Goal: Task Accomplishment & Management: Use online tool/utility

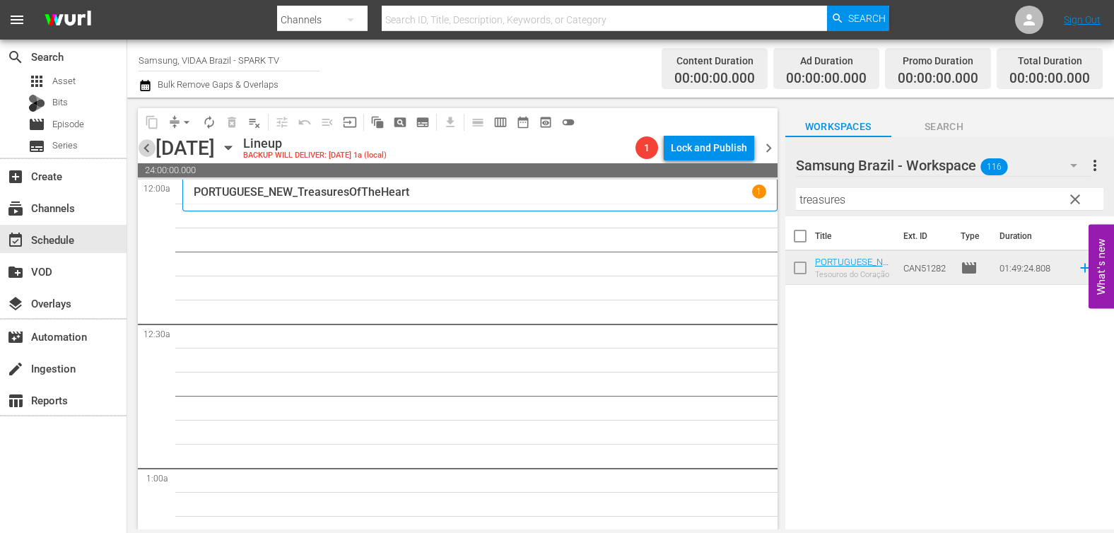
click at [146, 148] on span "chevron_left" at bounding box center [147, 148] width 18 height 18
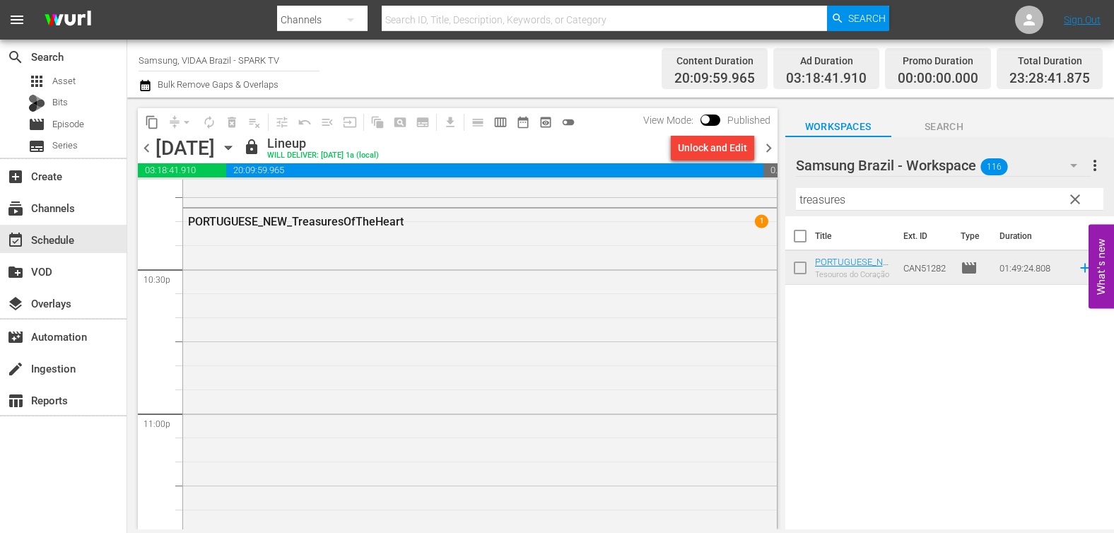
scroll to position [6602, 0]
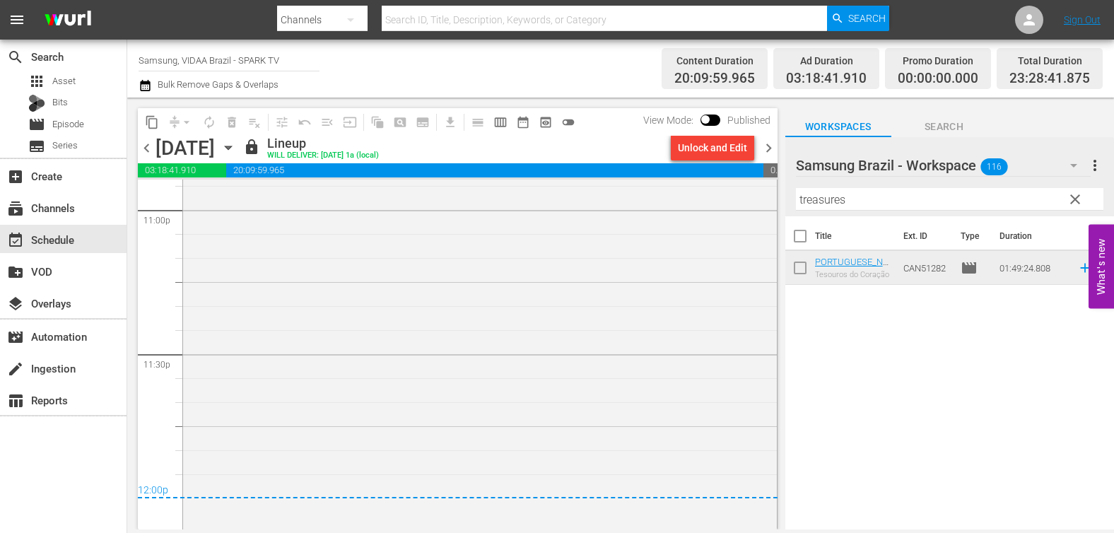
click at [765, 146] on span "chevron_right" at bounding box center [769, 148] width 18 height 18
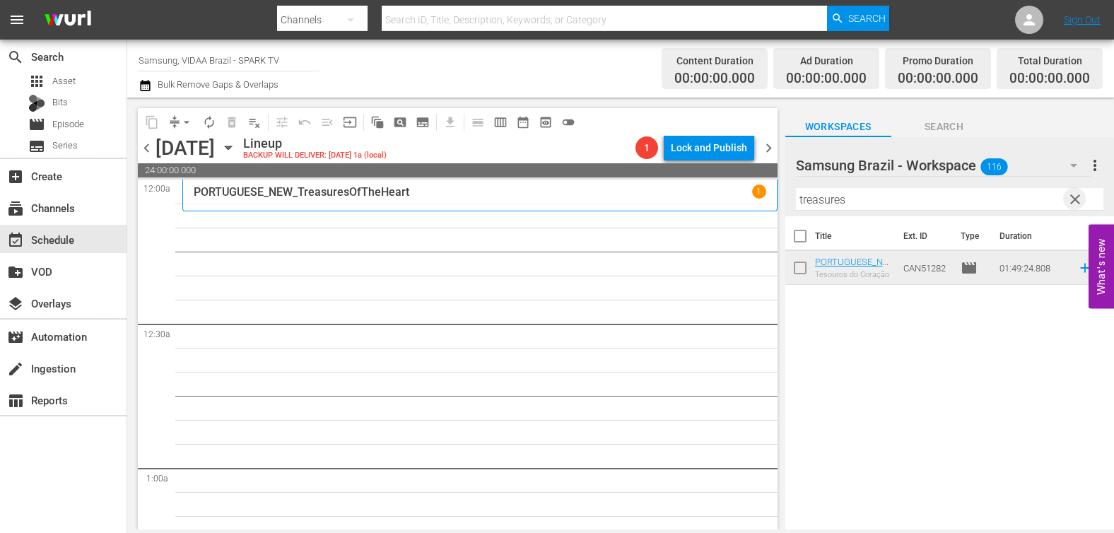
click at [1076, 199] on span "clear" at bounding box center [1075, 199] width 17 height 17
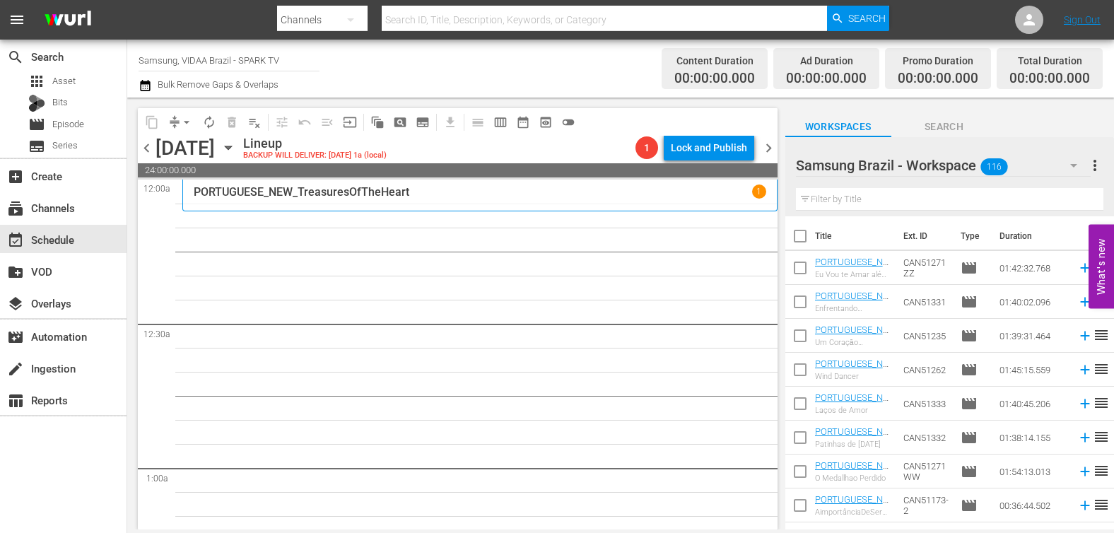
click at [899, 199] on input "text" at bounding box center [949, 199] width 307 height 23
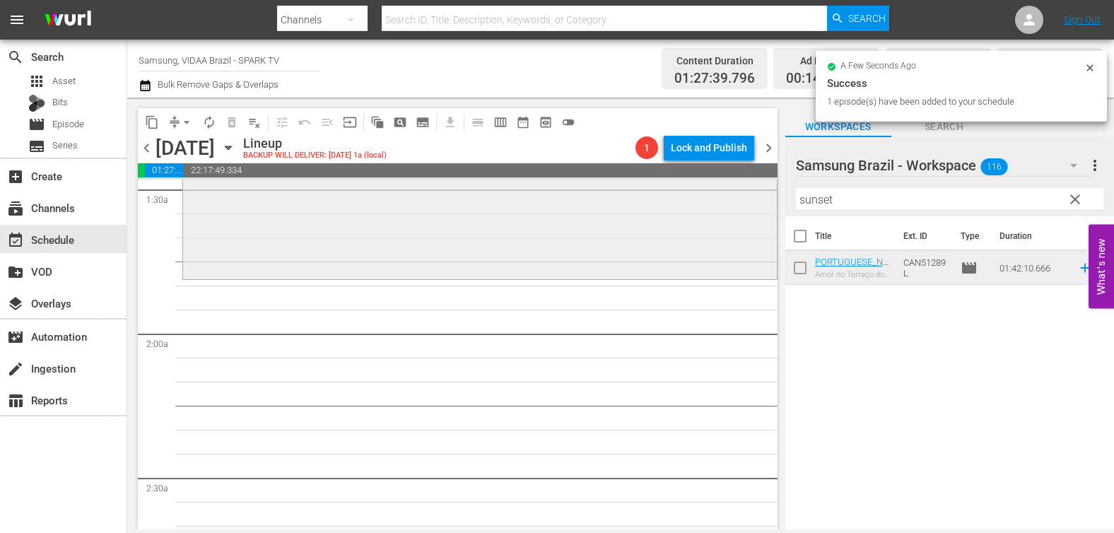
scroll to position [425, 0]
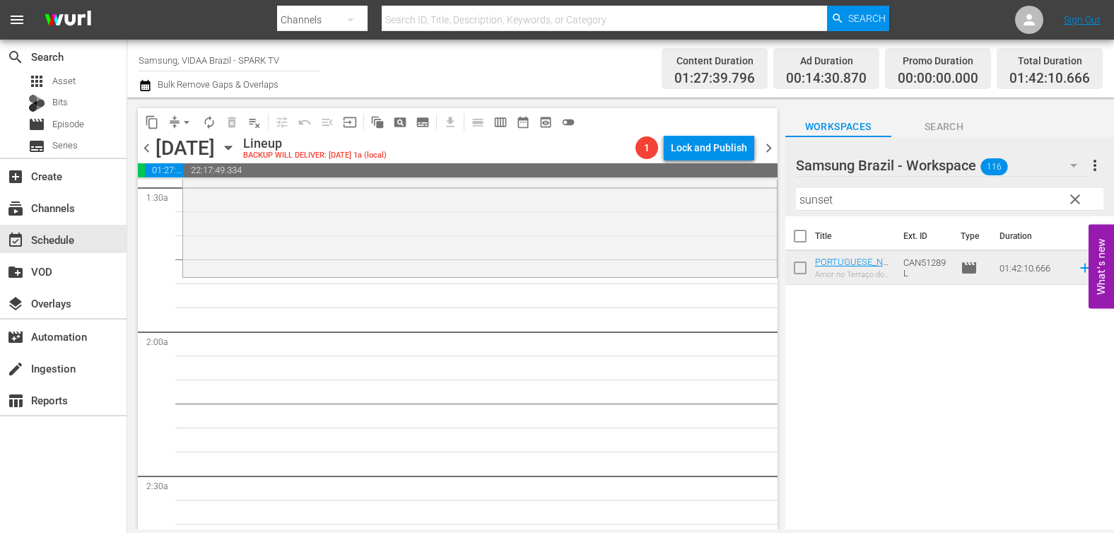
click at [894, 199] on input "sunset" at bounding box center [949, 199] width 307 height 23
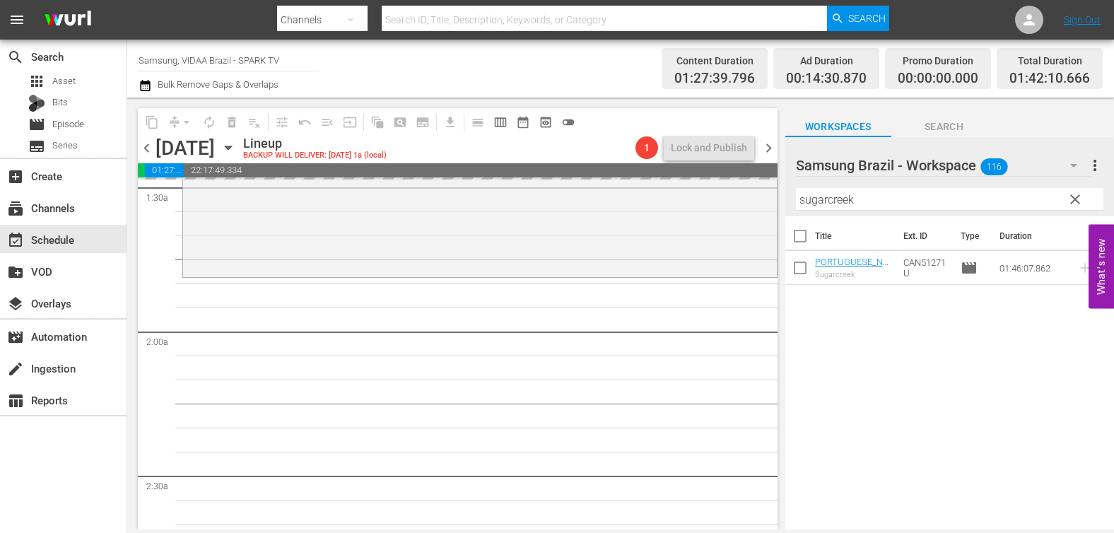
click at [879, 197] on input "sugarcreek" at bounding box center [949, 199] width 307 height 23
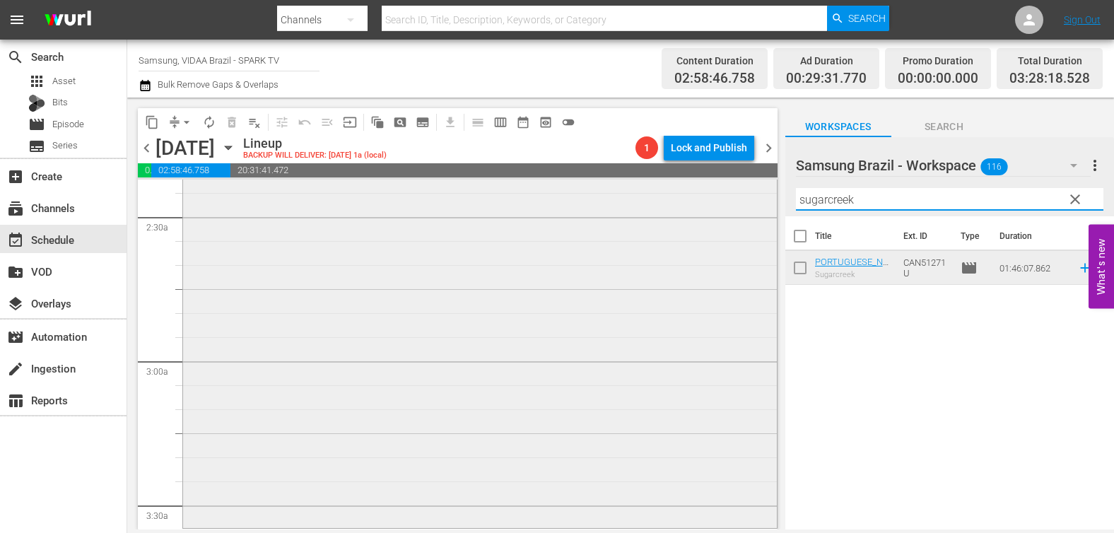
scroll to position [771, 0]
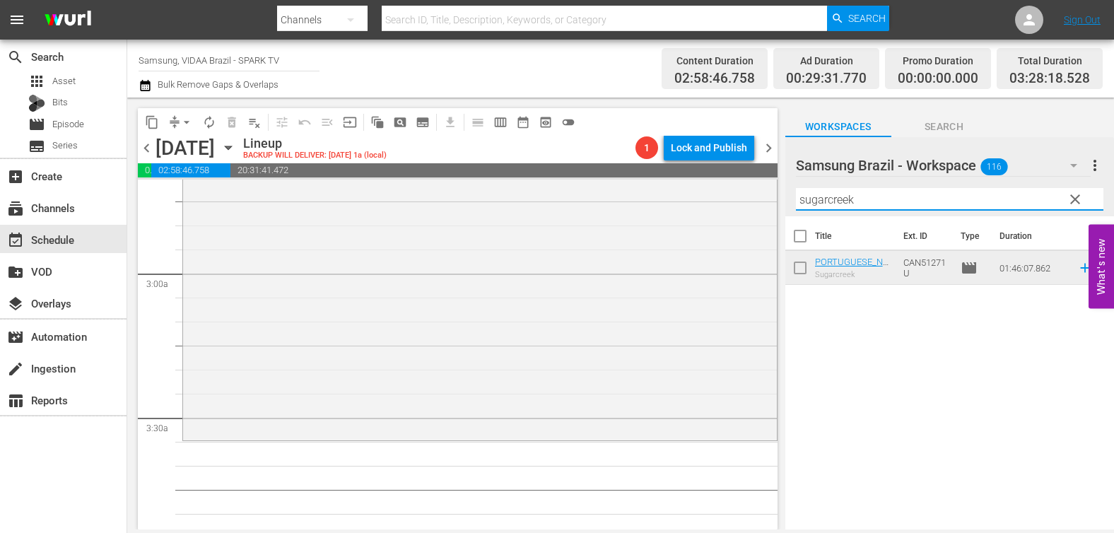
click at [893, 203] on input "sugarcreek" at bounding box center [949, 199] width 307 height 23
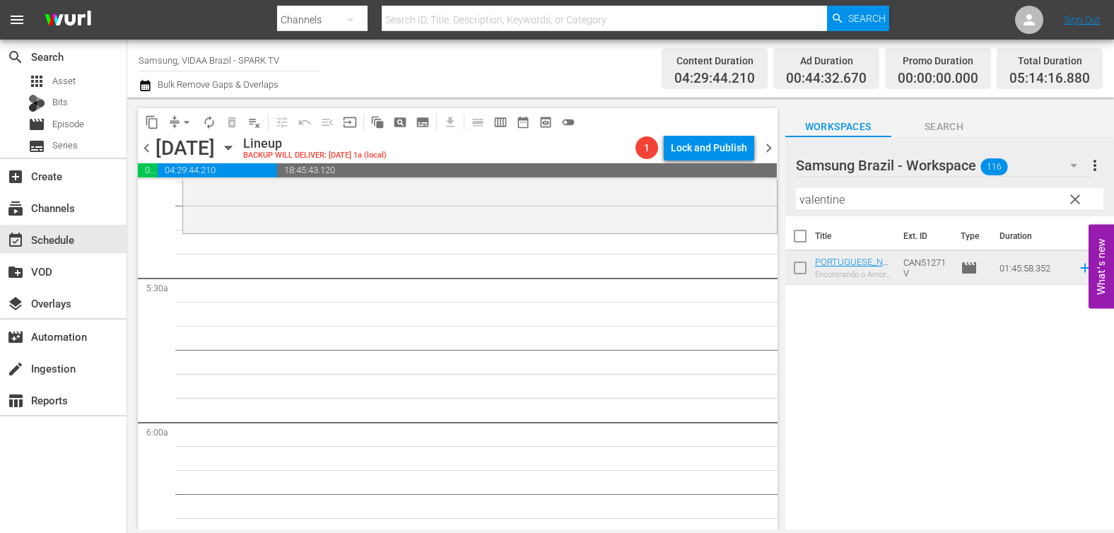
scroll to position [1489, 0]
click at [859, 205] on input "valentine" at bounding box center [949, 199] width 307 height 23
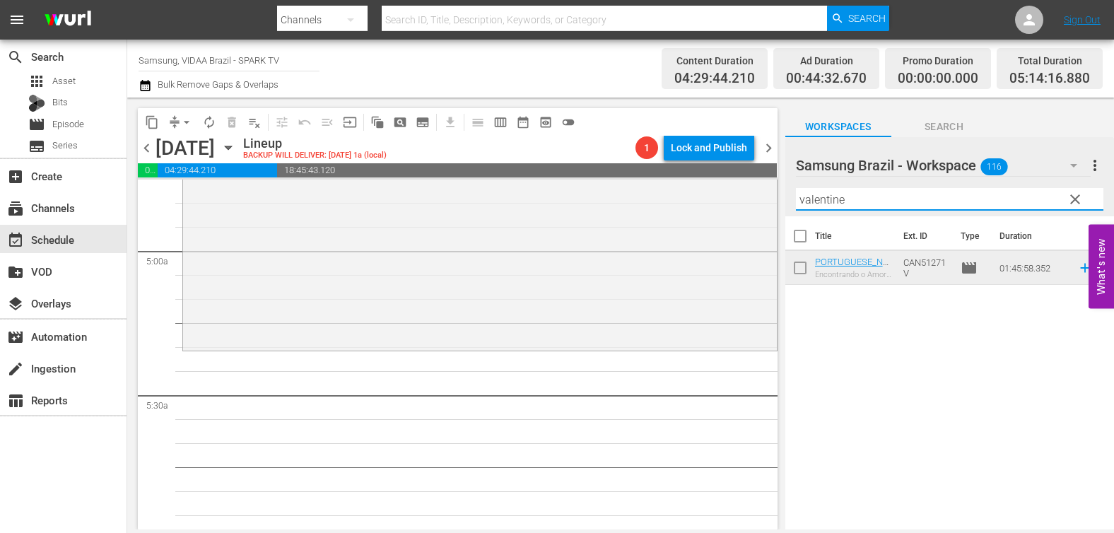
scroll to position [1515, 0]
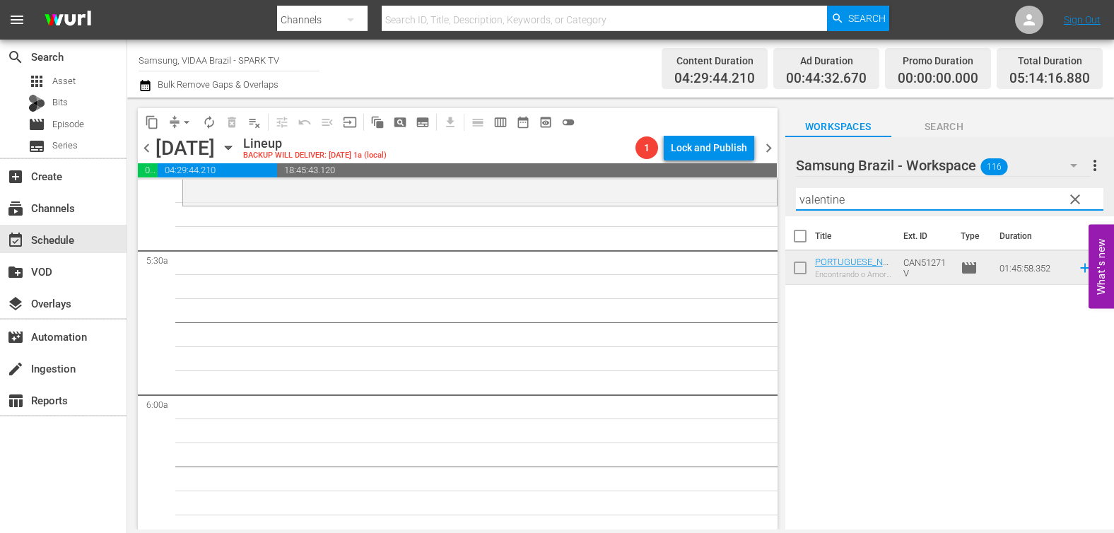
click at [888, 202] on input "valentine" at bounding box center [949, 199] width 307 height 23
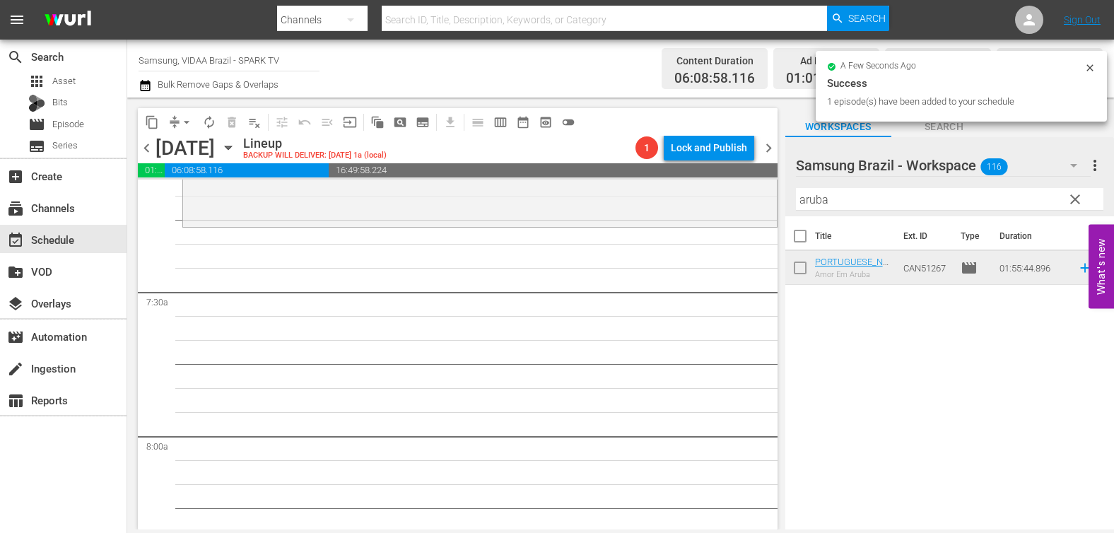
scroll to position [2078, 0]
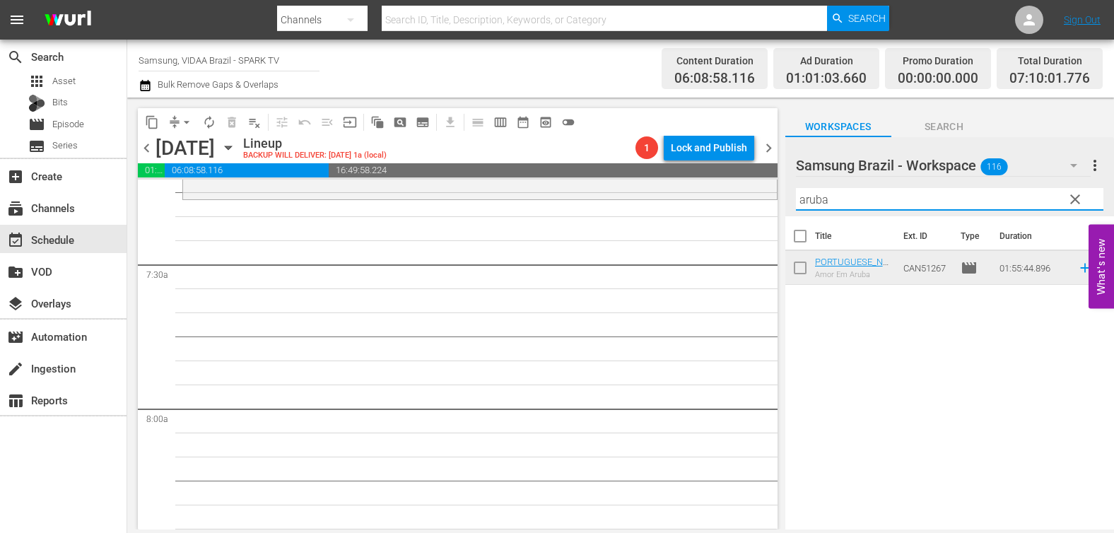
click at [882, 194] on input "aruba" at bounding box center [949, 199] width 307 height 23
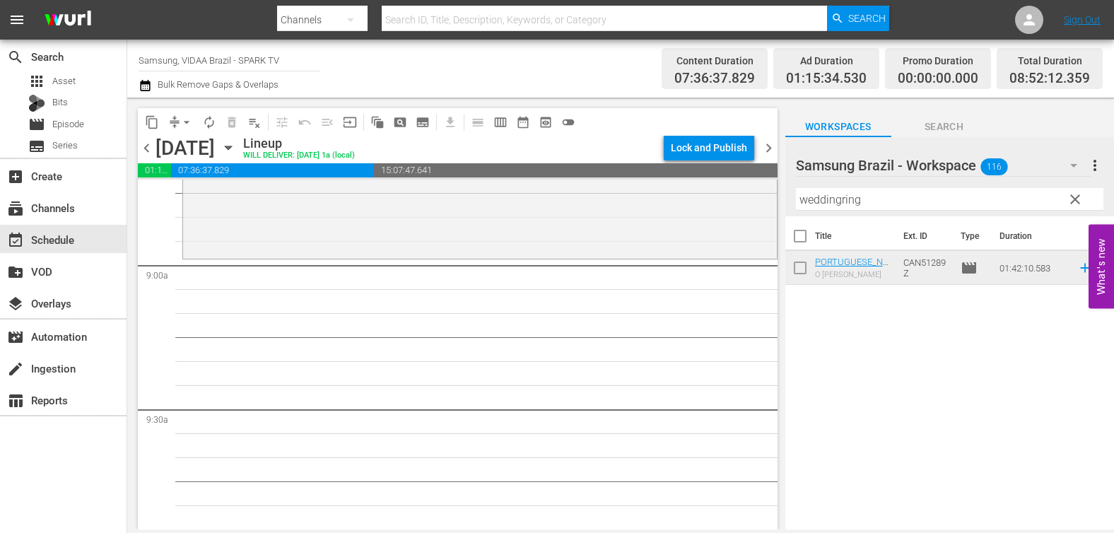
scroll to position [2506, 0]
click at [897, 194] on input "weddingring" at bounding box center [949, 199] width 307 height 23
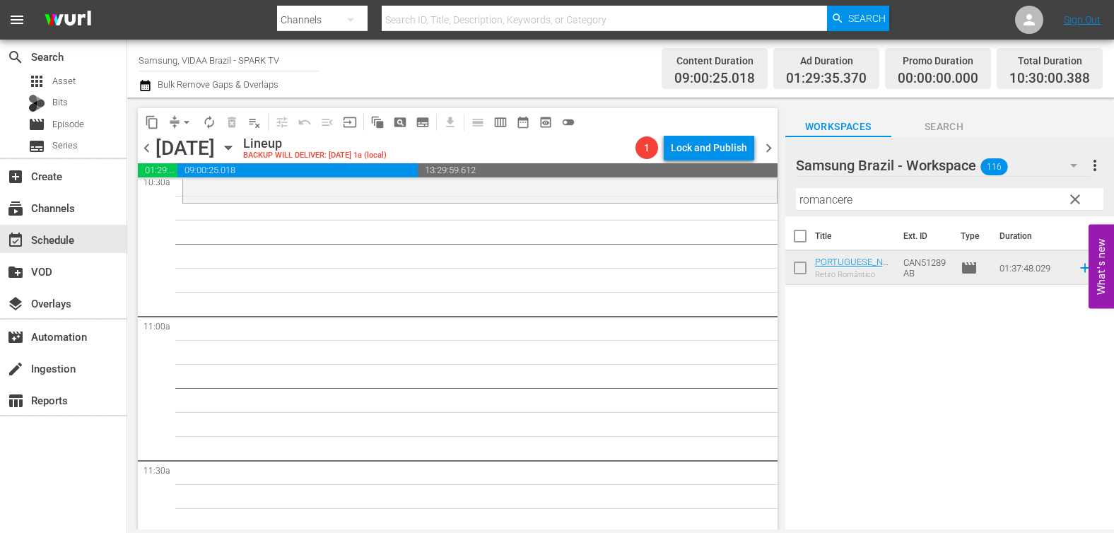
scroll to position [3035, 0]
click at [878, 196] on input "romancere" at bounding box center [949, 199] width 307 height 23
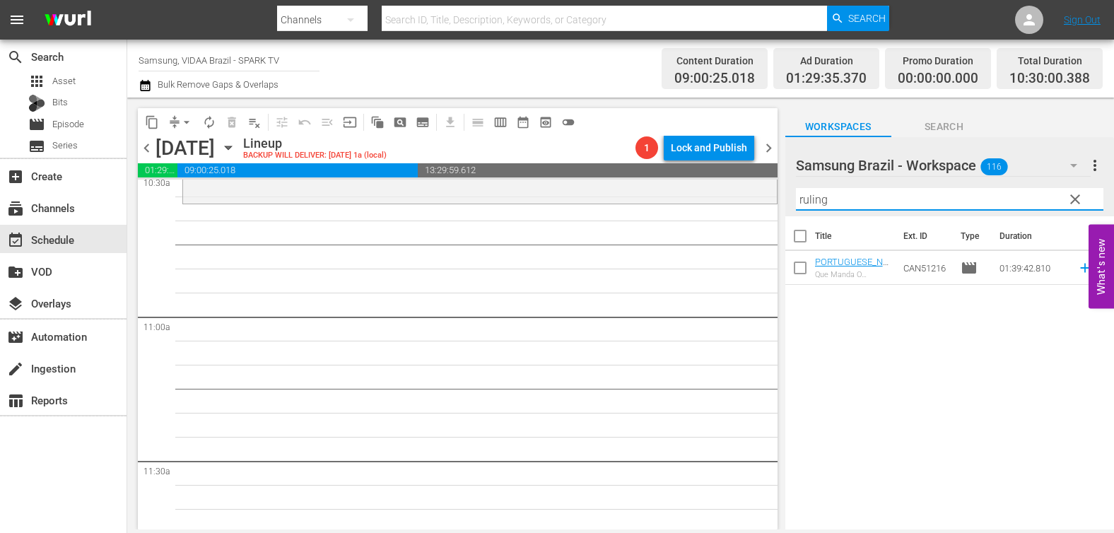
type input "ruling"
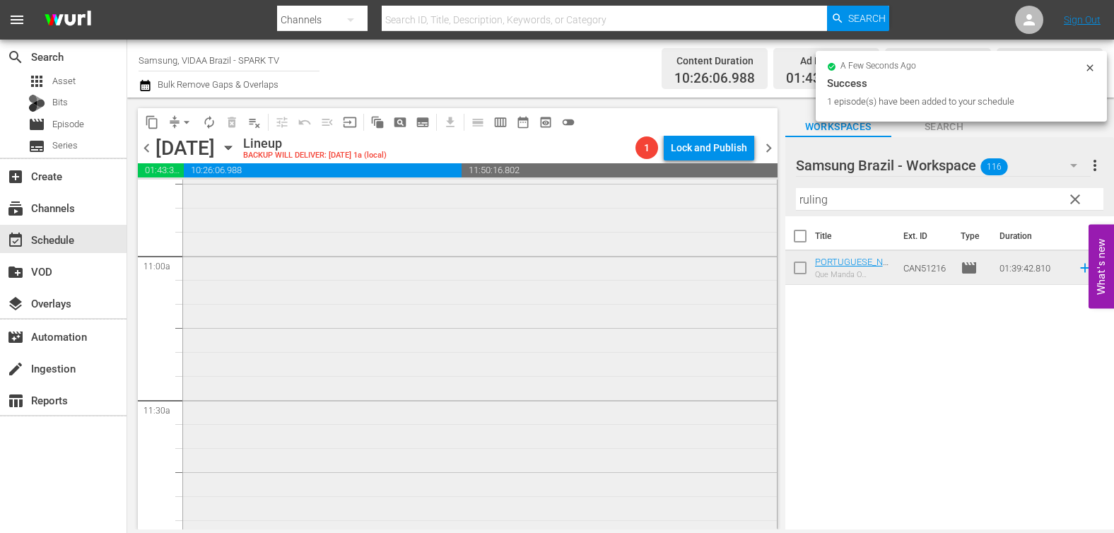
scroll to position [3385, 0]
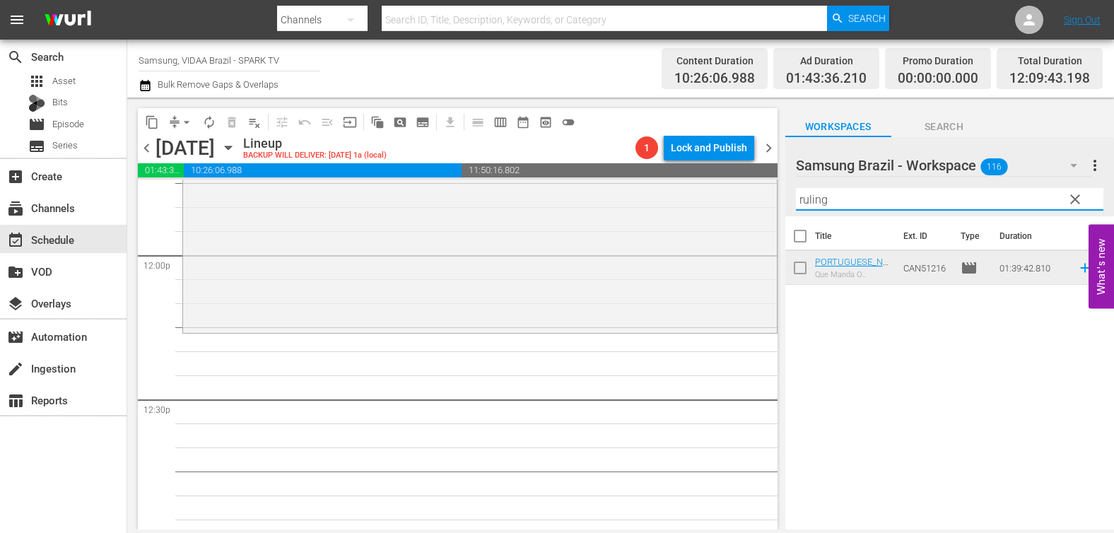
click at [919, 201] on input "ruling" at bounding box center [949, 199] width 307 height 23
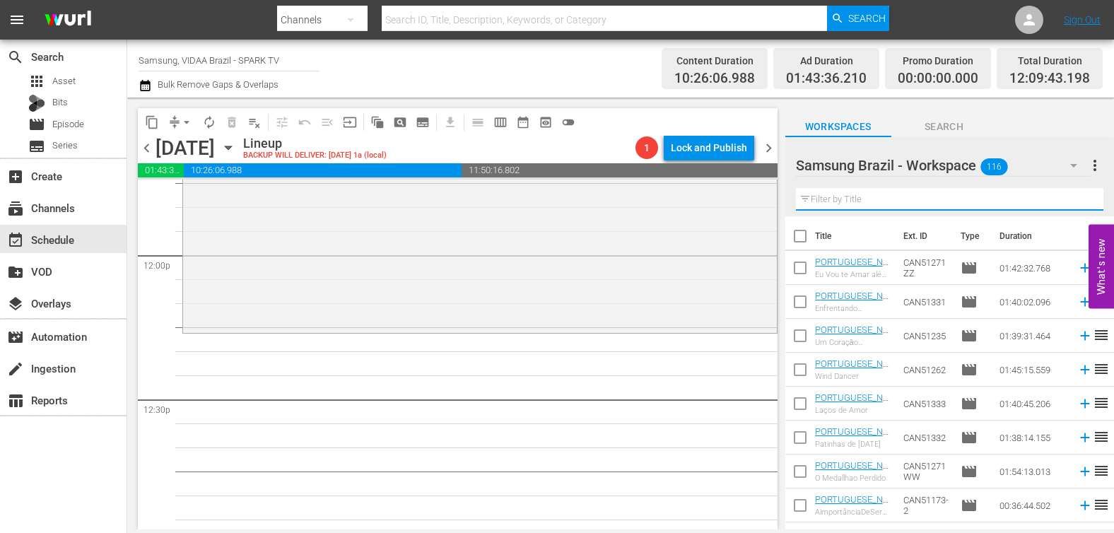
click at [1009, 201] on input "text" at bounding box center [949, 199] width 307 height 23
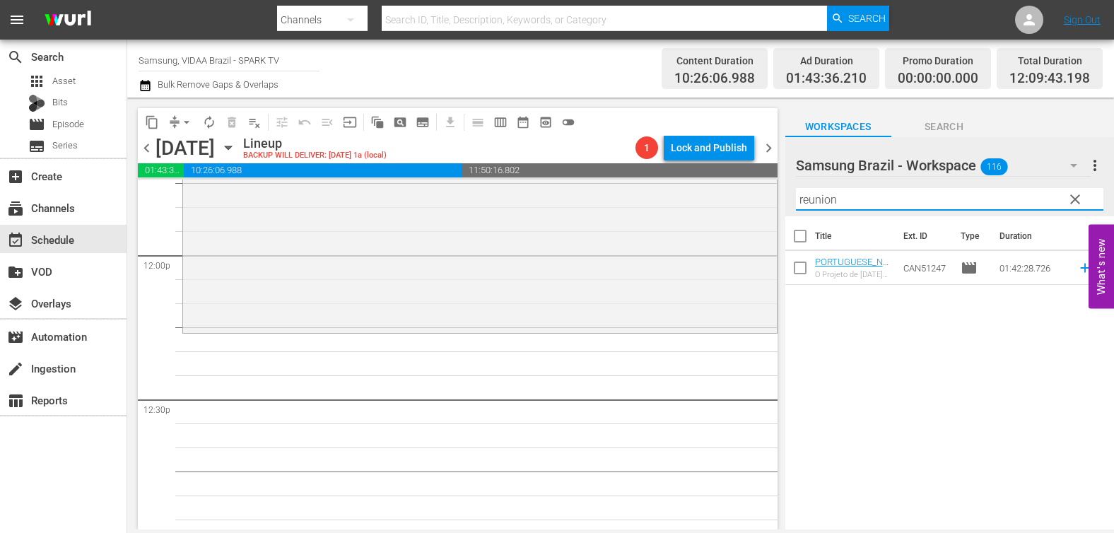
type input "reunion"
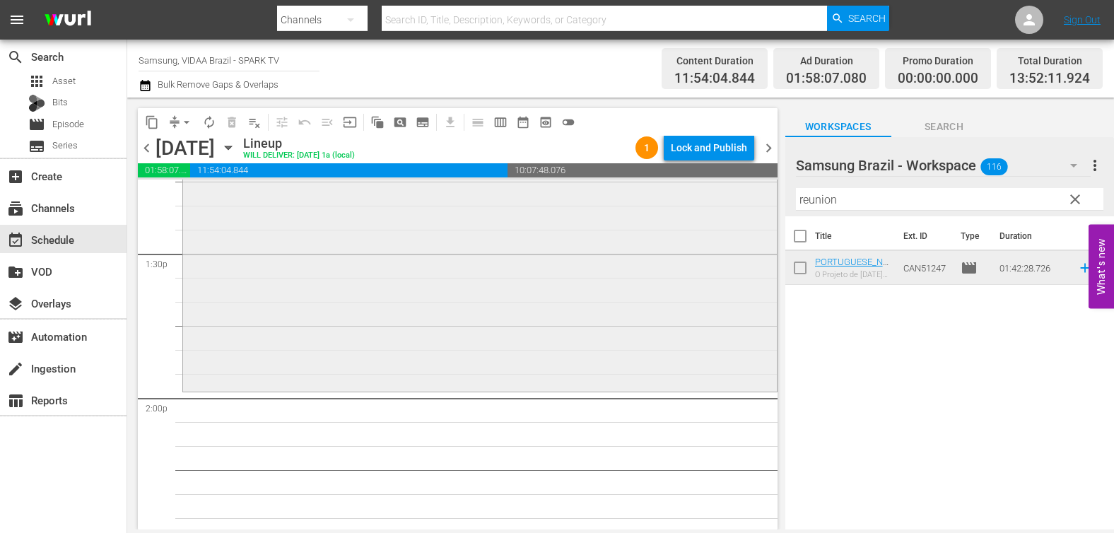
scroll to position [3845, 0]
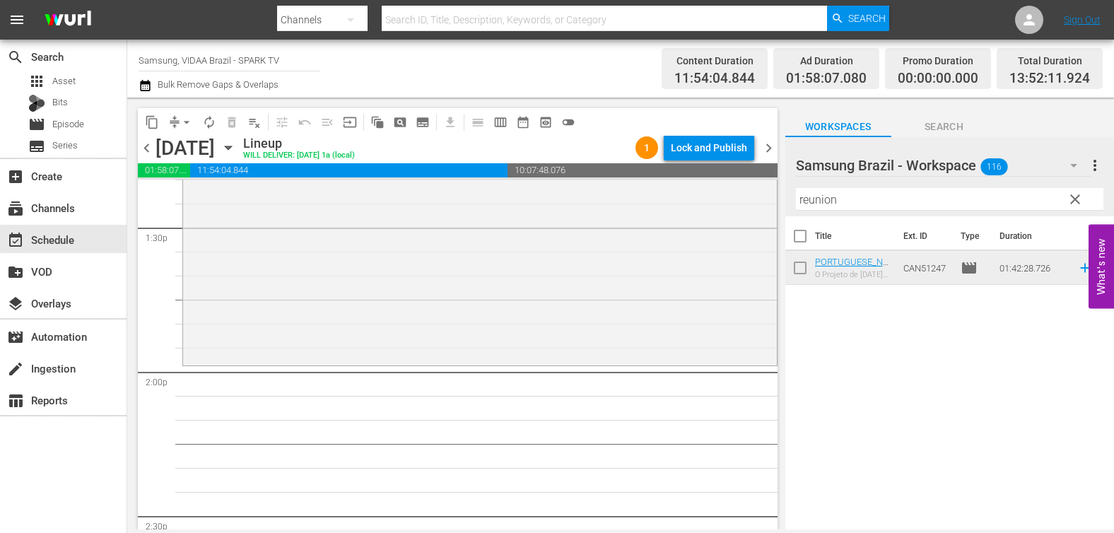
click at [1073, 202] on span "clear" at bounding box center [1075, 199] width 17 height 17
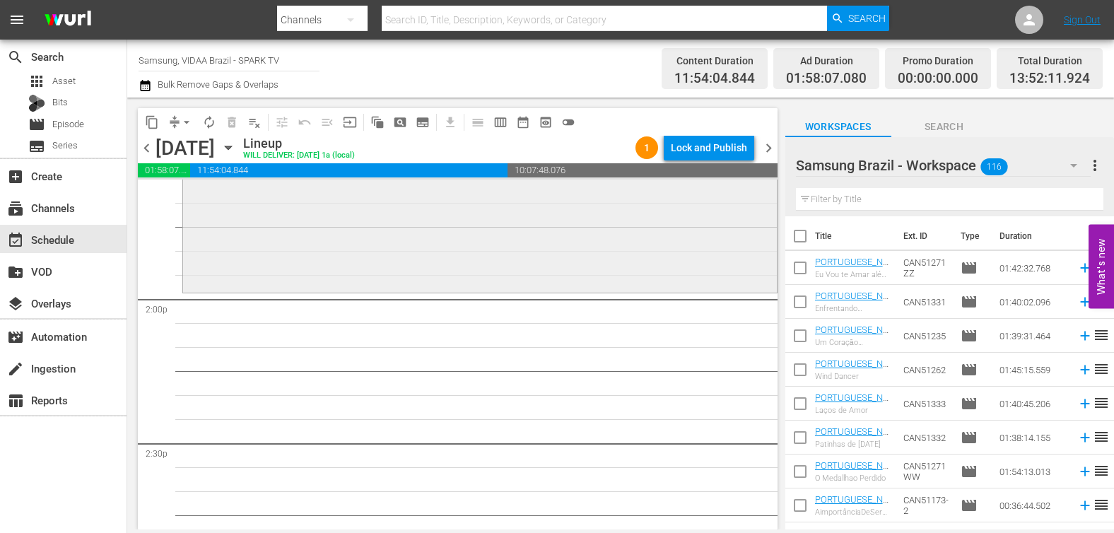
scroll to position [4015, 0]
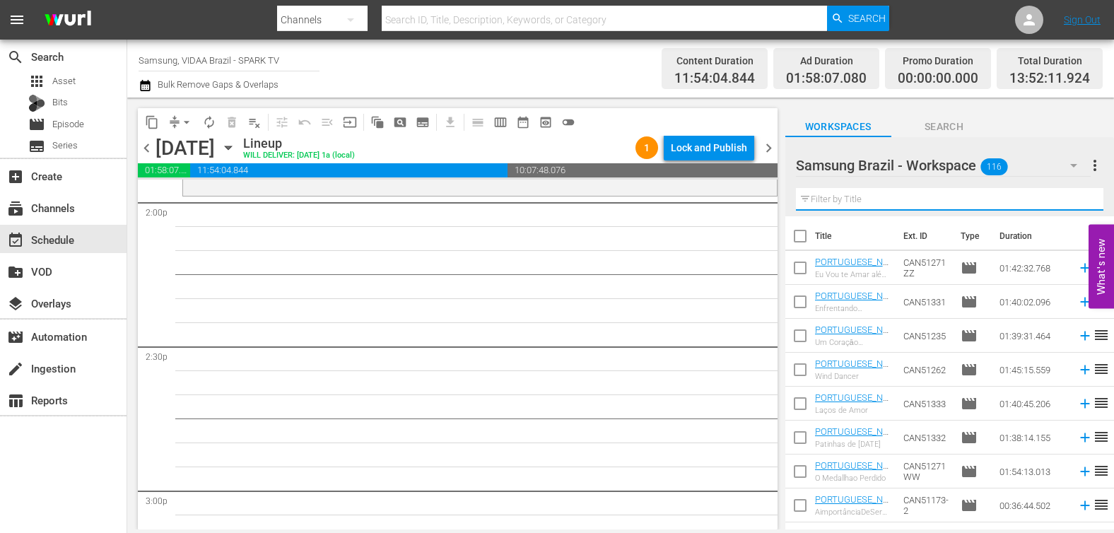
click at [888, 199] on input "text" at bounding box center [949, 199] width 307 height 23
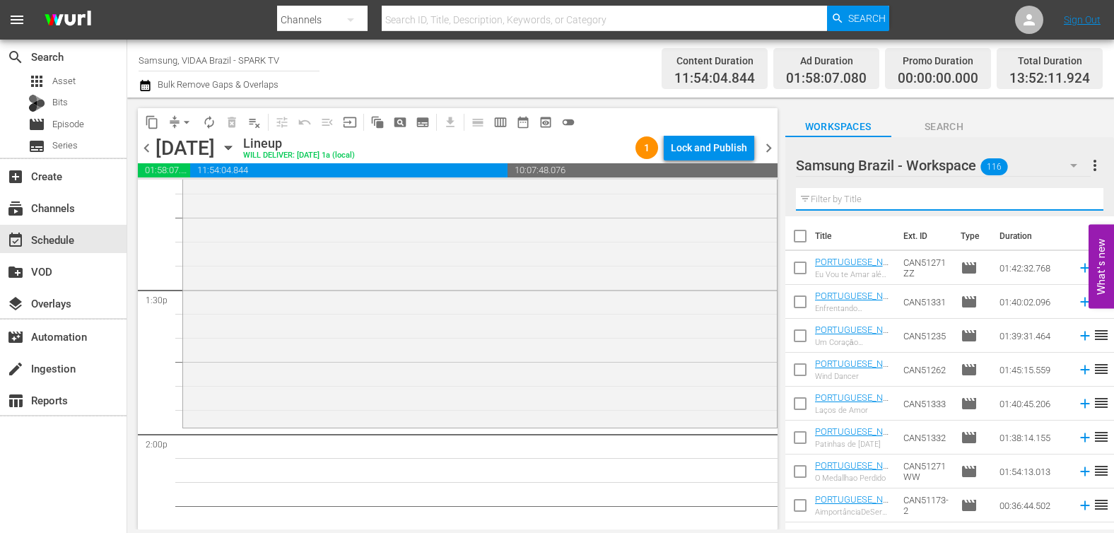
scroll to position [3829, 0]
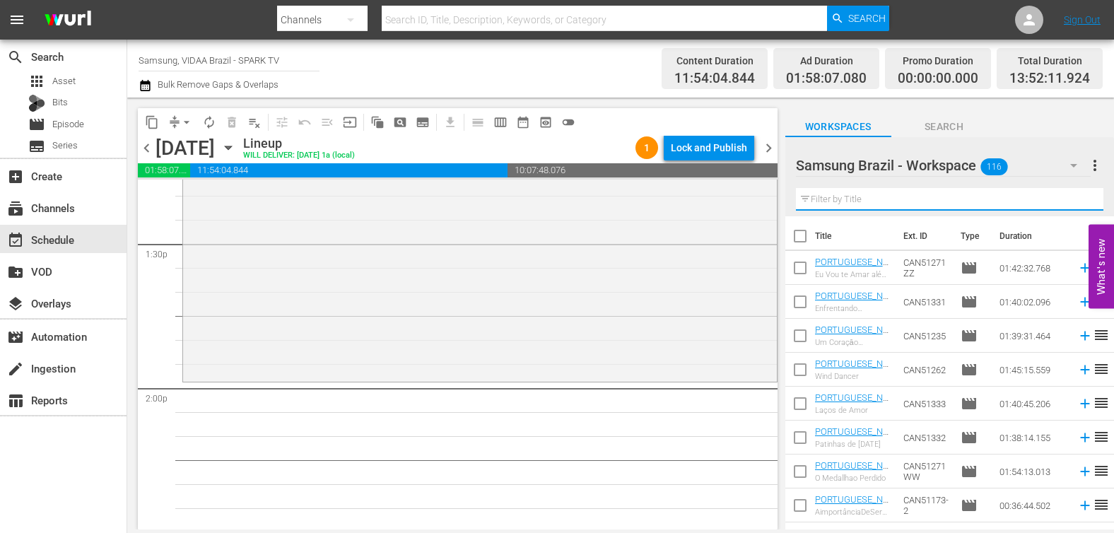
click at [879, 201] on input "text" at bounding box center [949, 199] width 307 height 23
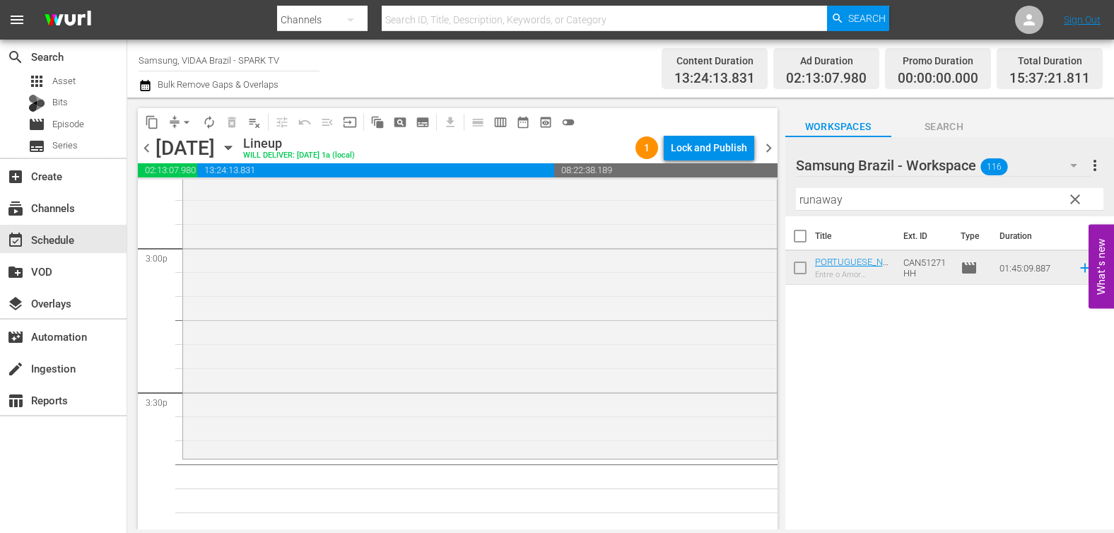
scroll to position [4388, 0]
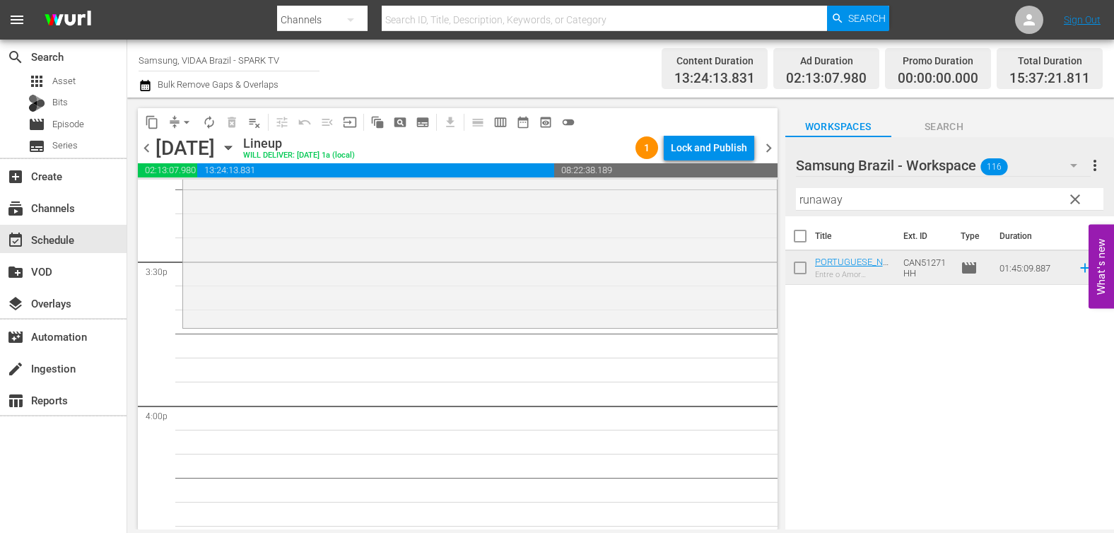
click at [904, 201] on input "runaway" at bounding box center [949, 199] width 307 height 23
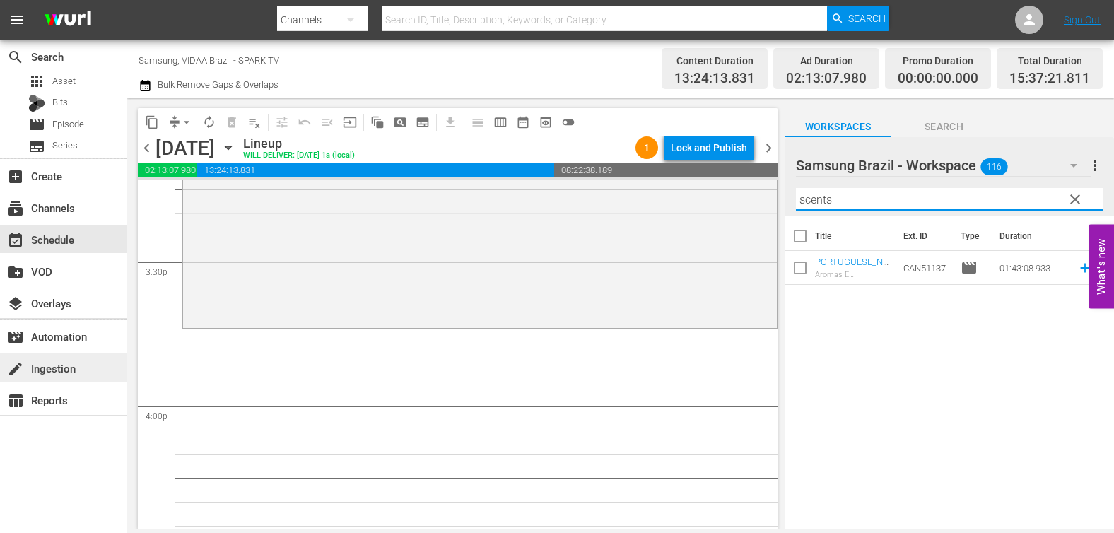
type input "scents"
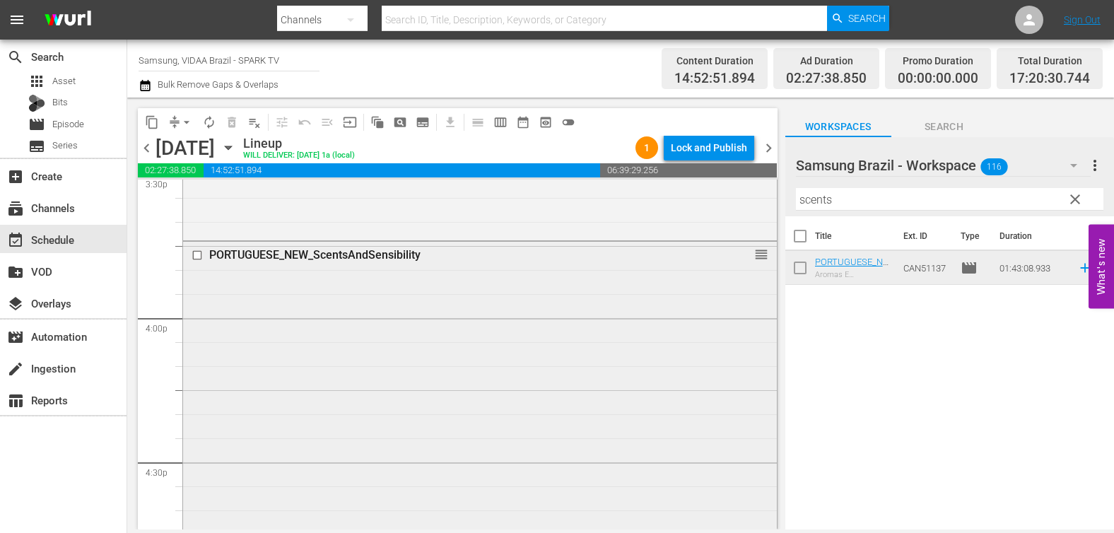
scroll to position [4476, 0]
click at [1074, 201] on span "clear" at bounding box center [1075, 199] width 17 height 17
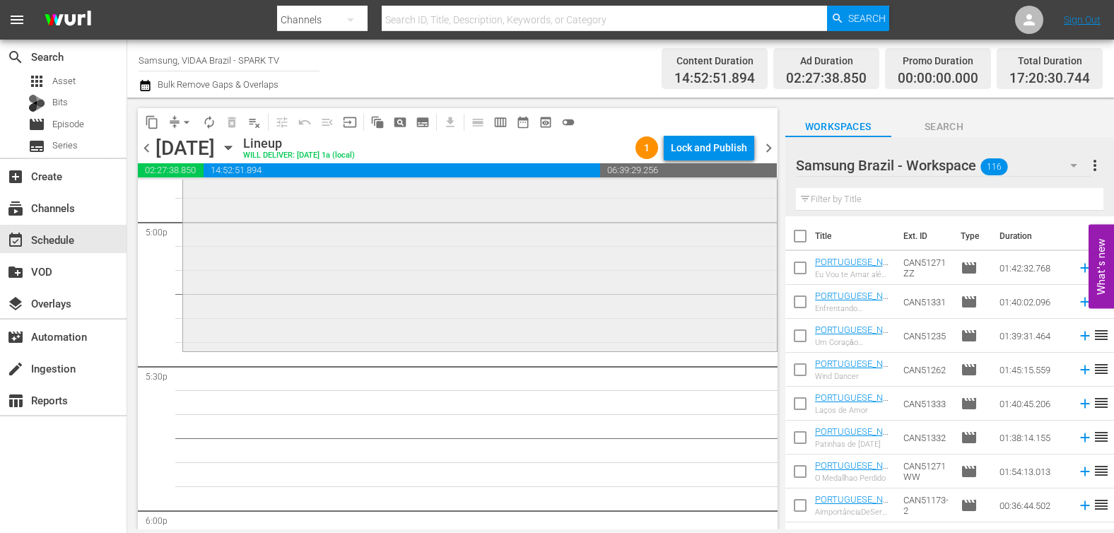
scroll to position [4897, 0]
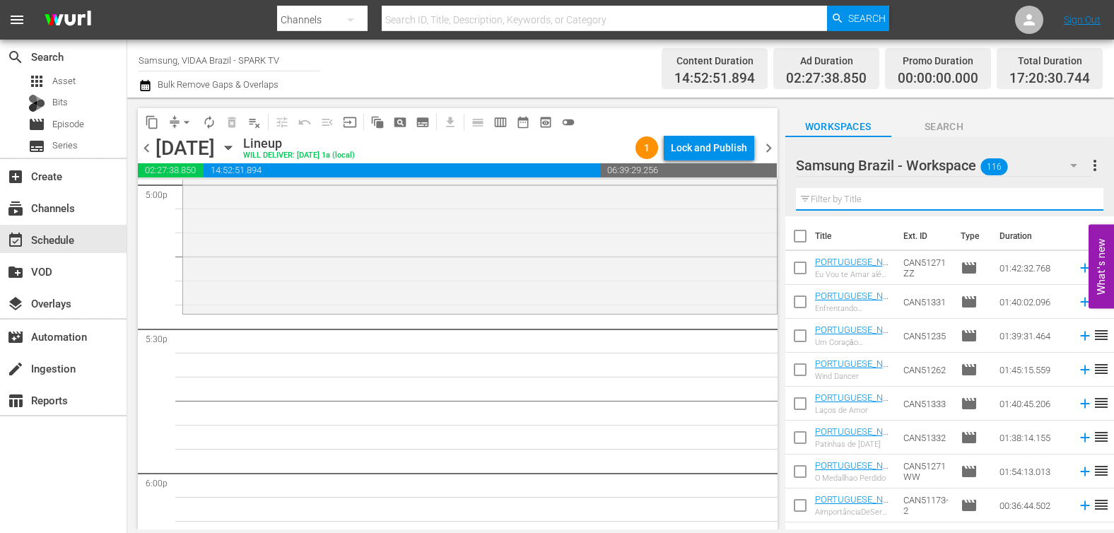
click at [911, 201] on input "text" at bounding box center [949, 199] width 307 height 23
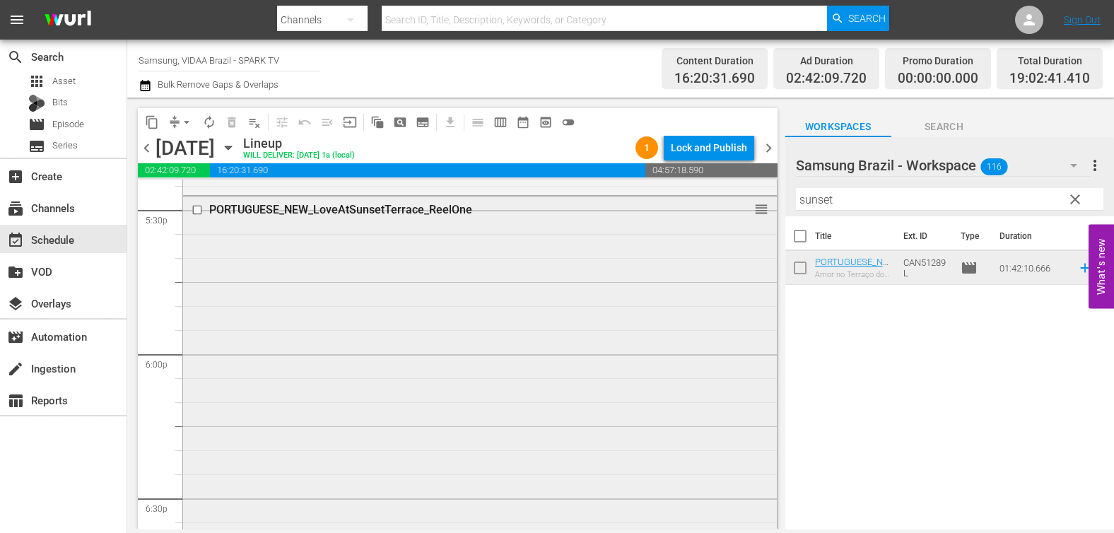
scroll to position [4926, 0]
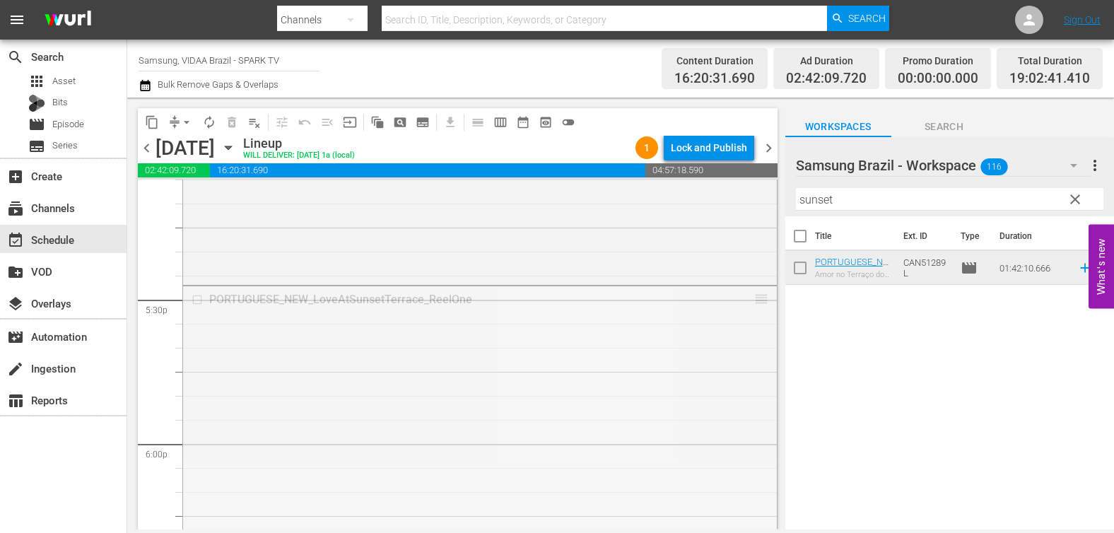
drag, startPoint x: 752, startPoint y: 298, endPoint x: 736, endPoint y: 480, distance: 183.0
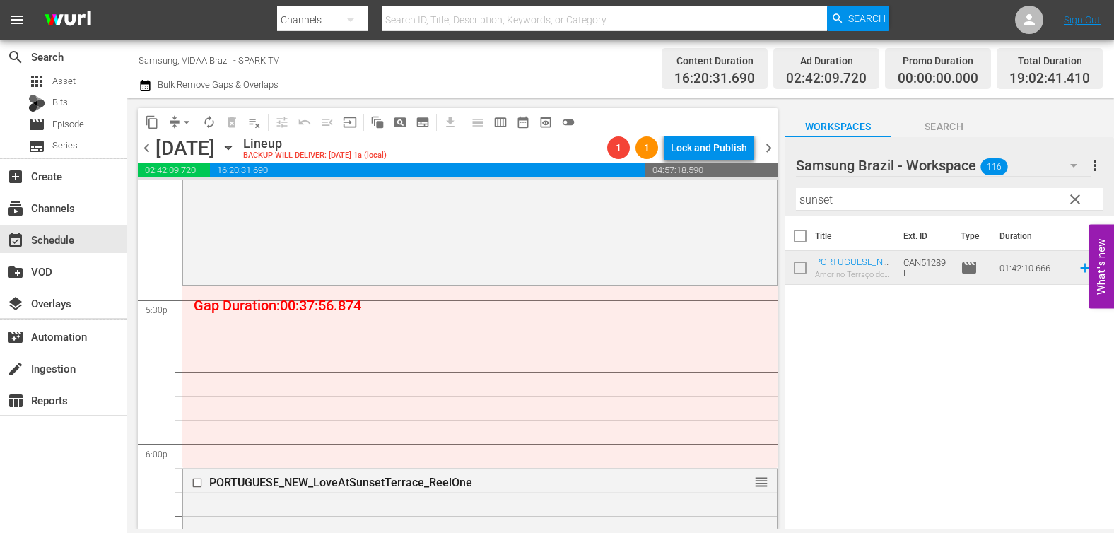
click at [862, 196] on input "sunset" at bounding box center [949, 199] width 307 height 23
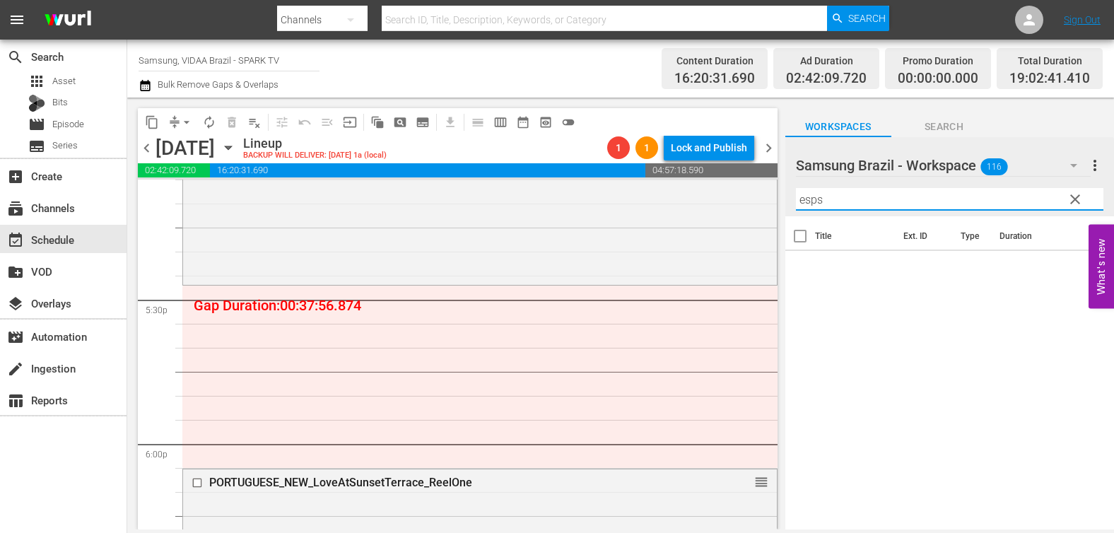
type input "esp"
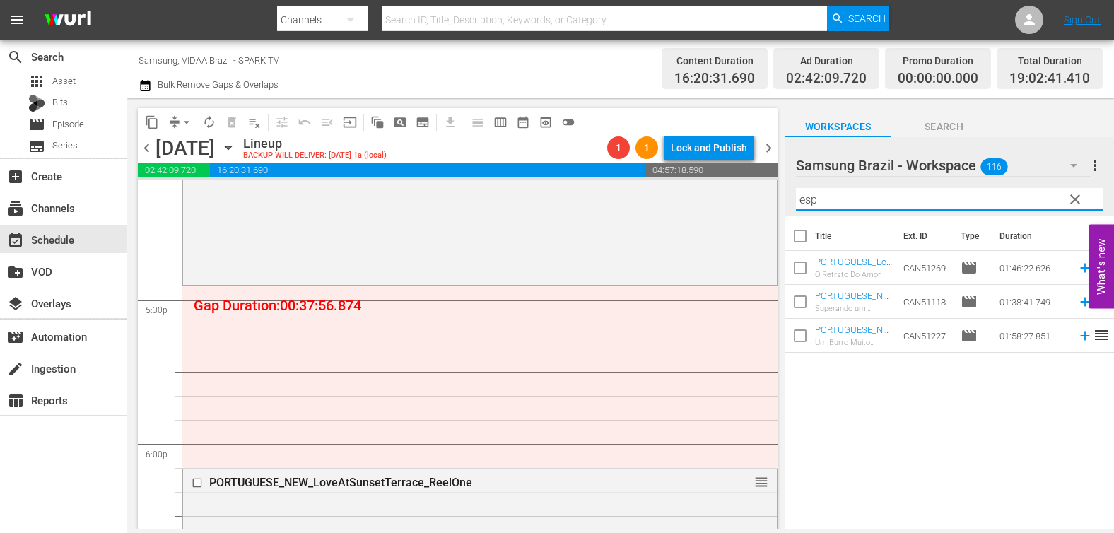
click at [917, 203] on input "esp" at bounding box center [949, 199] width 307 height 23
click at [917, 202] on input "esp" at bounding box center [949, 199] width 307 height 23
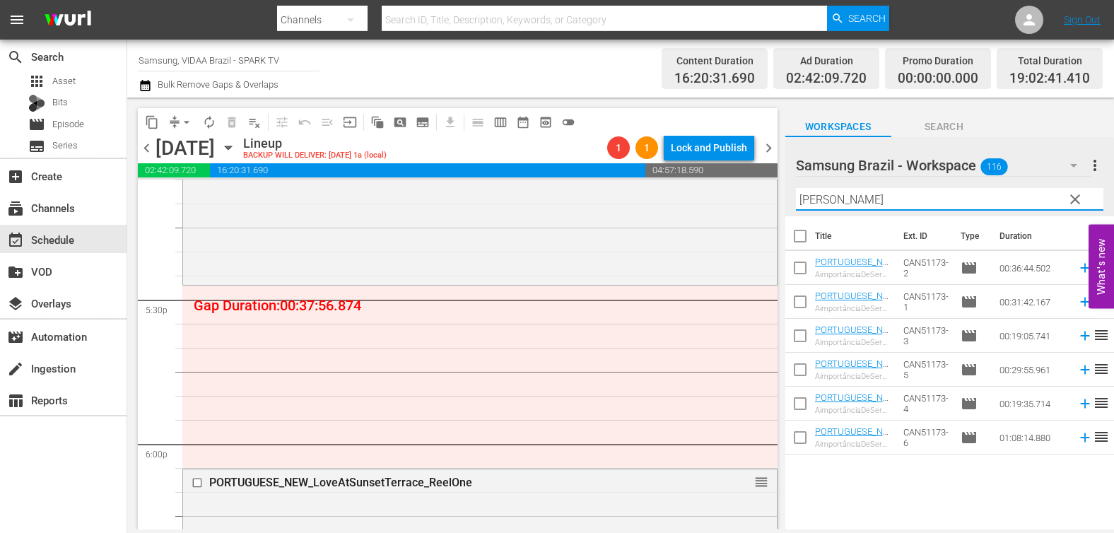
type input "[PERSON_NAME]"
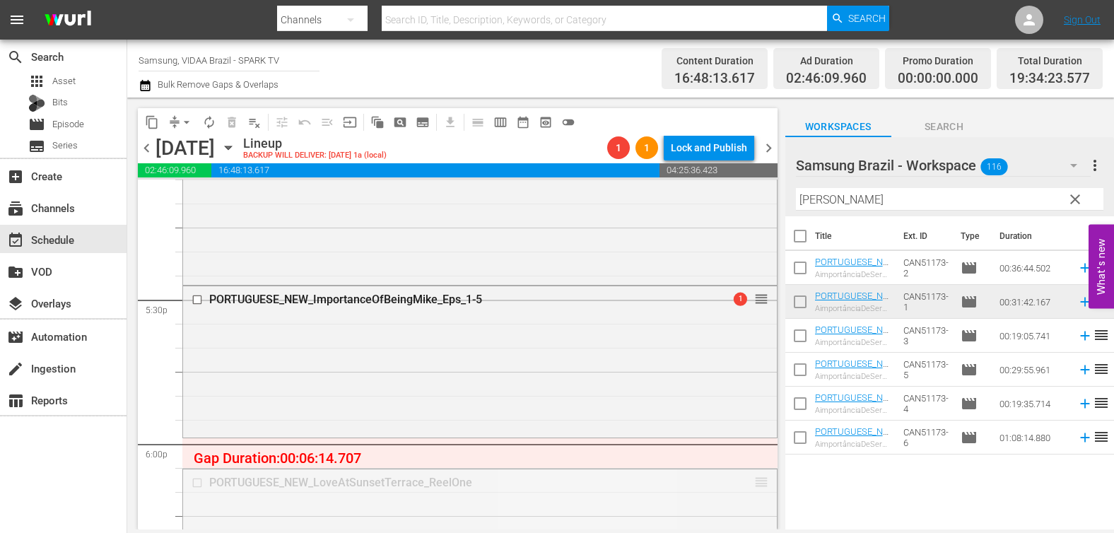
drag, startPoint x: 748, startPoint y: 482, endPoint x: 741, endPoint y: 440, distance: 42.2
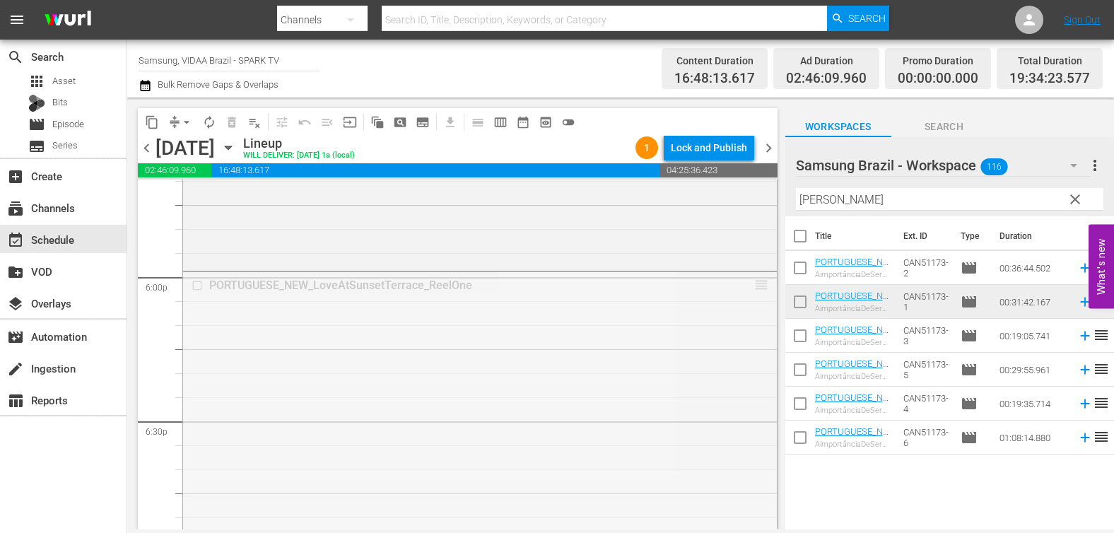
scroll to position [5096, 0]
drag, startPoint x: 747, startPoint y: 321, endPoint x: 725, endPoint y: 491, distance: 171.0
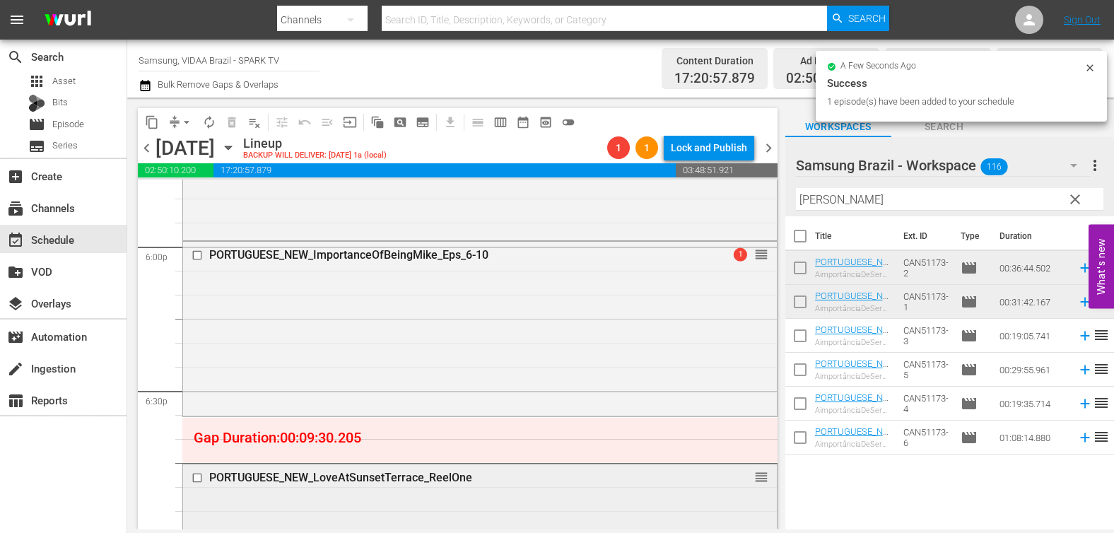
scroll to position [5201, 0]
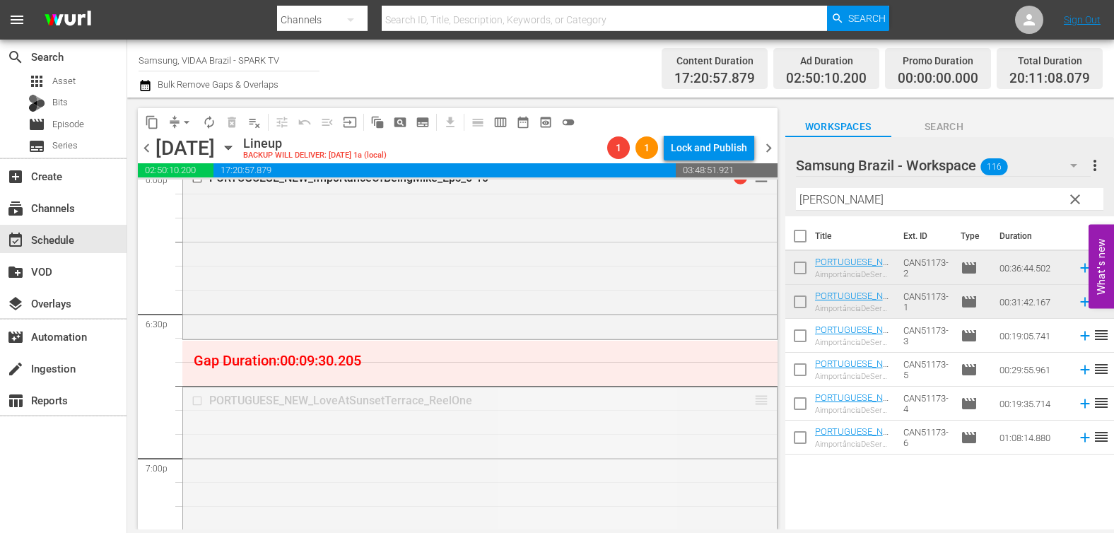
drag, startPoint x: 754, startPoint y: 399, endPoint x: 739, endPoint y: 353, distance: 49.0
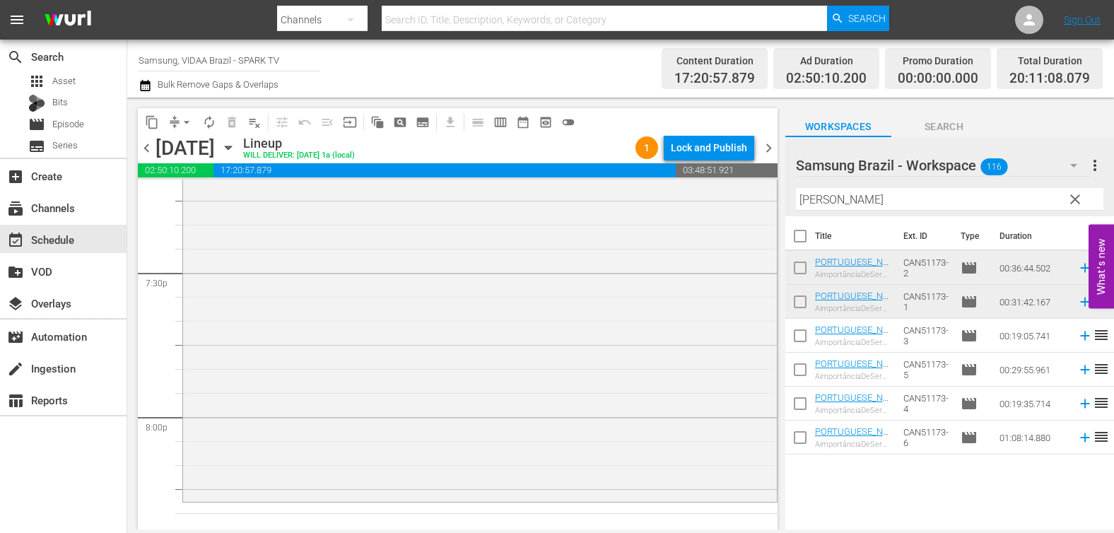
scroll to position [5712, 0]
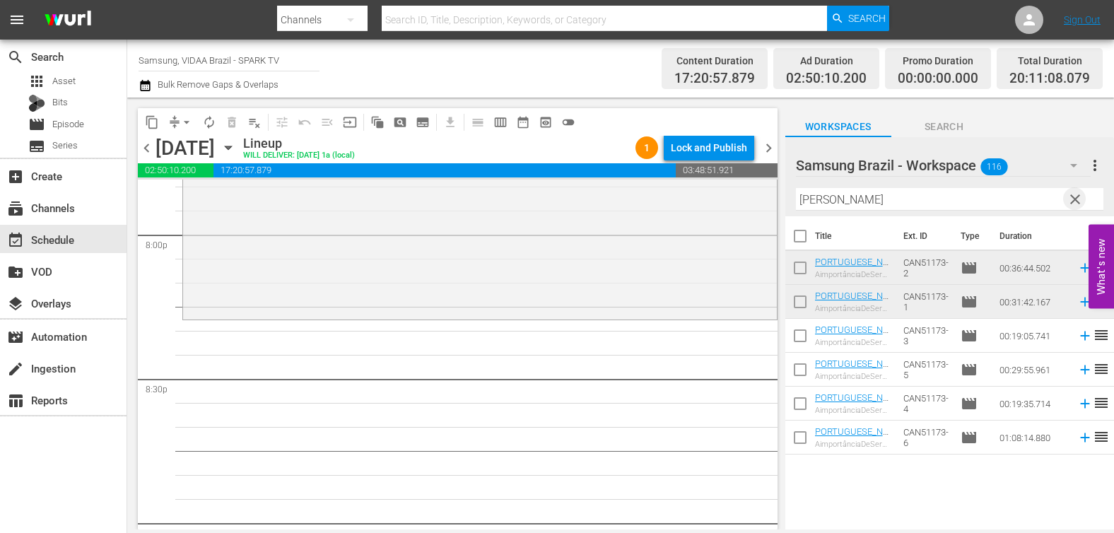
click at [1073, 200] on span "clear" at bounding box center [1075, 199] width 17 height 17
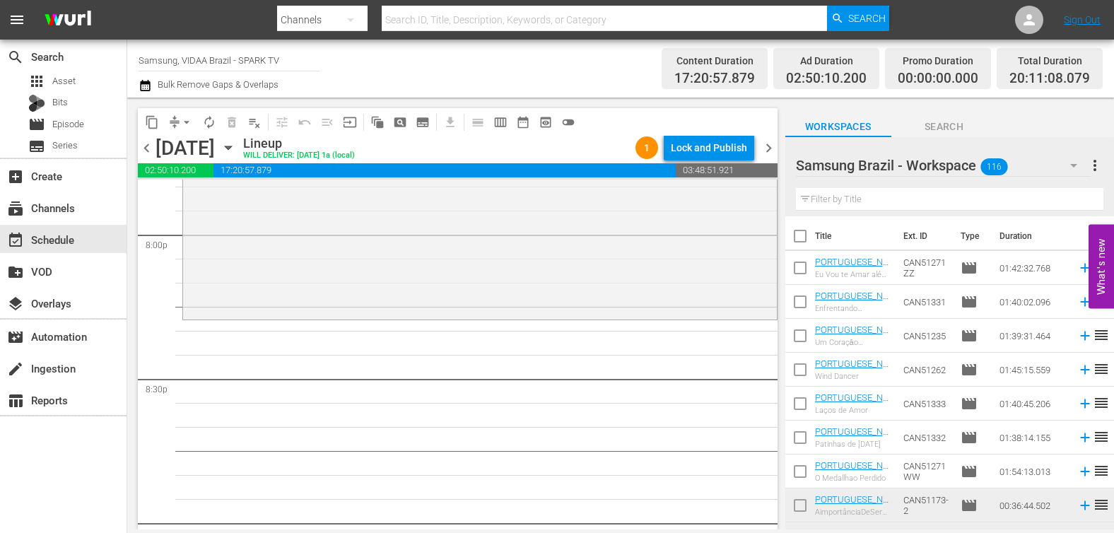
click at [908, 197] on input "text" at bounding box center [949, 199] width 307 height 23
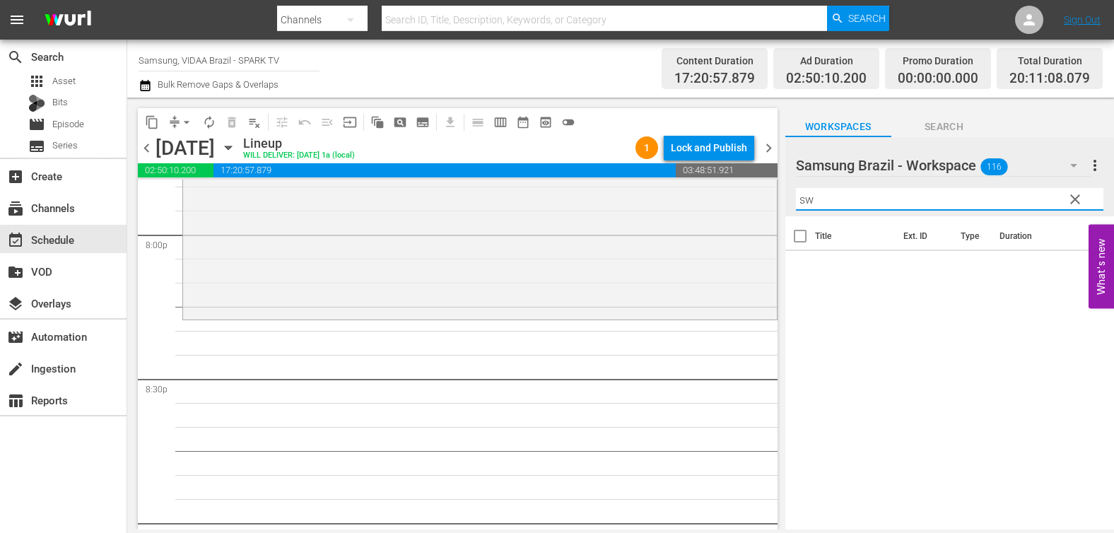
type input "s"
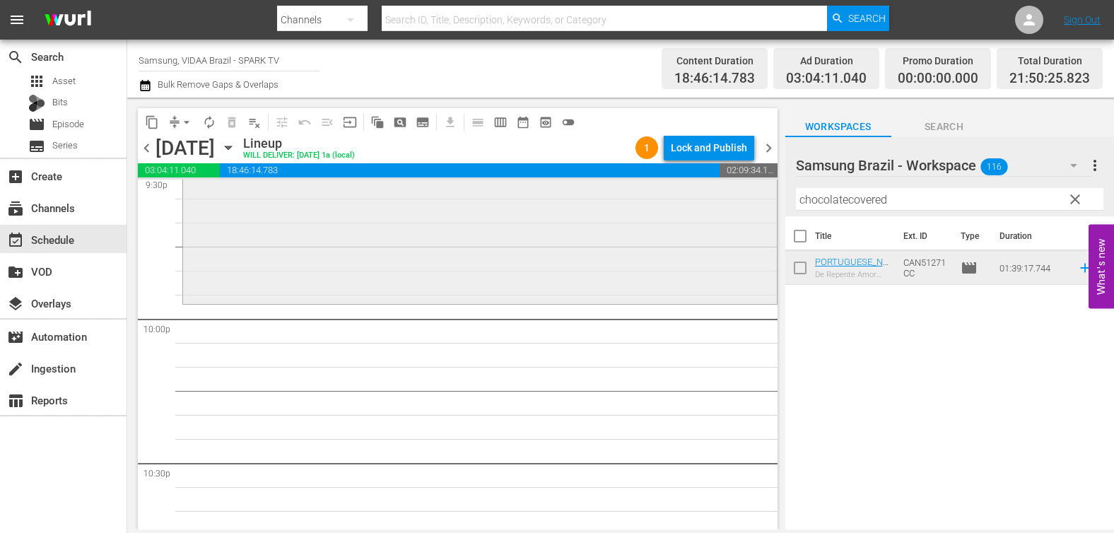
scroll to position [6222, 0]
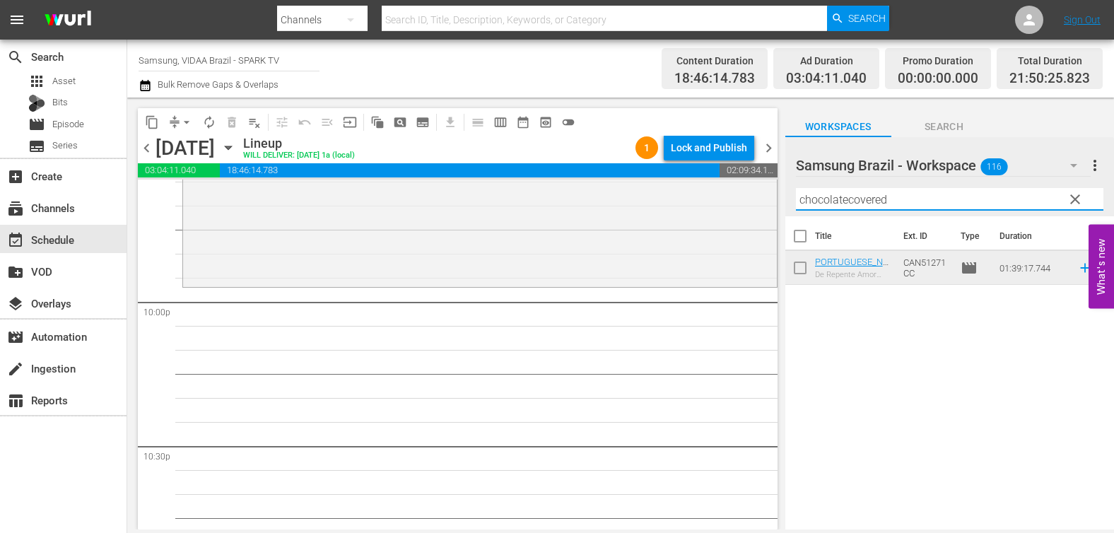
click at [922, 206] on input "chocolatecovered" at bounding box center [949, 199] width 307 height 23
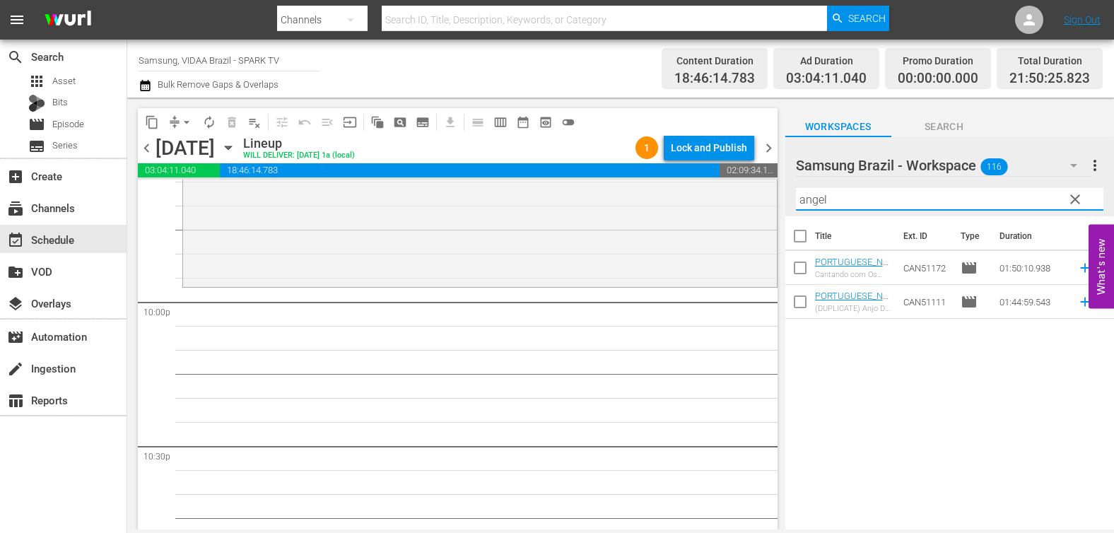
type input "angel"
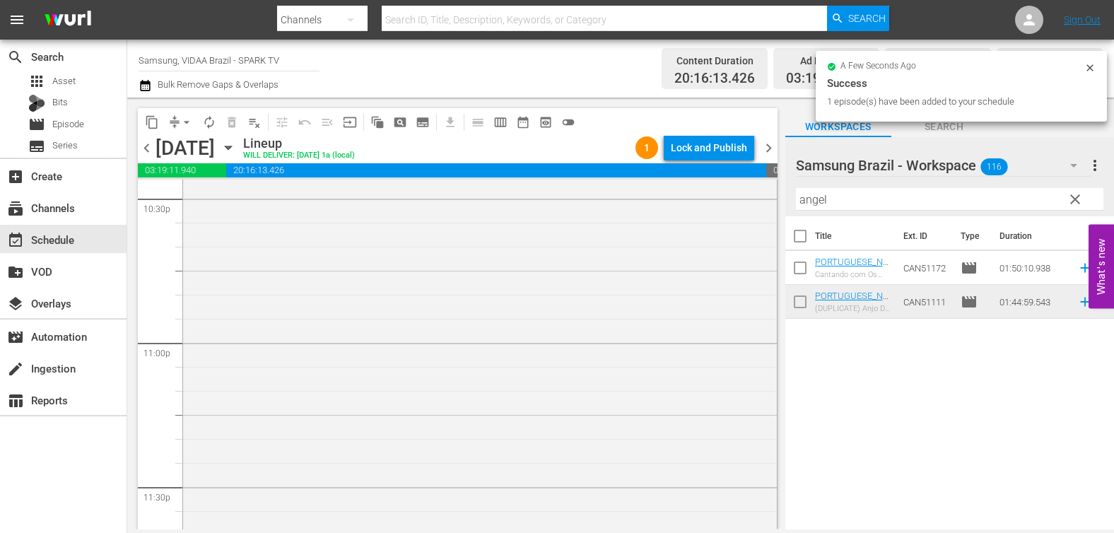
scroll to position [6571, 0]
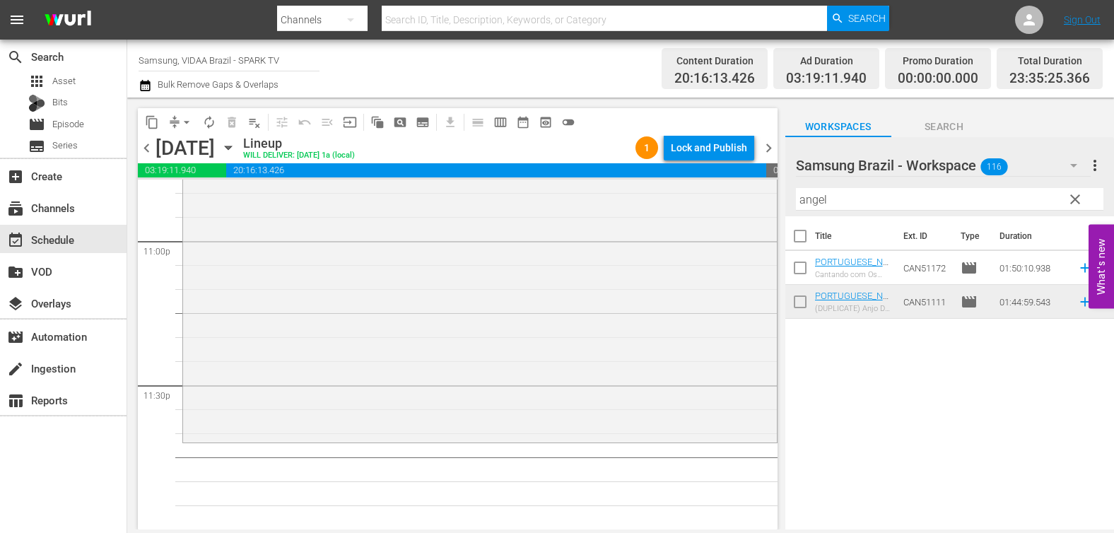
click at [1073, 198] on span "clear" at bounding box center [1075, 199] width 17 height 17
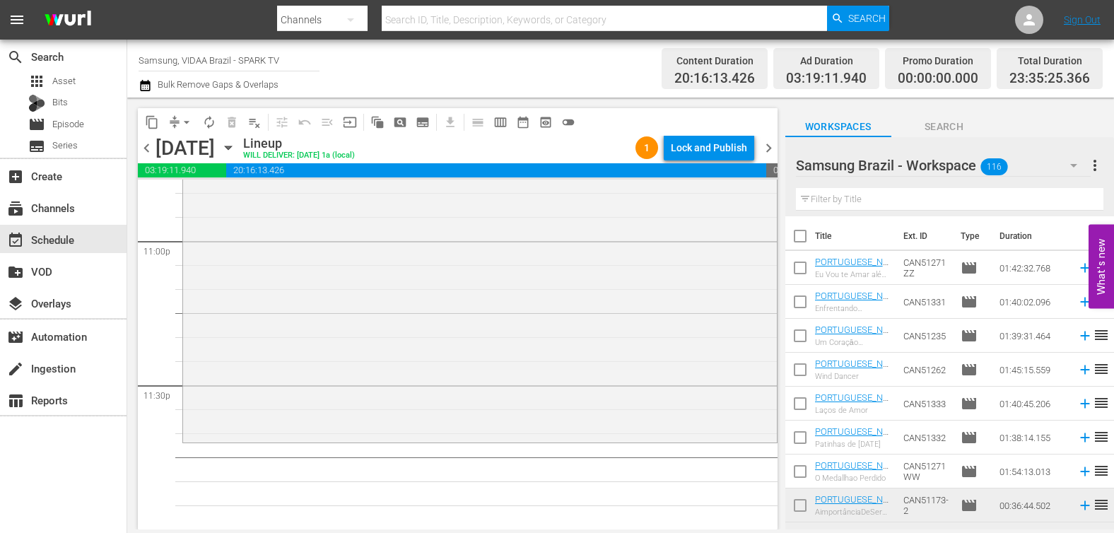
click at [1009, 199] on input "text" at bounding box center [949, 199] width 307 height 23
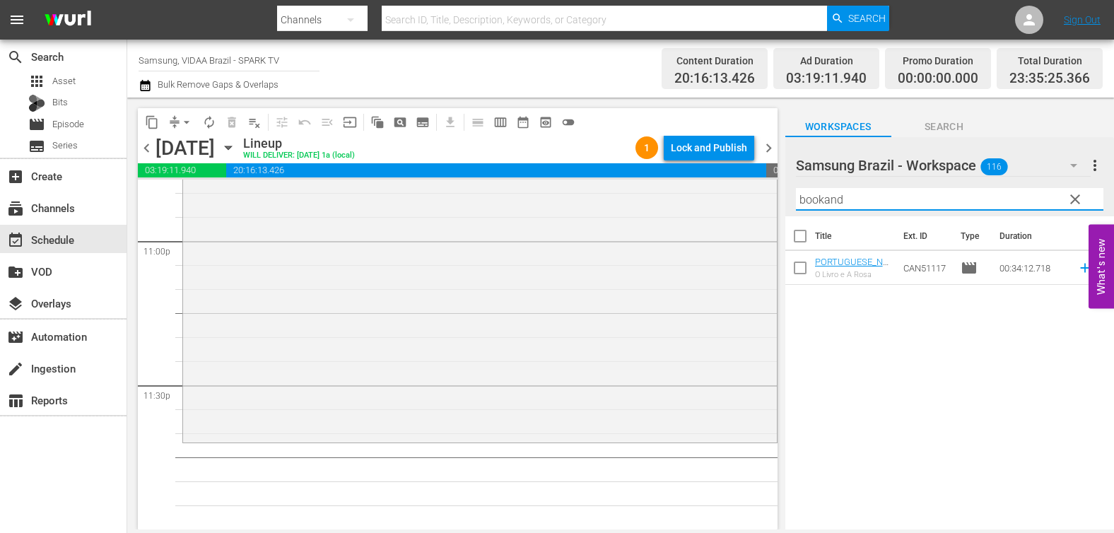
type input "bookand"
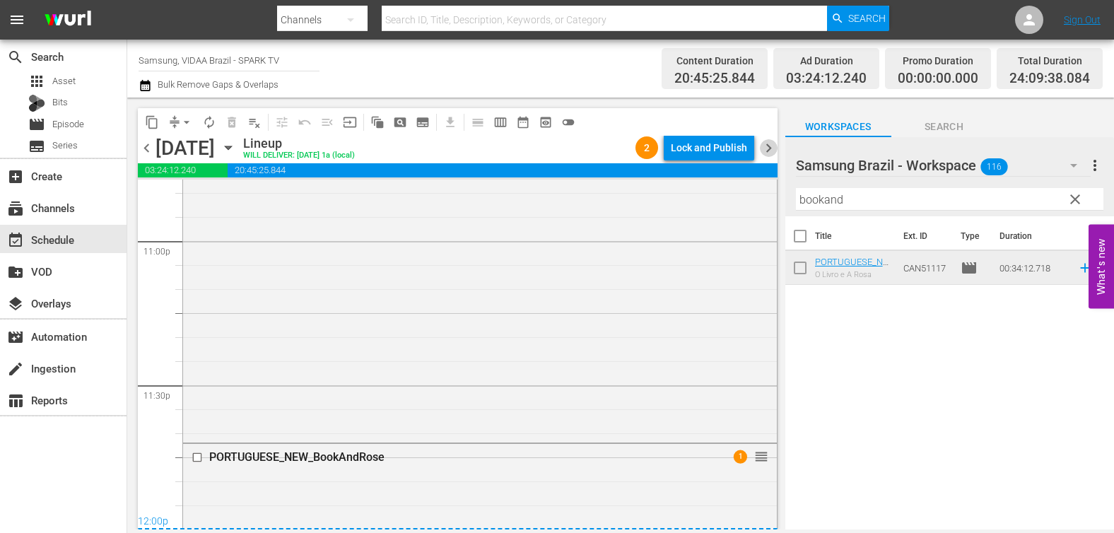
click at [769, 143] on span "chevron_right" at bounding box center [769, 148] width 18 height 18
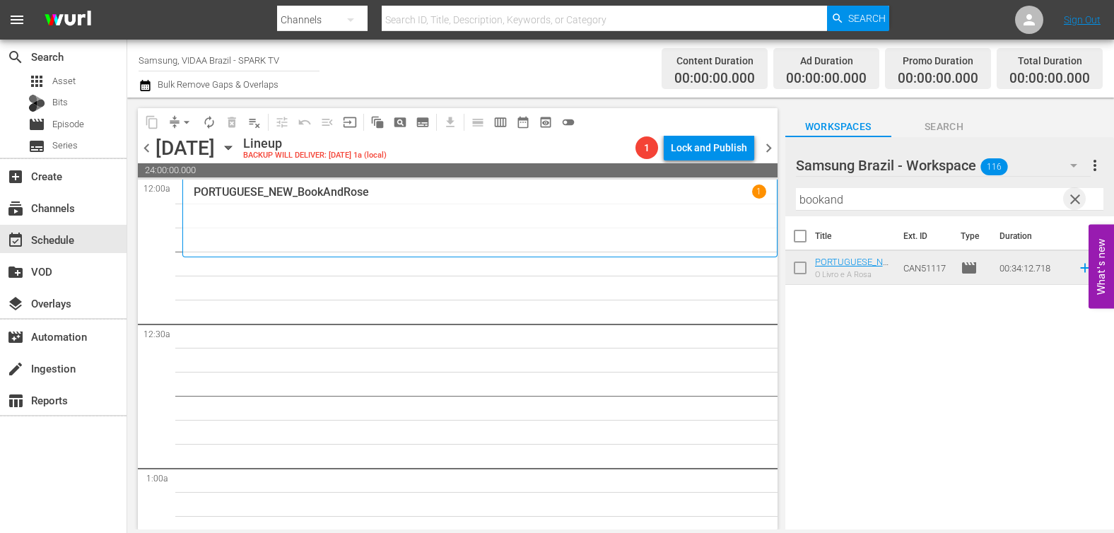
click at [1074, 196] on span "clear" at bounding box center [1075, 199] width 17 height 17
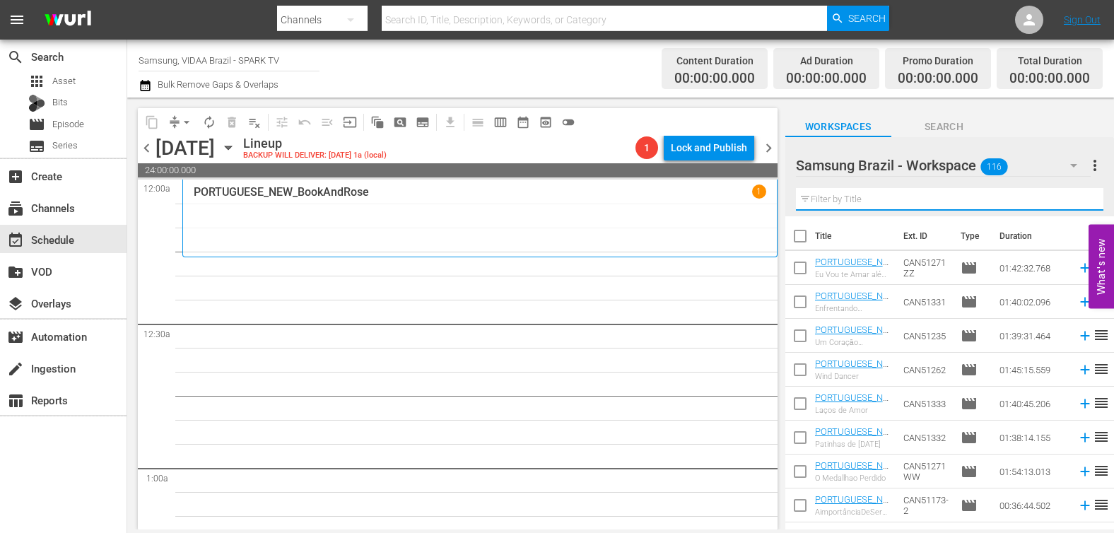
click at [892, 203] on input "text" at bounding box center [949, 199] width 307 height 23
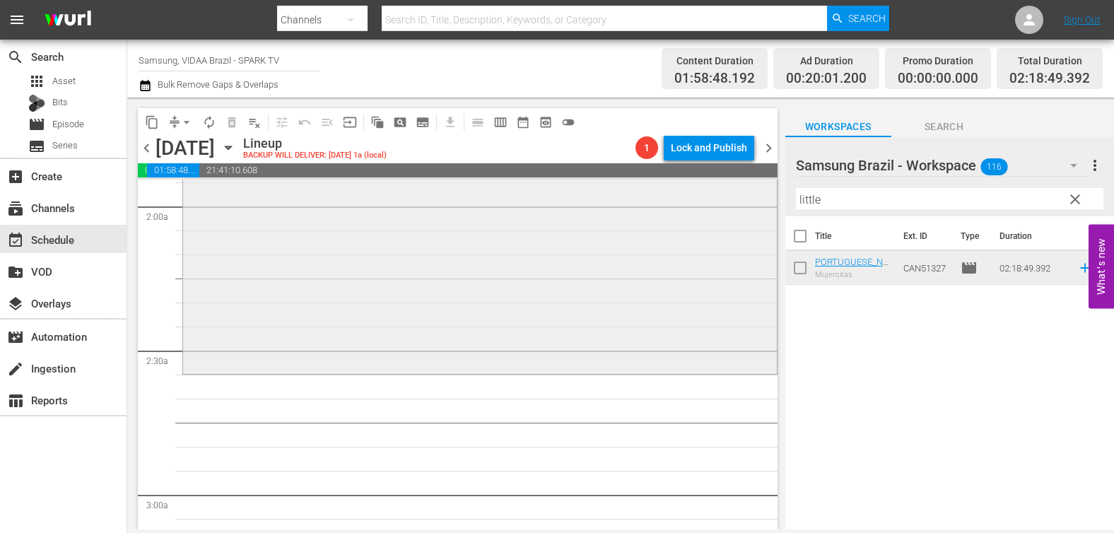
scroll to position [630, 0]
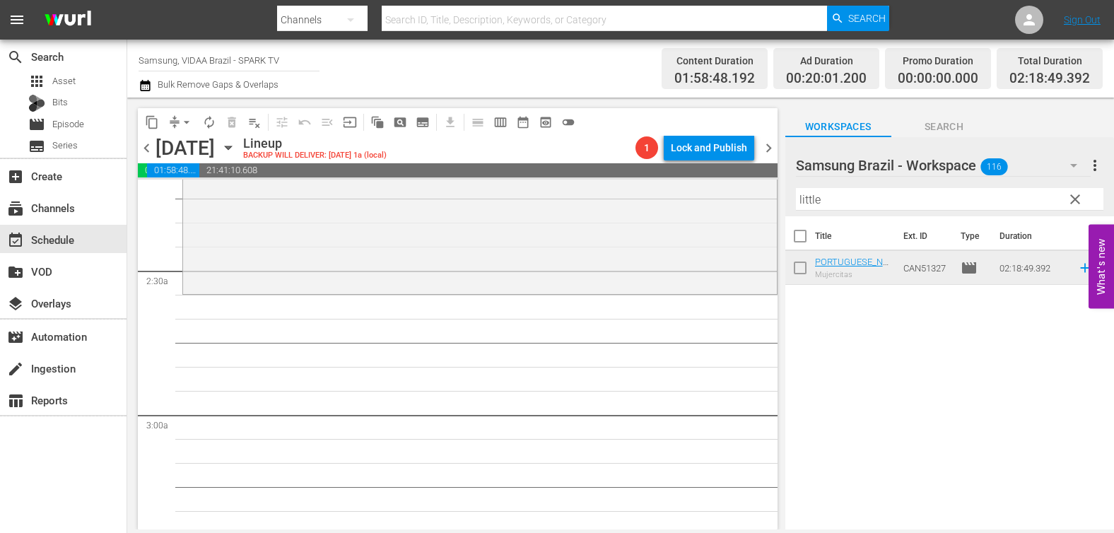
click at [887, 198] on input "little" at bounding box center [949, 199] width 307 height 23
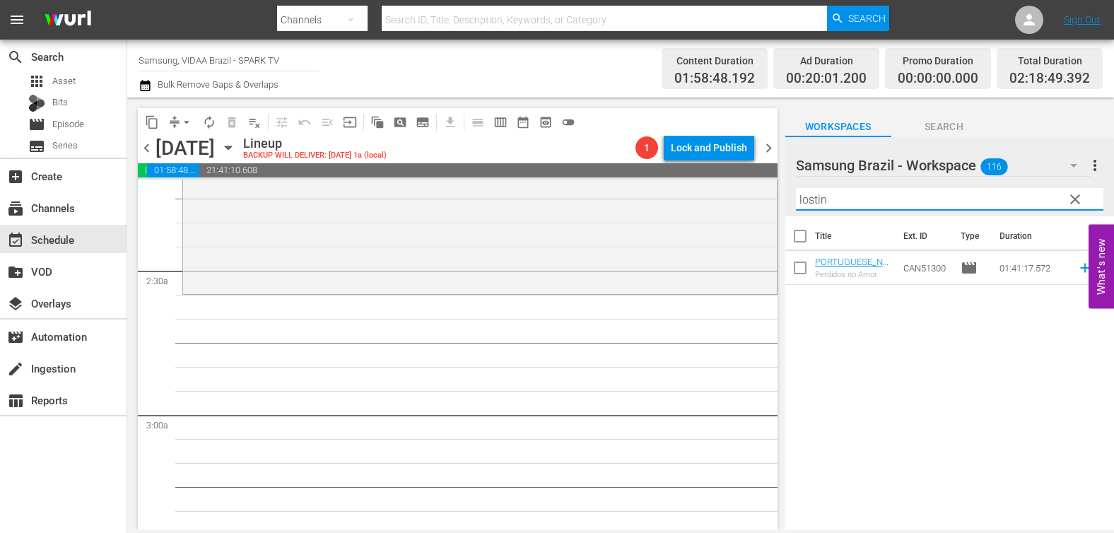
type input "lostin"
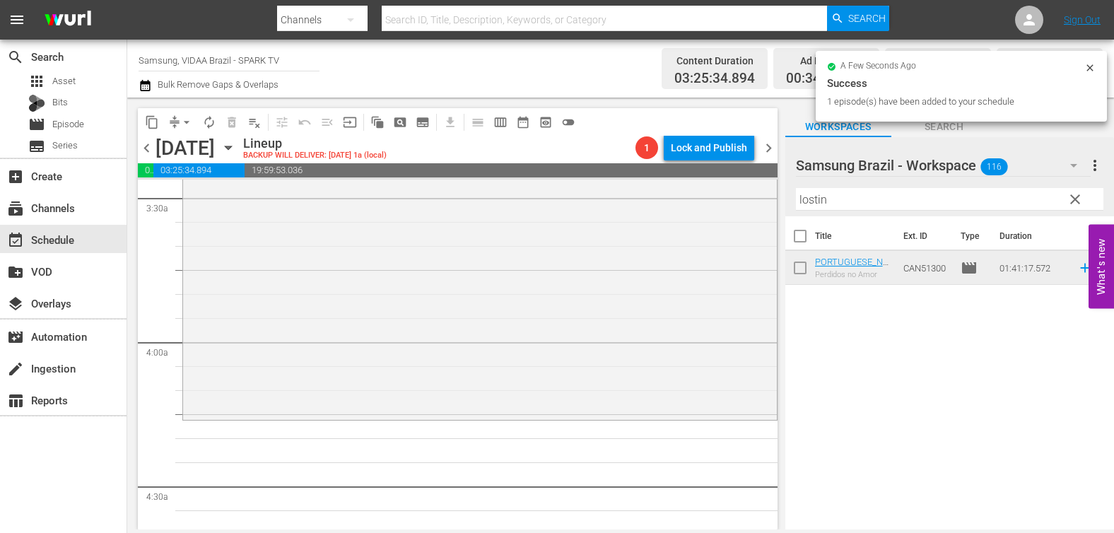
scroll to position [1061, 0]
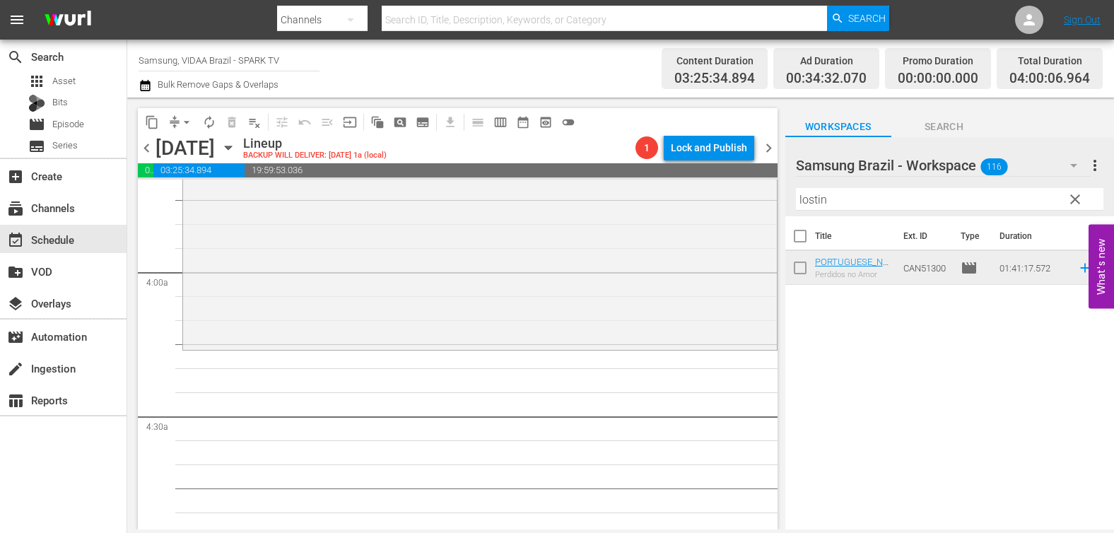
click at [859, 202] on input "lostin" at bounding box center [949, 199] width 307 height 23
click at [862, 199] on input "lostin" at bounding box center [949, 199] width 307 height 23
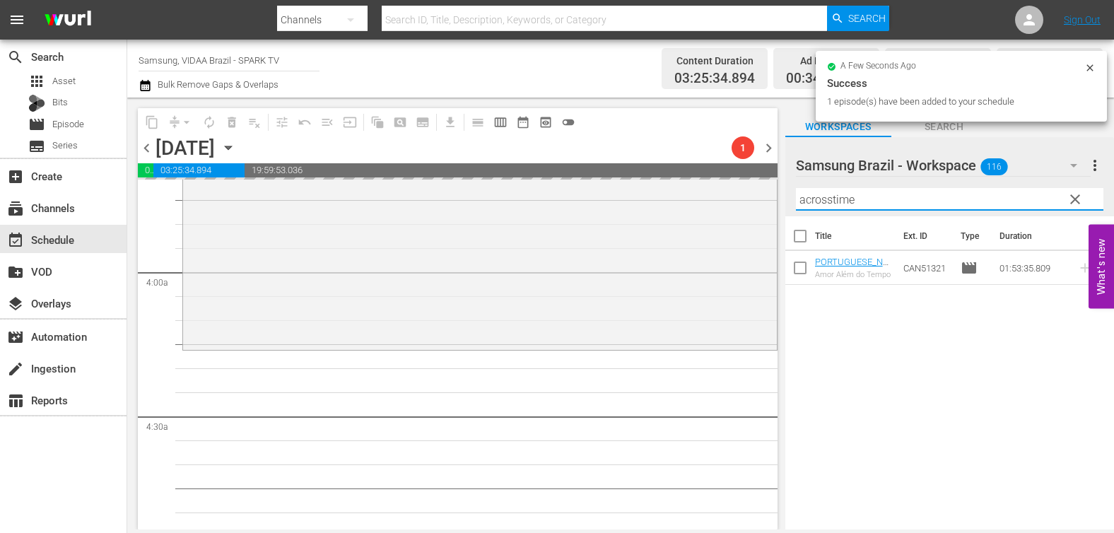
click at [866, 204] on input "acrosstime" at bounding box center [949, 199] width 307 height 23
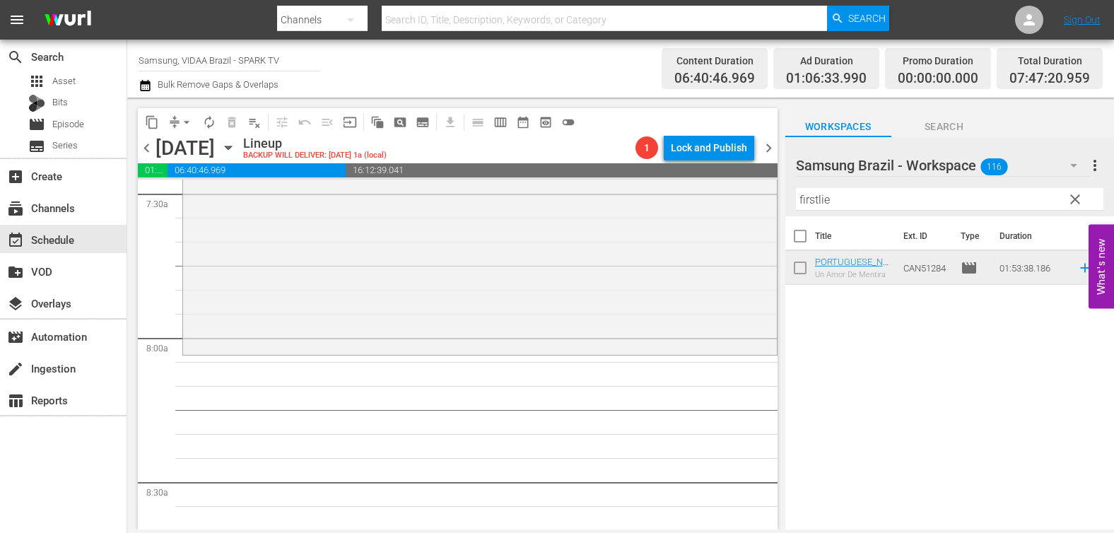
scroll to position [2274, 0]
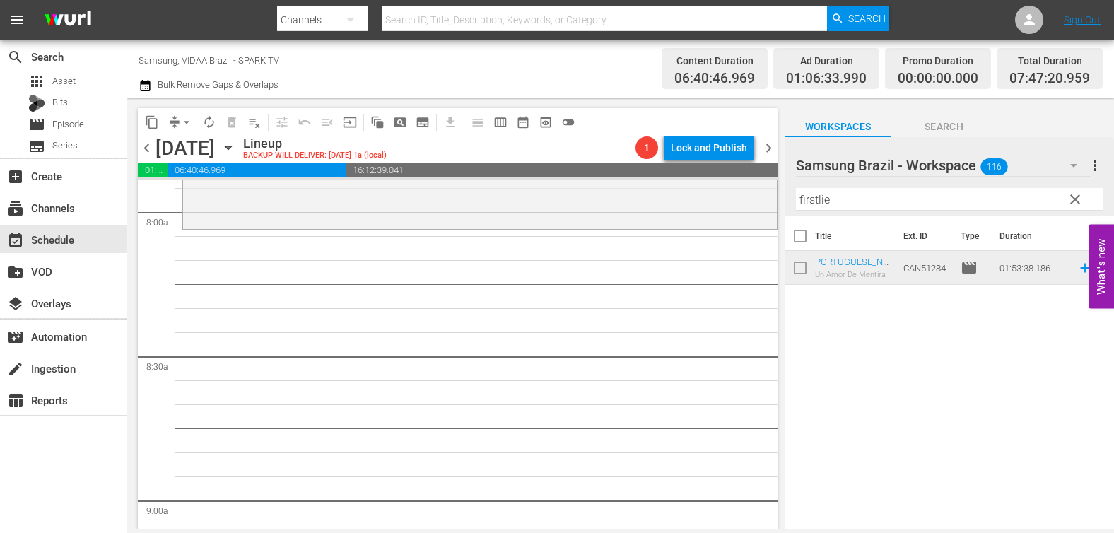
click at [843, 192] on input "firstlie" at bounding box center [949, 199] width 307 height 23
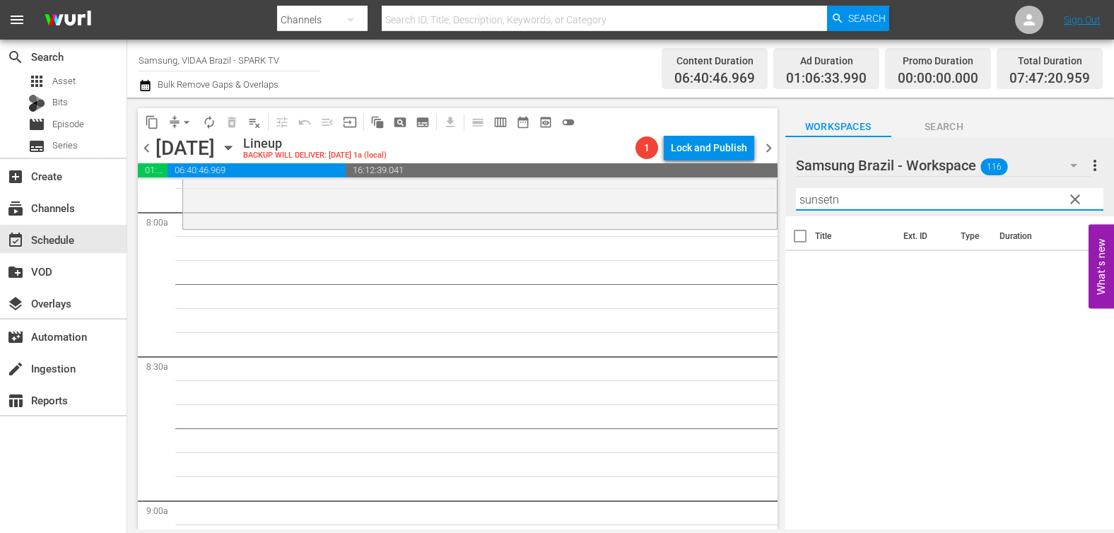
click at [870, 200] on input "sunsetn" at bounding box center [949, 199] width 307 height 23
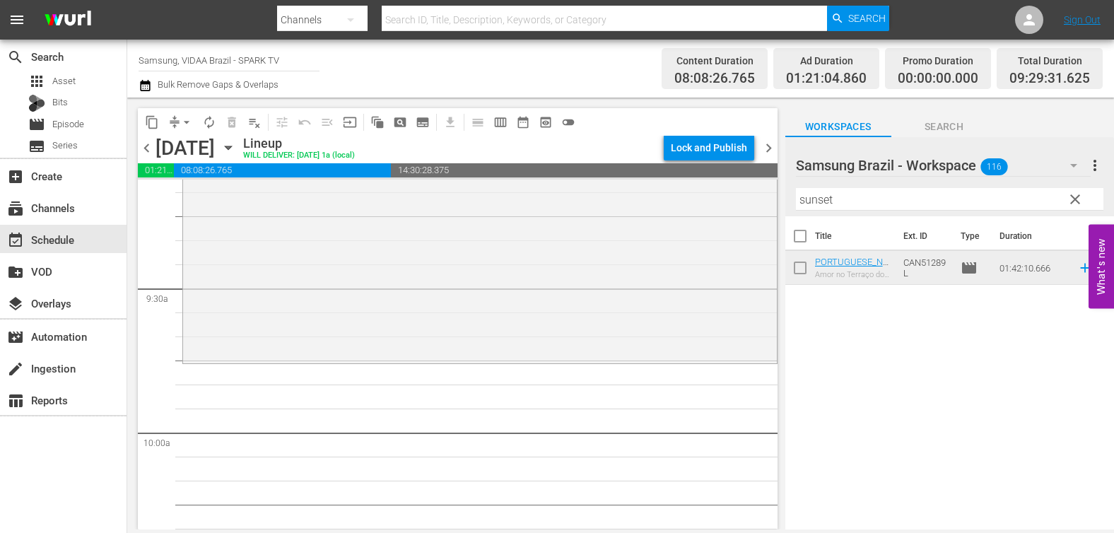
scroll to position [2719, 0]
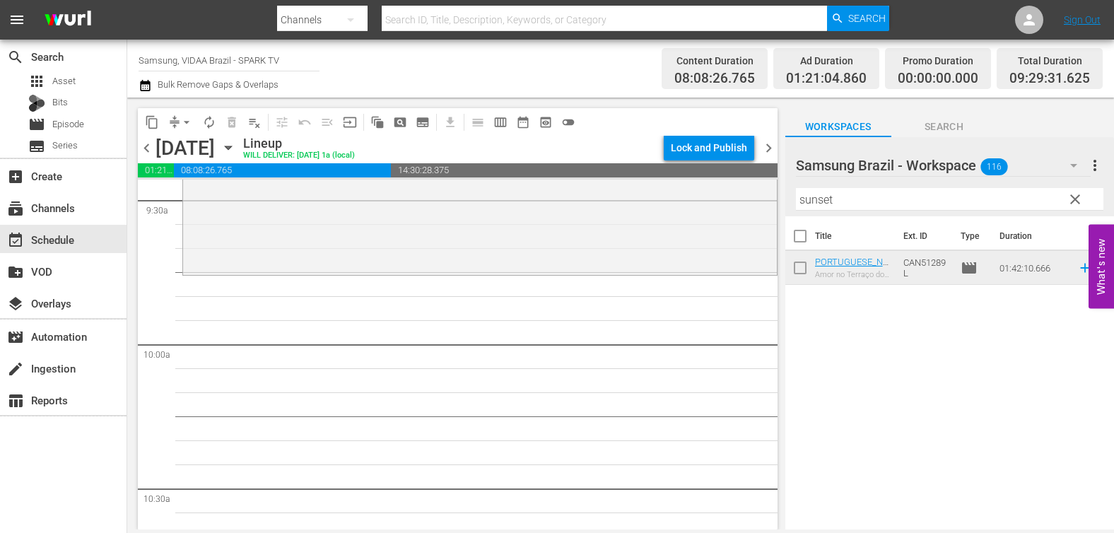
click at [887, 201] on input "sunset" at bounding box center [949, 199] width 307 height 23
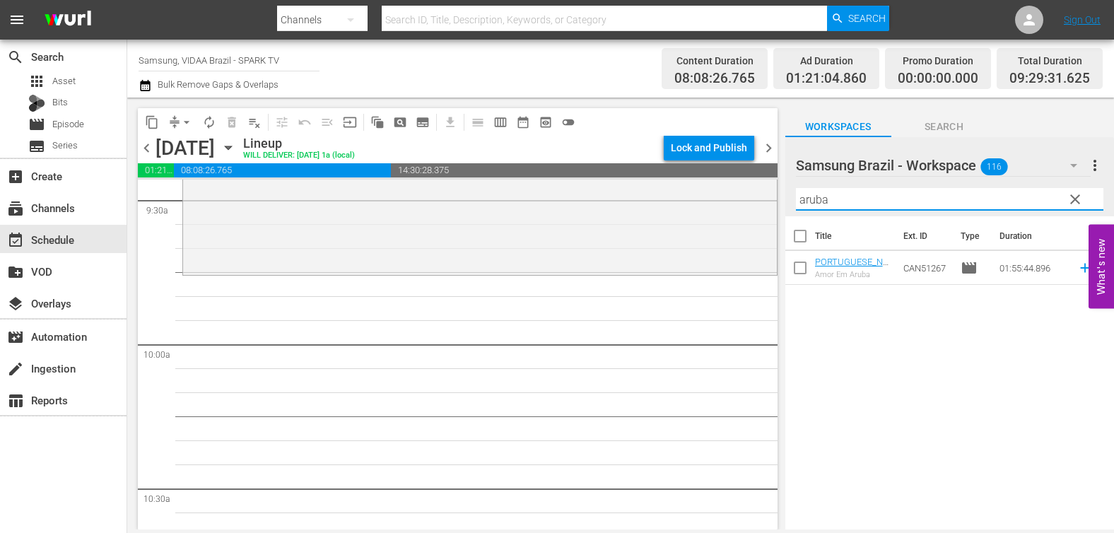
type input "aruba"
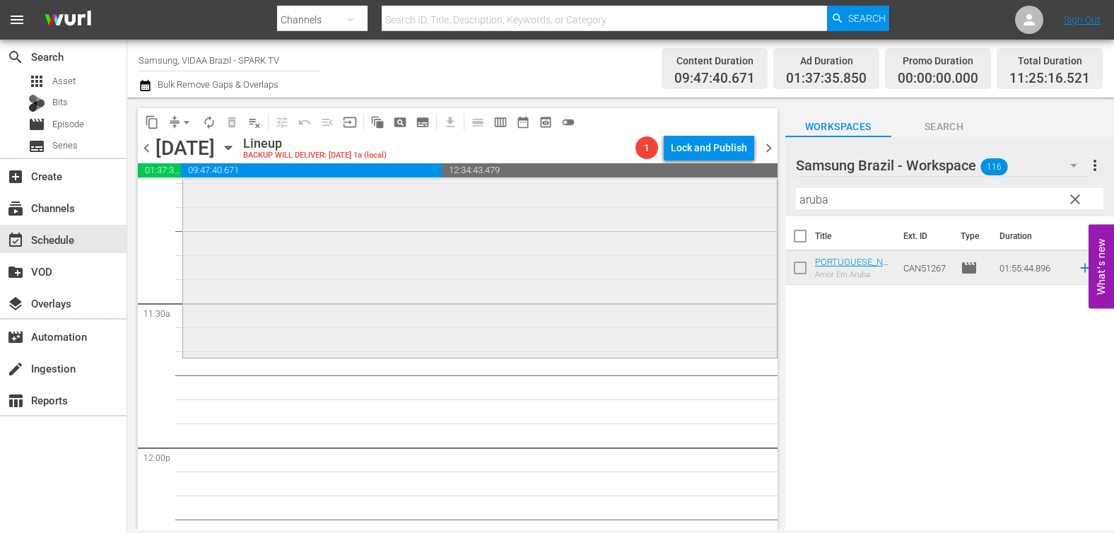
scroll to position [3189, 0]
click at [874, 192] on input "aruba" at bounding box center [949, 199] width 307 height 23
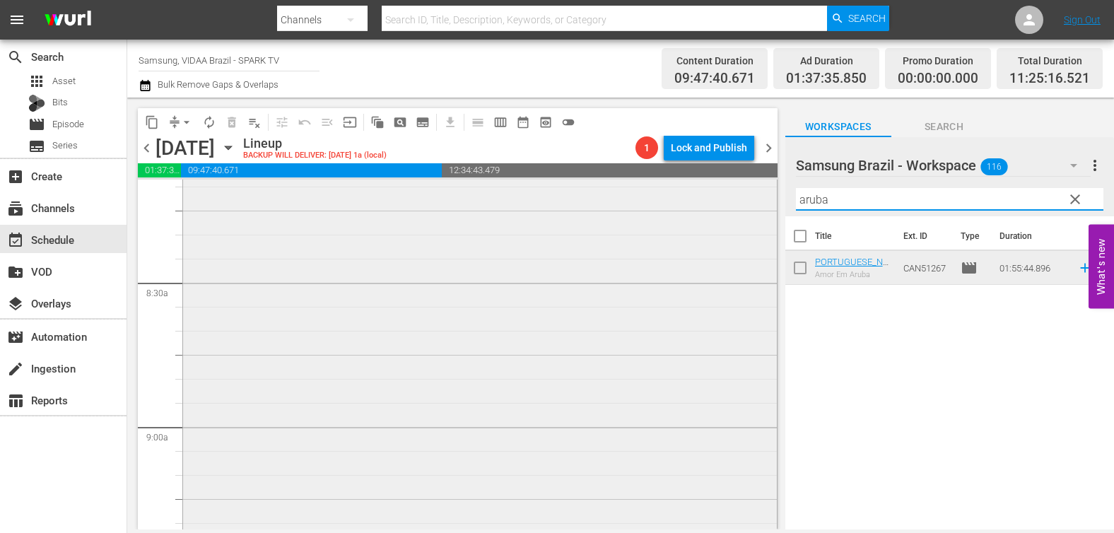
scroll to position [2186, 0]
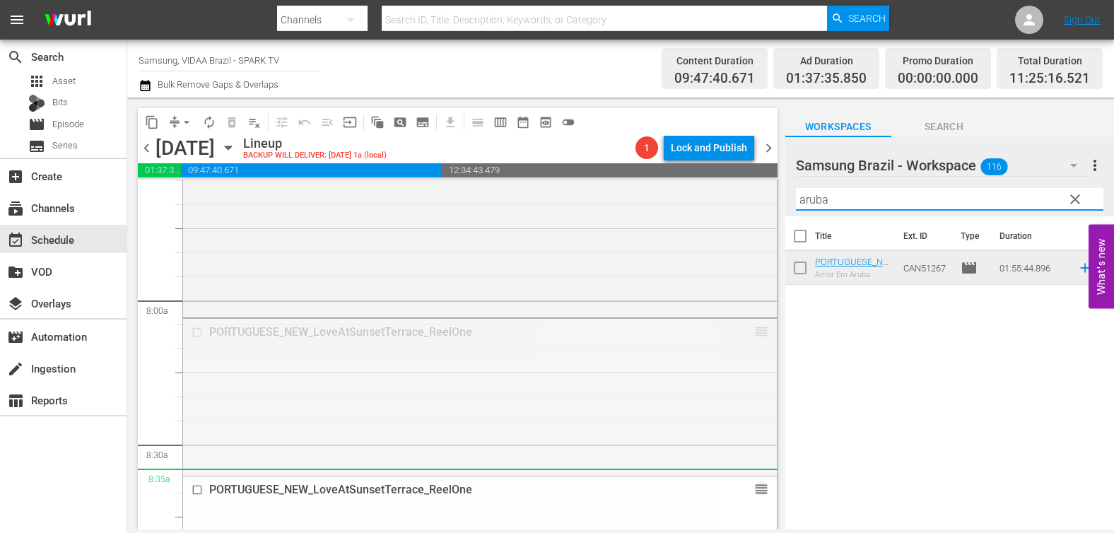
drag, startPoint x: 750, startPoint y: 327, endPoint x: 724, endPoint y: 481, distance: 156.9
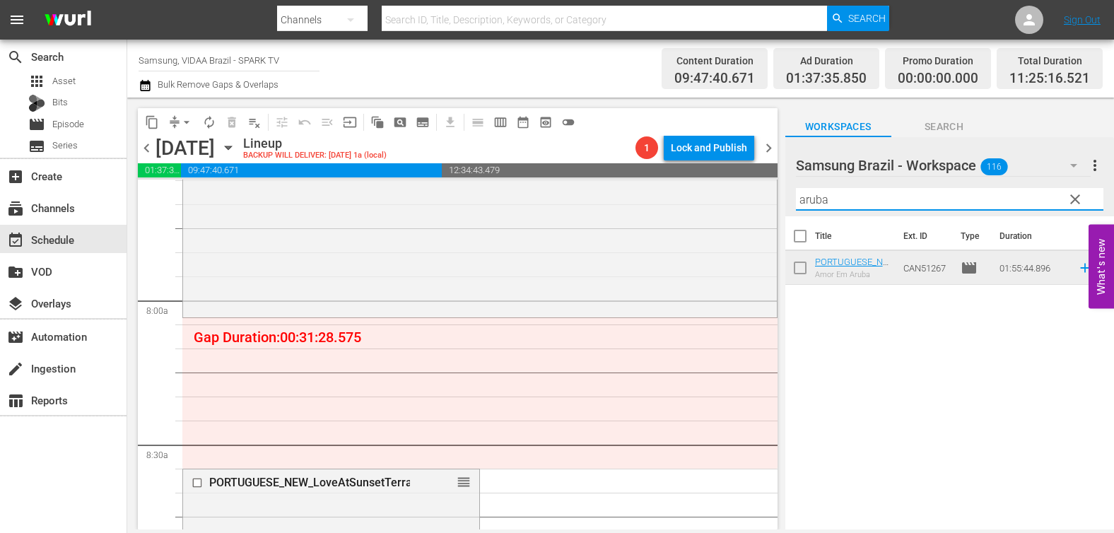
click at [857, 201] on input "aruba" at bounding box center [949, 199] width 307 height 23
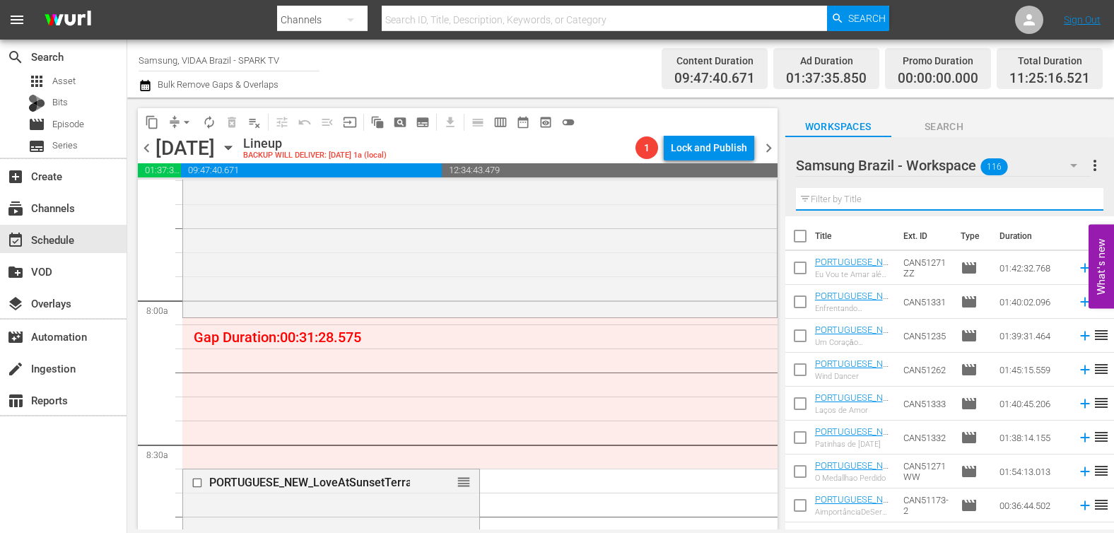
click at [945, 200] on input "text" at bounding box center [949, 199] width 307 height 23
click at [871, 201] on input "text" at bounding box center [949, 199] width 307 height 23
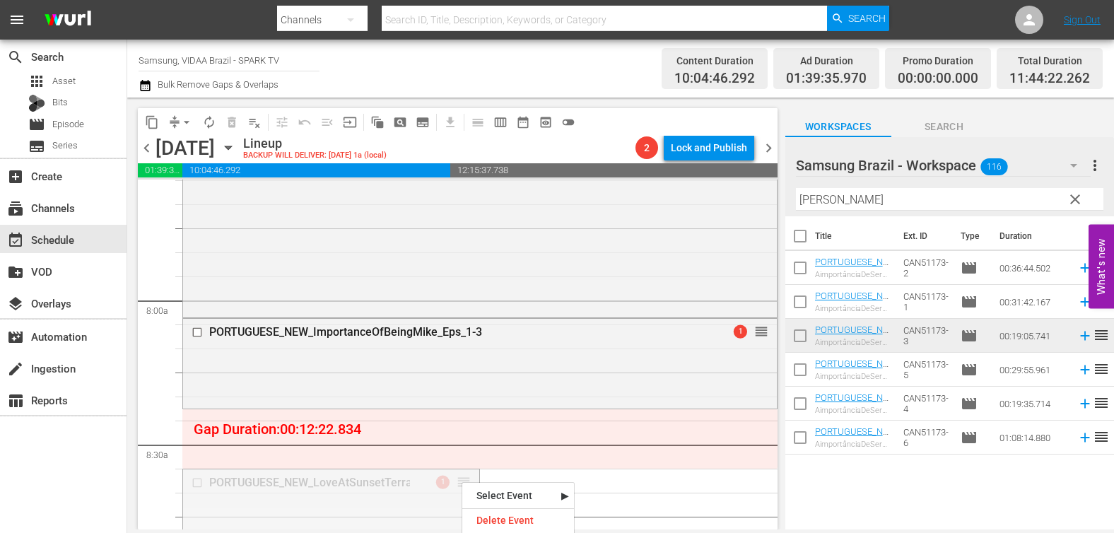
drag, startPoint x: 462, startPoint y: 481, endPoint x: 458, endPoint y: 421, distance: 59.5
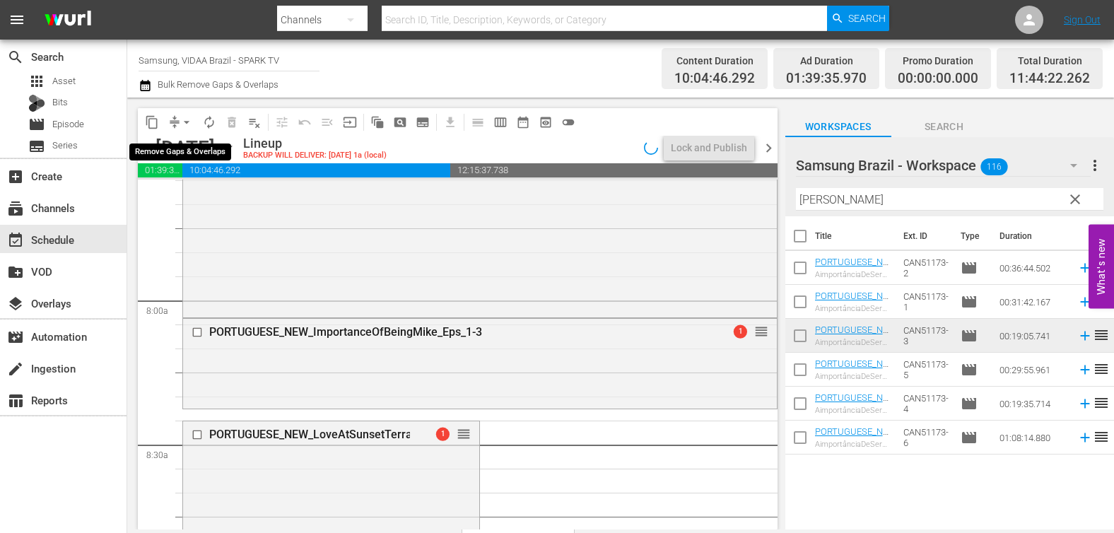
click at [187, 122] on span "arrow_drop_down" at bounding box center [187, 122] width 14 height 14
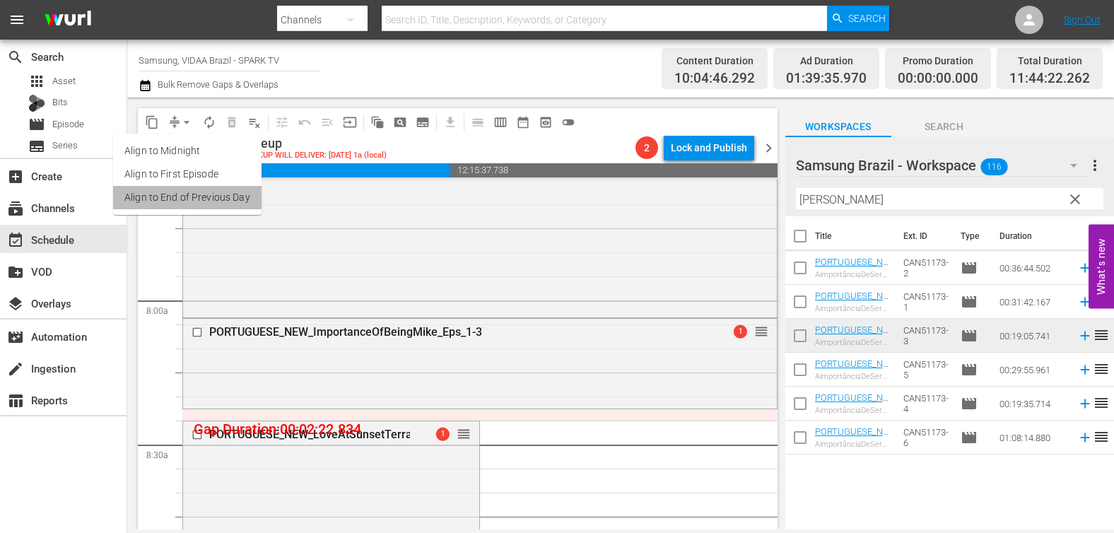
click at [204, 195] on li "Align to End of Previous Day" at bounding box center [187, 197] width 148 height 23
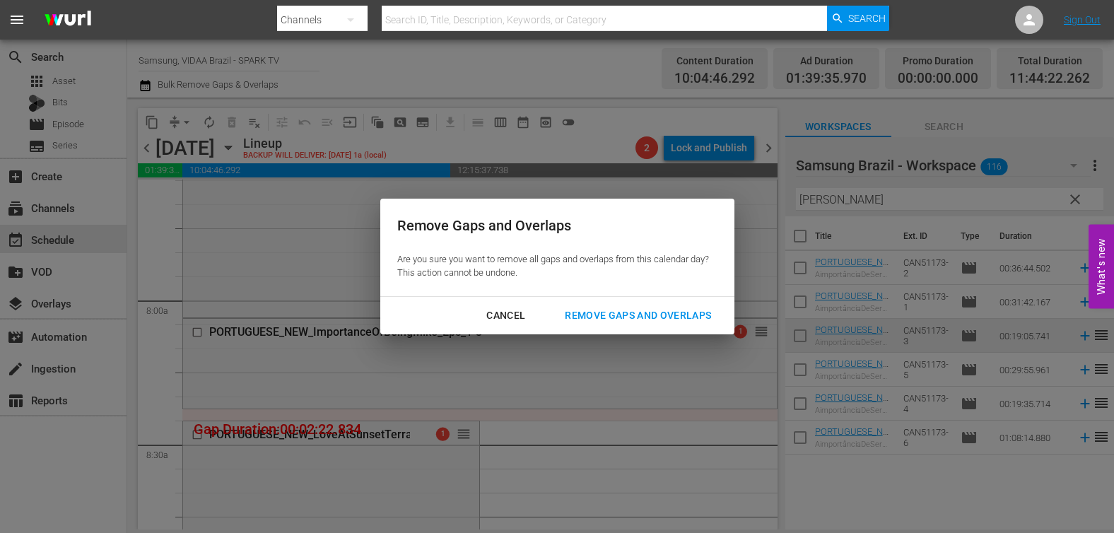
click at [612, 311] on div "Remove Gaps and Overlaps" at bounding box center [637, 316] width 169 height 18
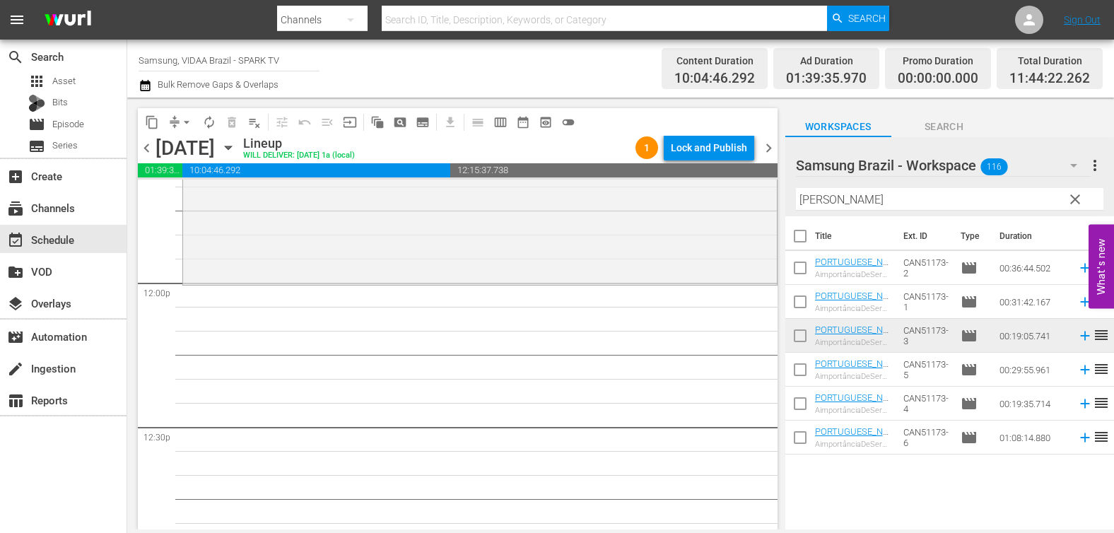
scroll to position [3358, 0]
click at [899, 204] on input "[PERSON_NAME]" at bounding box center [949, 199] width 307 height 23
click at [899, 201] on input "[PERSON_NAME]" at bounding box center [949, 199] width 307 height 23
type input "mik"
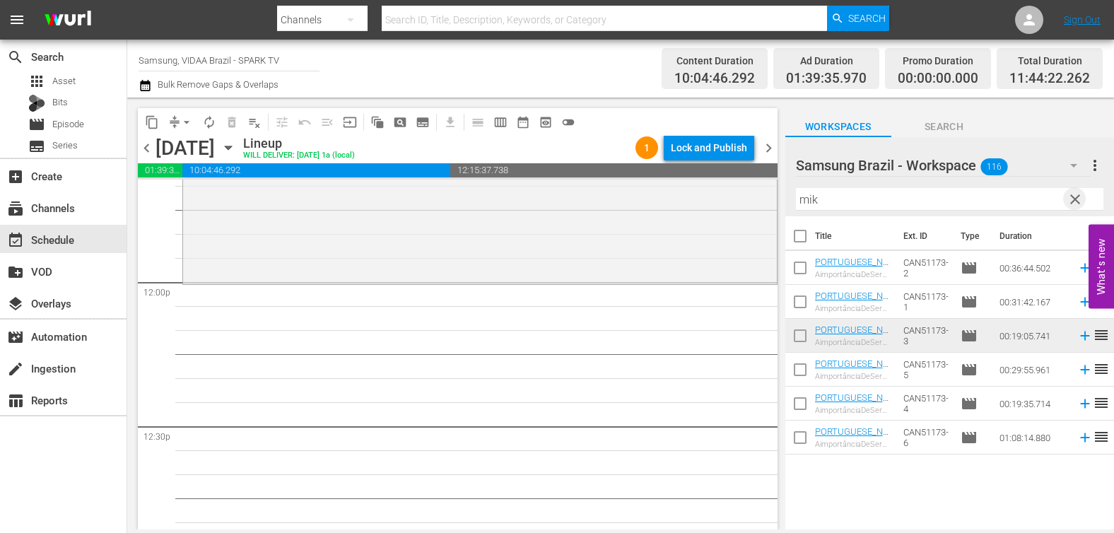
click at [1071, 199] on span "clear" at bounding box center [1075, 199] width 17 height 17
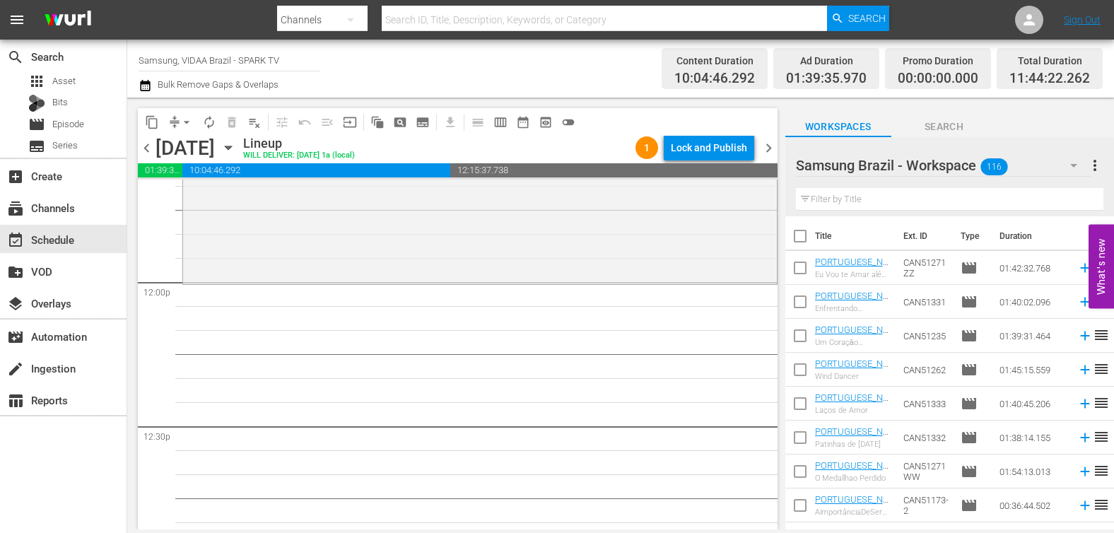
click at [961, 194] on input "text" at bounding box center [949, 199] width 307 height 23
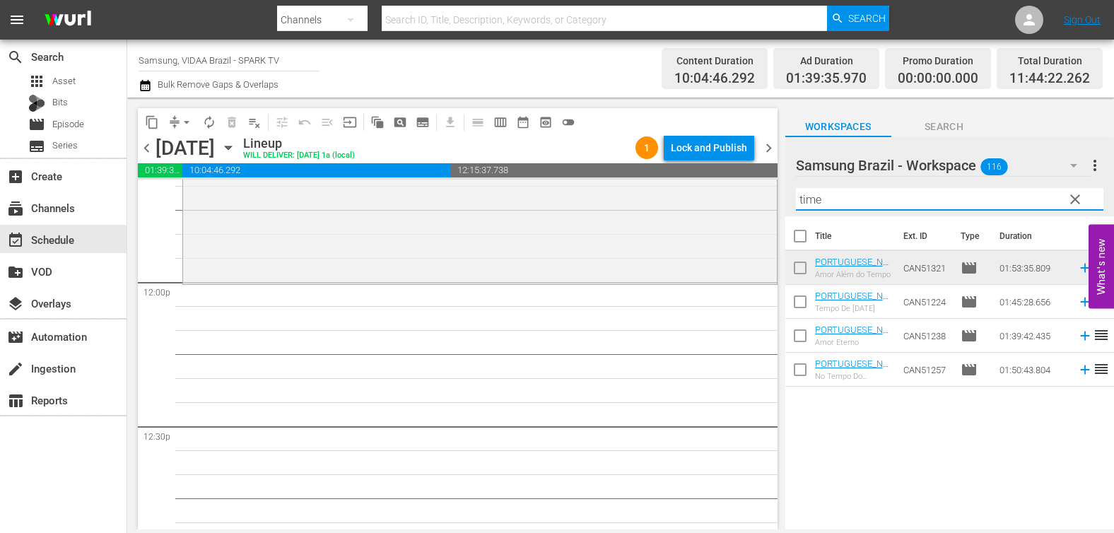
type input "time"
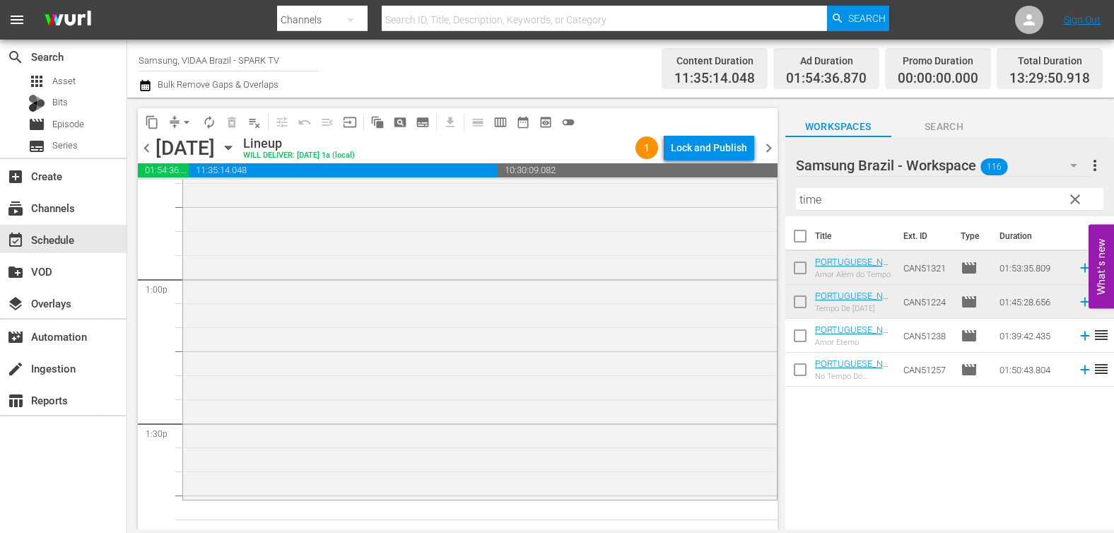
scroll to position [3867, 0]
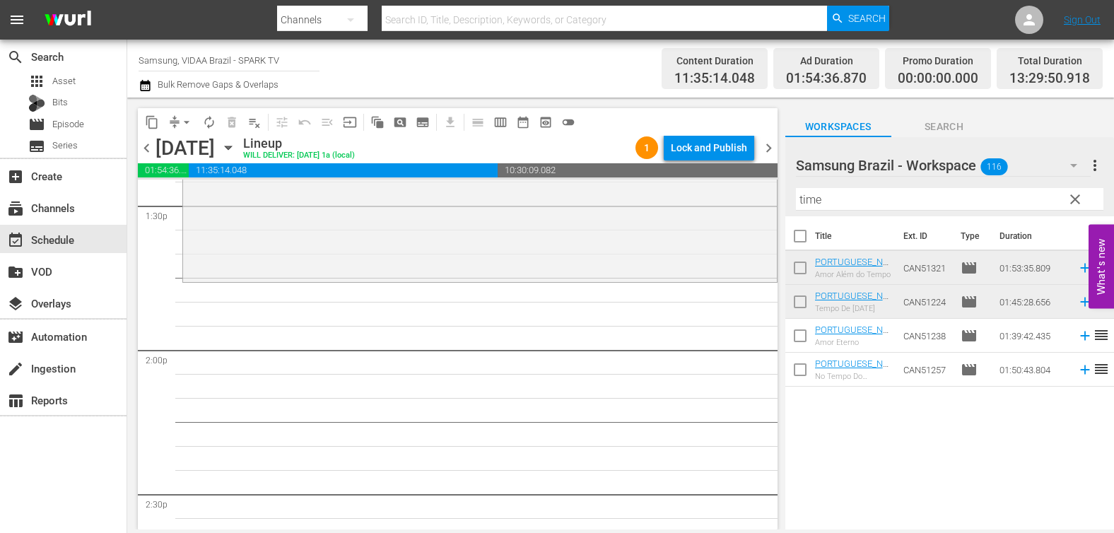
click at [1074, 200] on span "clear" at bounding box center [1075, 199] width 17 height 17
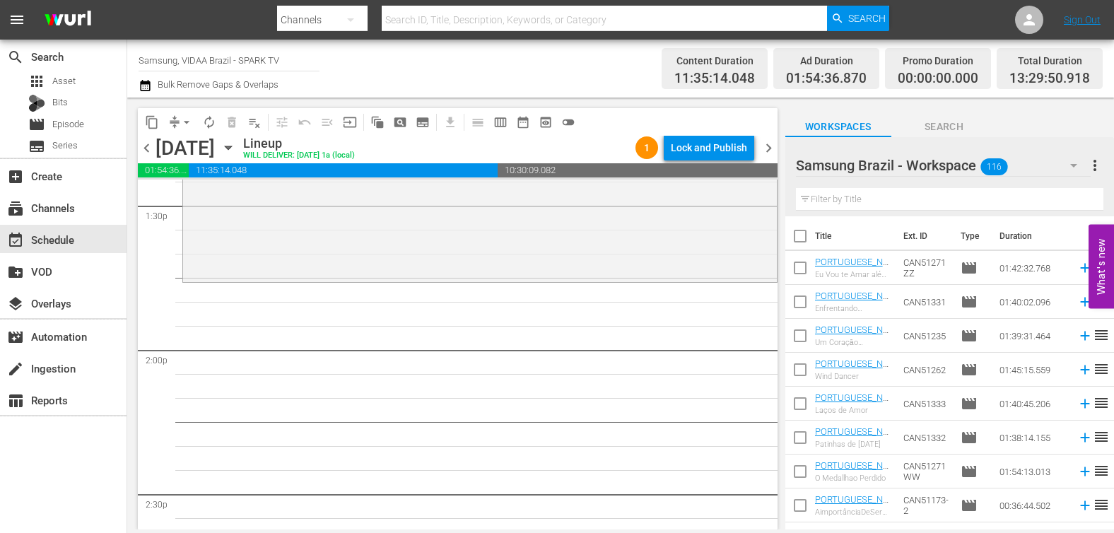
click at [992, 197] on input "text" at bounding box center [949, 199] width 307 height 23
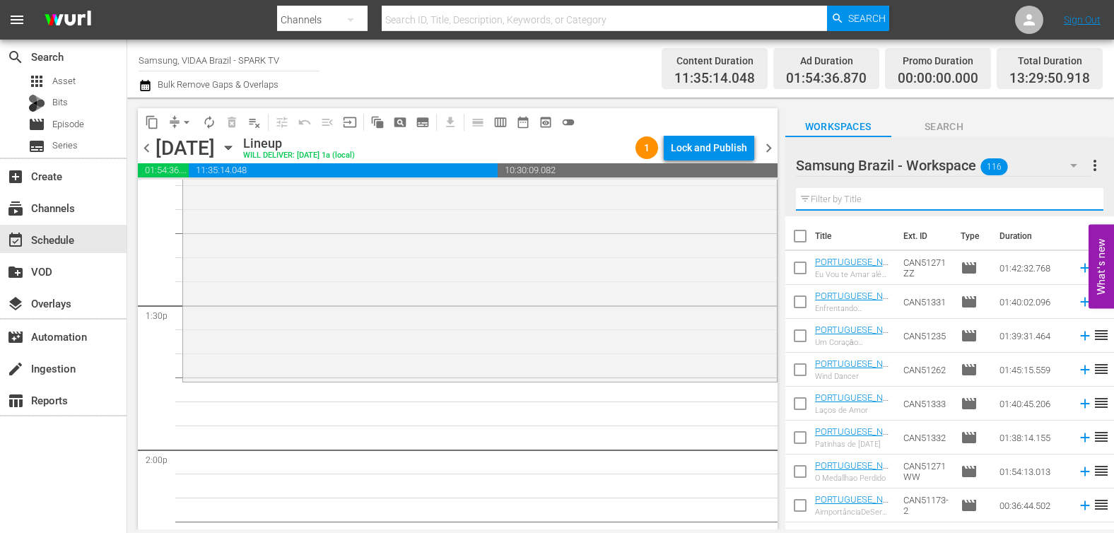
scroll to position [3796, 0]
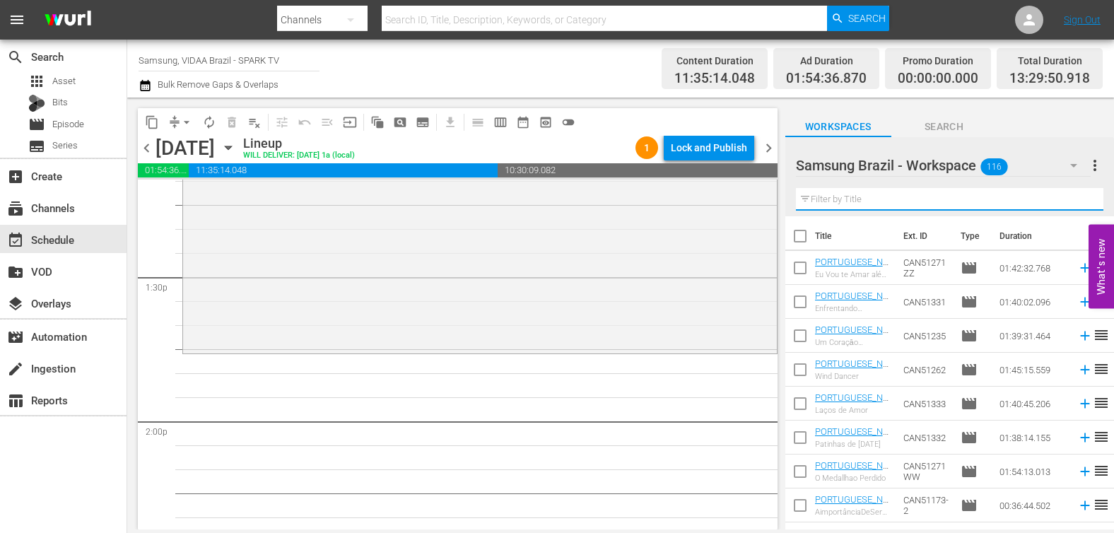
click at [885, 202] on input "text" at bounding box center [949, 199] width 307 height 23
click at [889, 200] on input "text" at bounding box center [949, 199] width 307 height 23
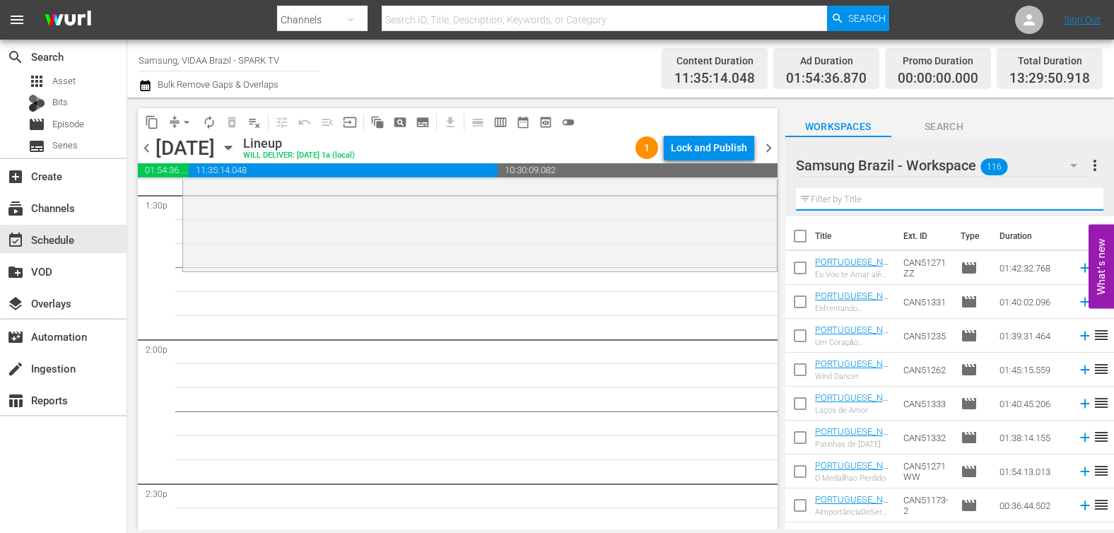
scroll to position [3872, 0]
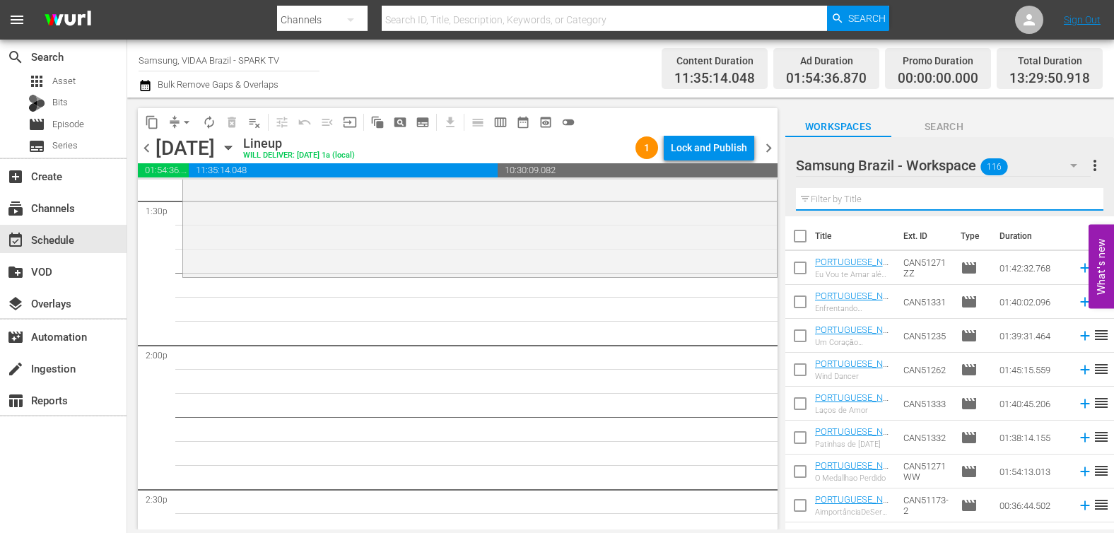
click at [896, 202] on input "text" at bounding box center [949, 199] width 307 height 23
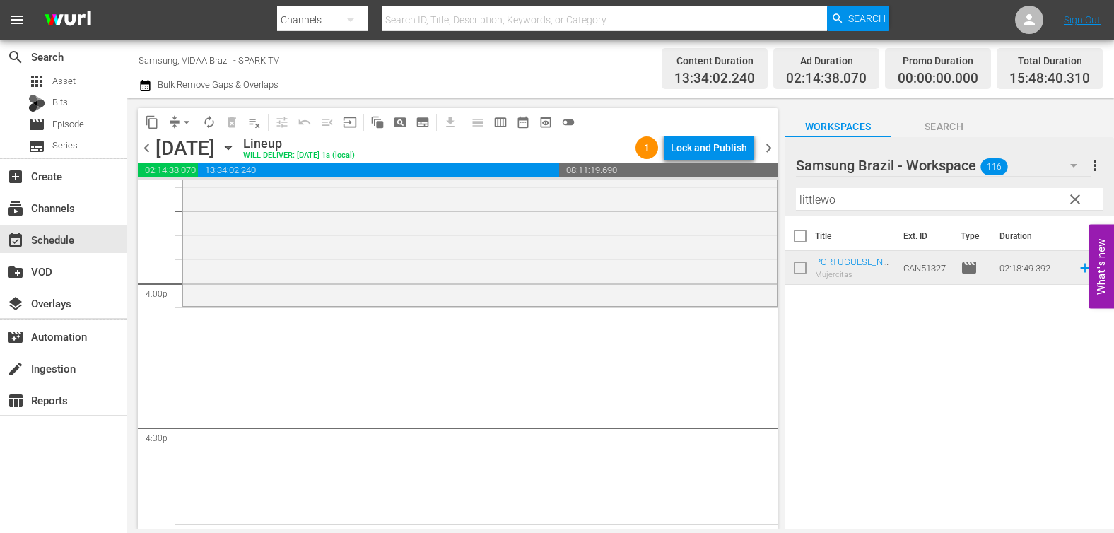
scroll to position [4523, 0]
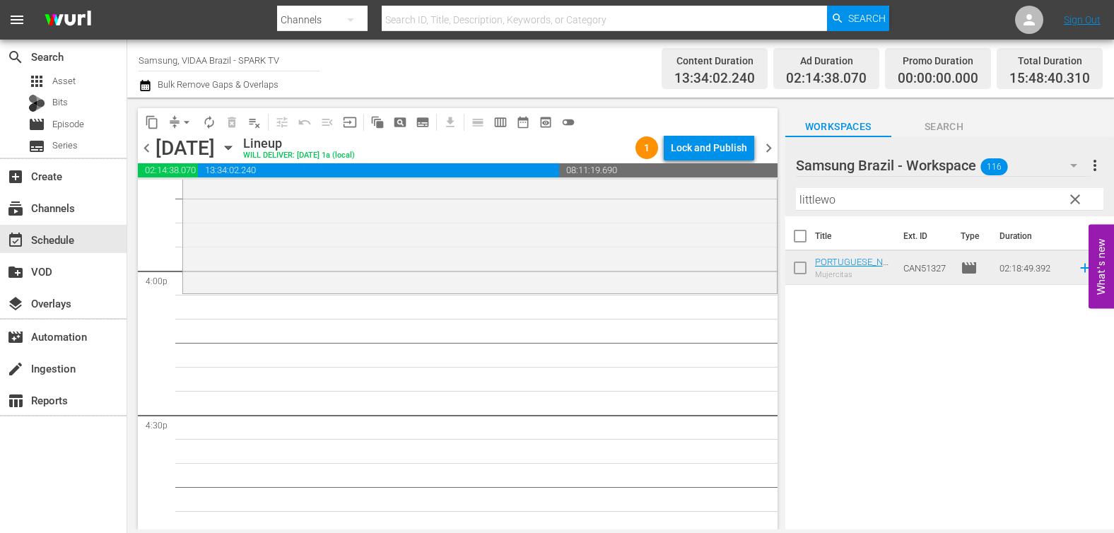
click at [952, 194] on input "littlewo" at bounding box center [949, 199] width 307 height 23
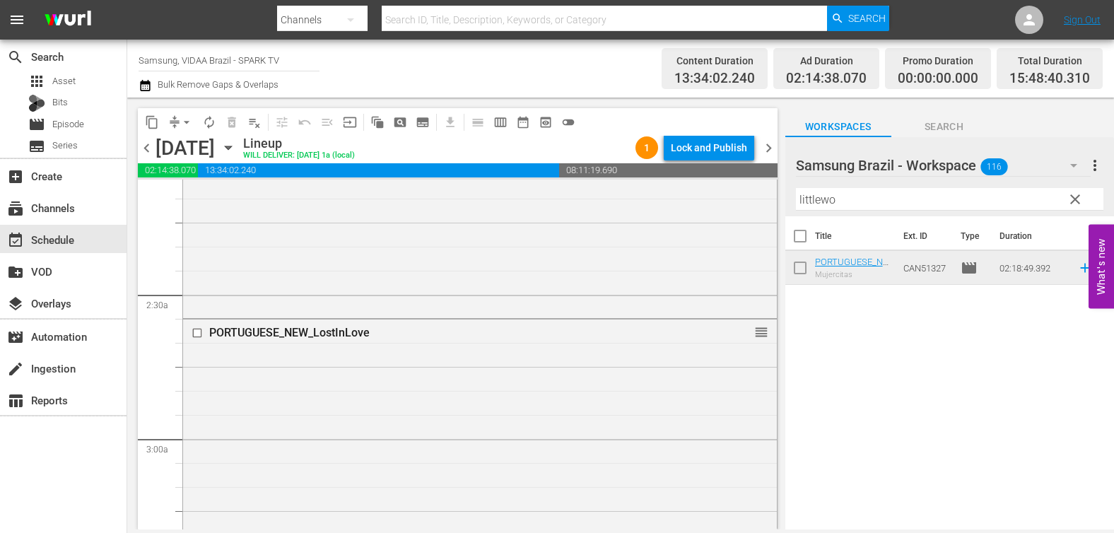
scroll to position [635, 0]
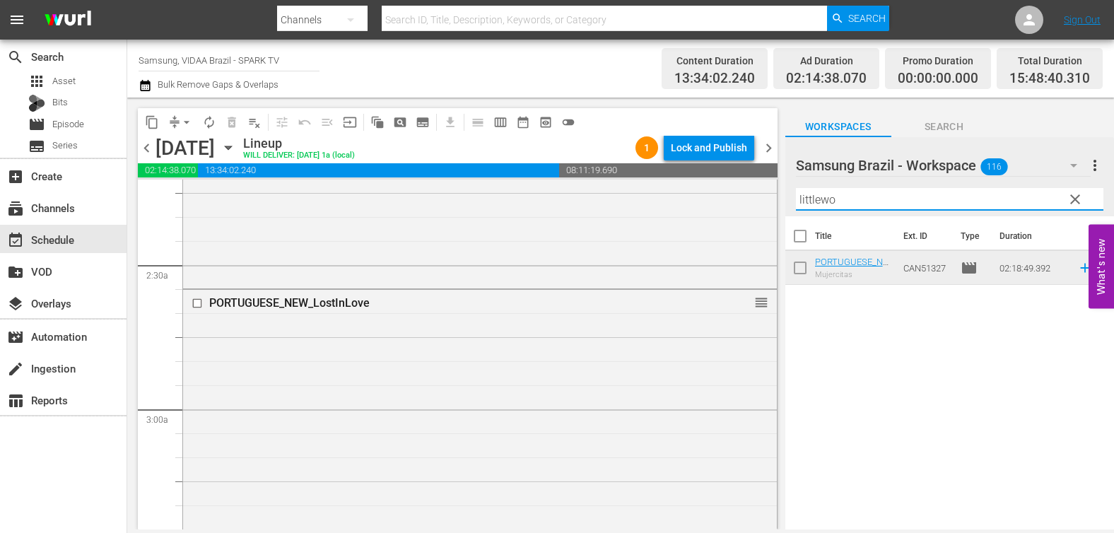
click at [931, 197] on input "littlewo" at bounding box center [949, 199] width 307 height 23
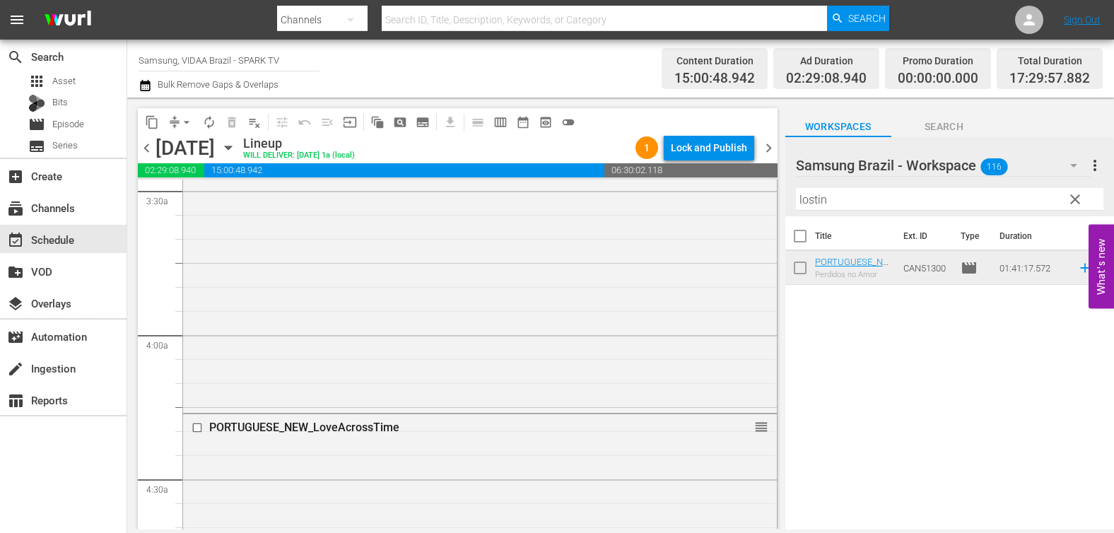
scroll to position [1194, 0]
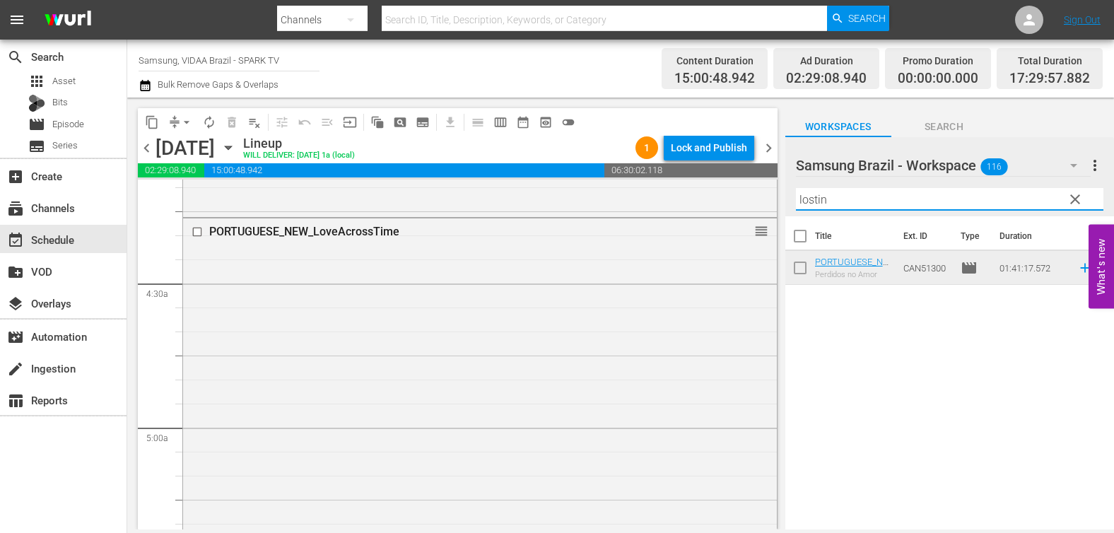
click at [899, 202] on input "lostin" at bounding box center [949, 199] width 307 height 23
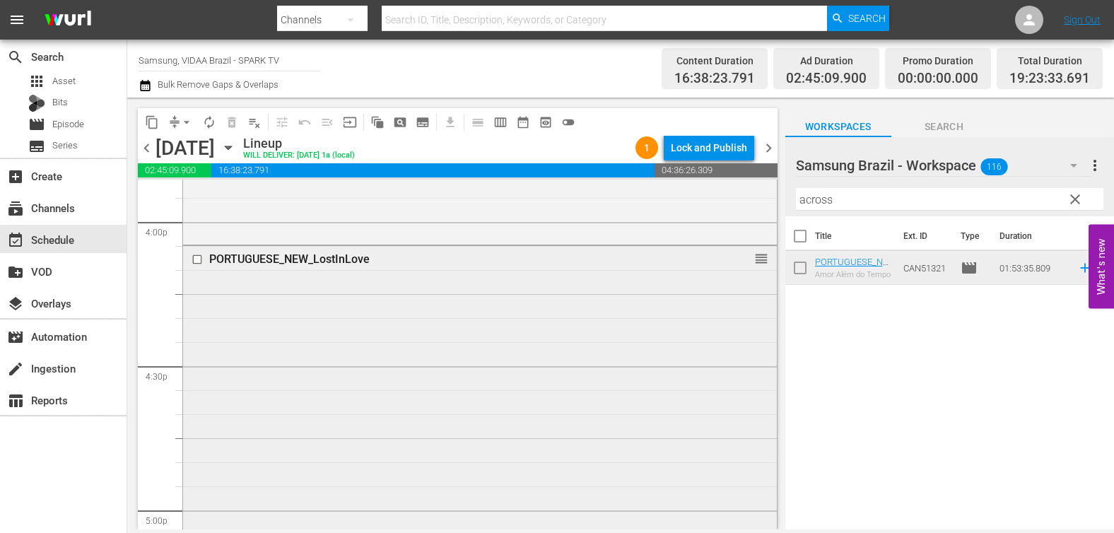
scroll to position [4531, 0]
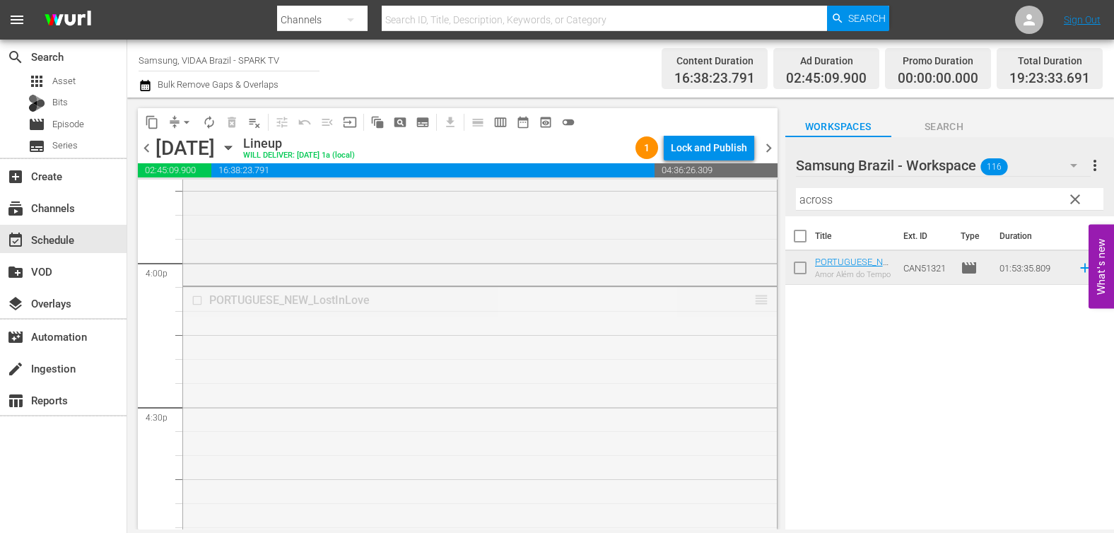
drag, startPoint x: 753, startPoint y: 302, endPoint x: 753, endPoint y: 488, distance: 186.6
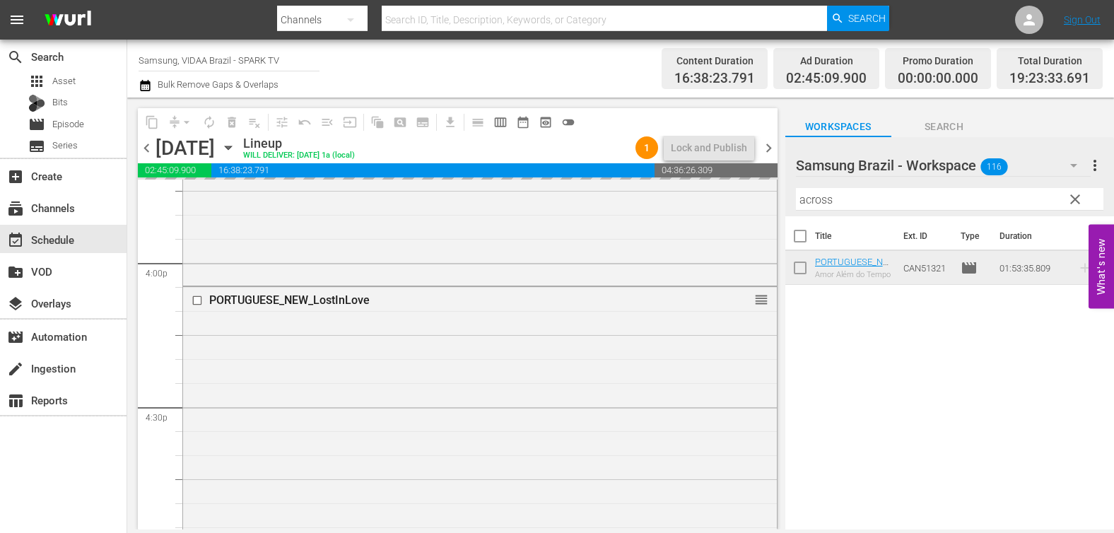
click at [877, 194] on input "across" at bounding box center [949, 199] width 307 height 23
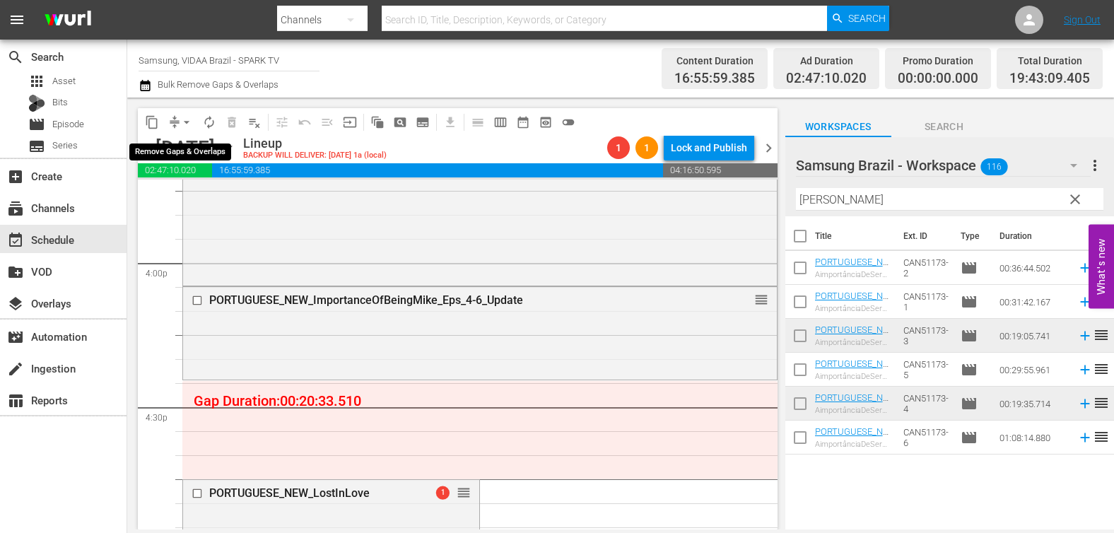
click at [183, 124] on span "arrow_drop_down" at bounding box center [187, 122] width 14 height 14
click at [199, 199] on li "Align to End of Previous Day" at bounding box center [187, 197] width 148 height 23
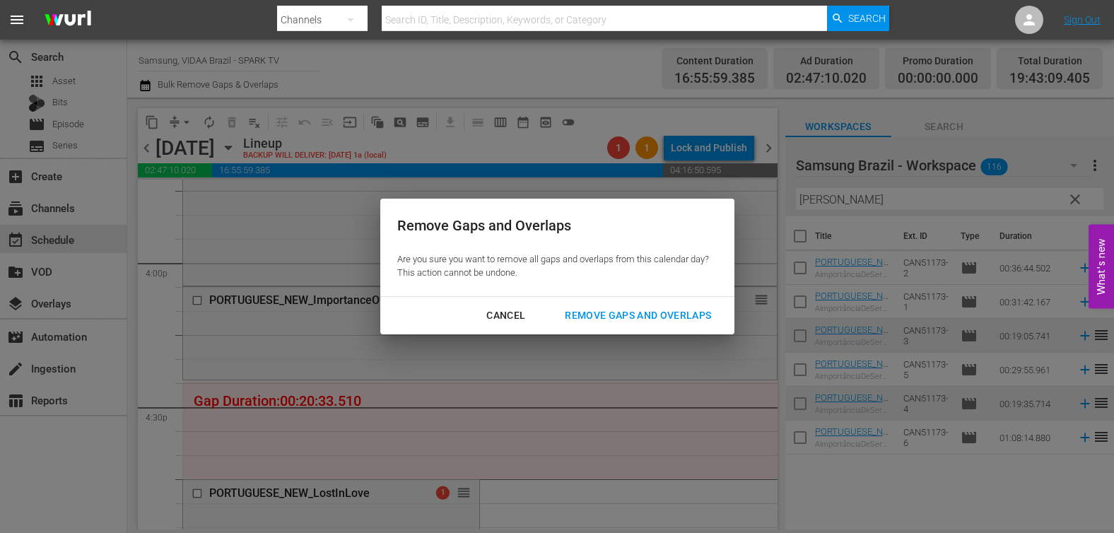
click at [595, 320] on div "Remove Gaps and Overlaps" at bounding box center [637, 316] width 169 height 18
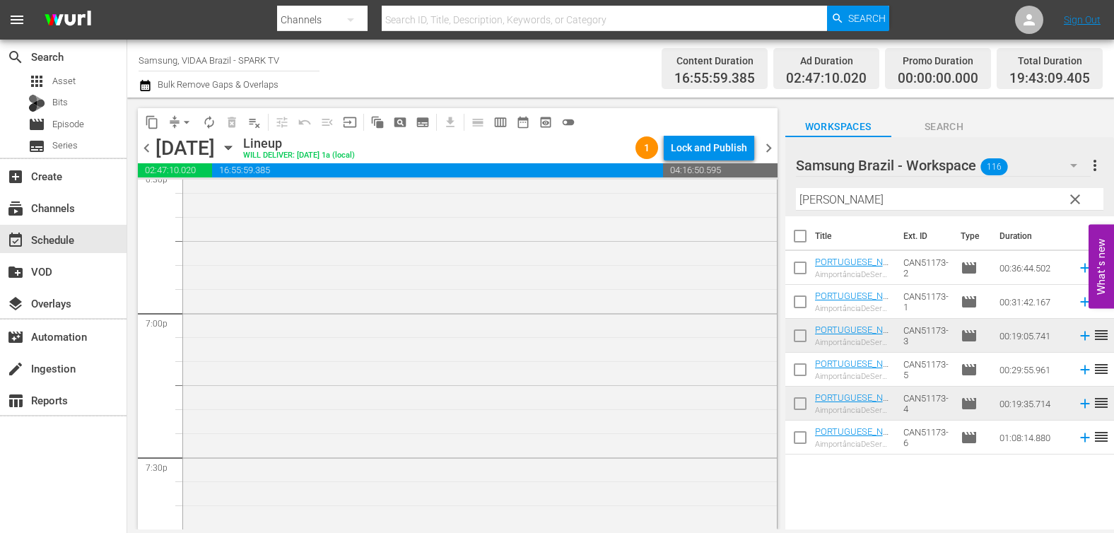
scroll to position [5723, 0]
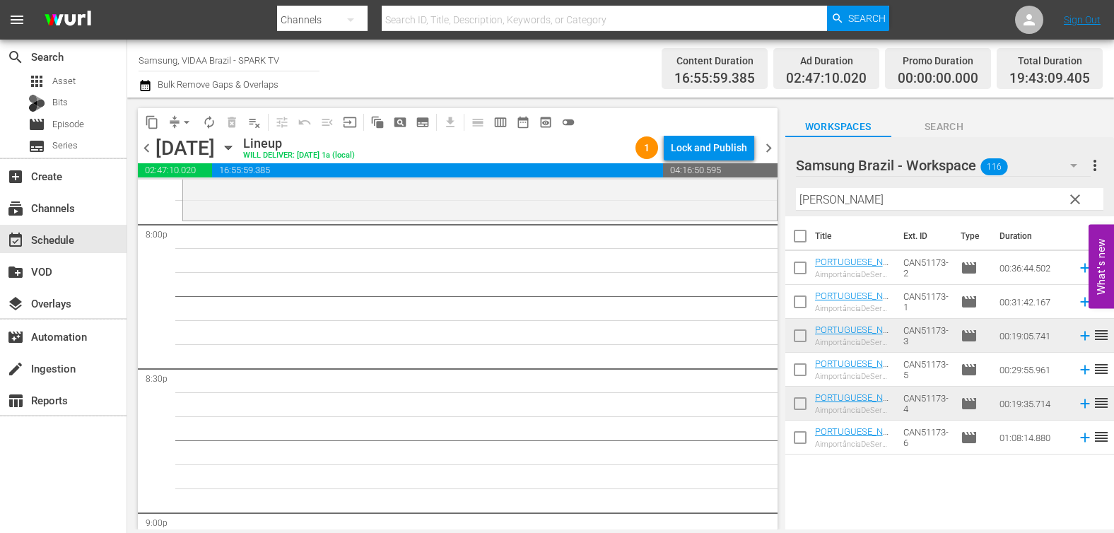
click at [873, 200] on input "[PERSON_NAME]" at bounding box center [949, 199] width 307 height 23
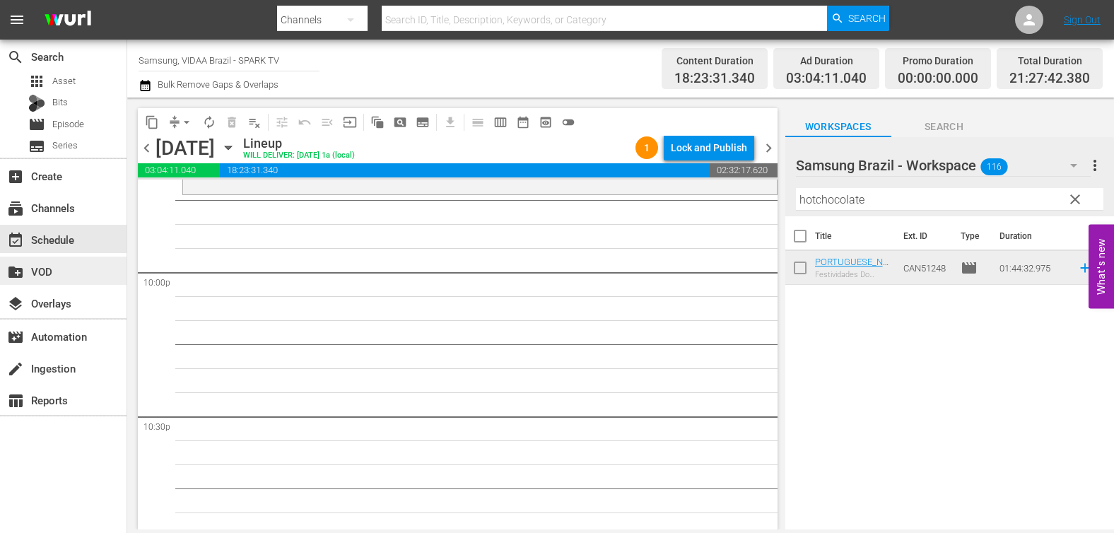
scroll to position [6264, 0]
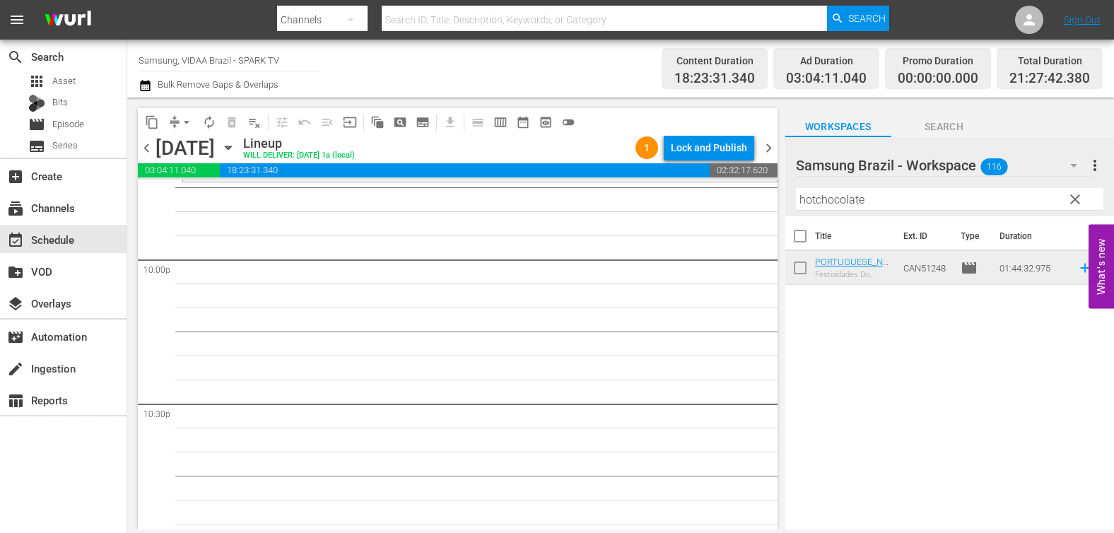
click at [875, 196] on input "hotchocolate" at bounding box center [949, 199] width 307 height 23
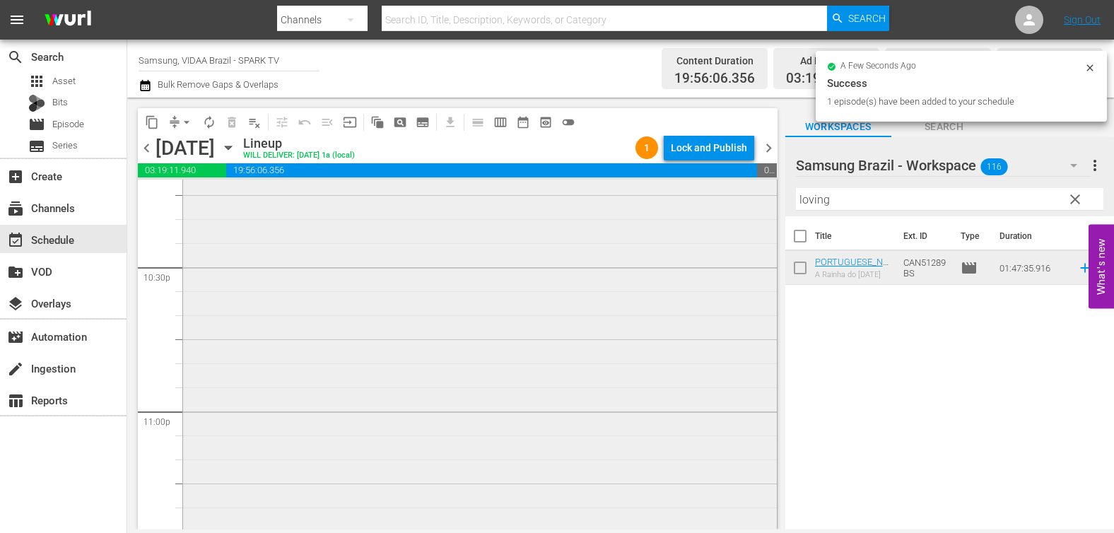
scroll to position [6571, 0]
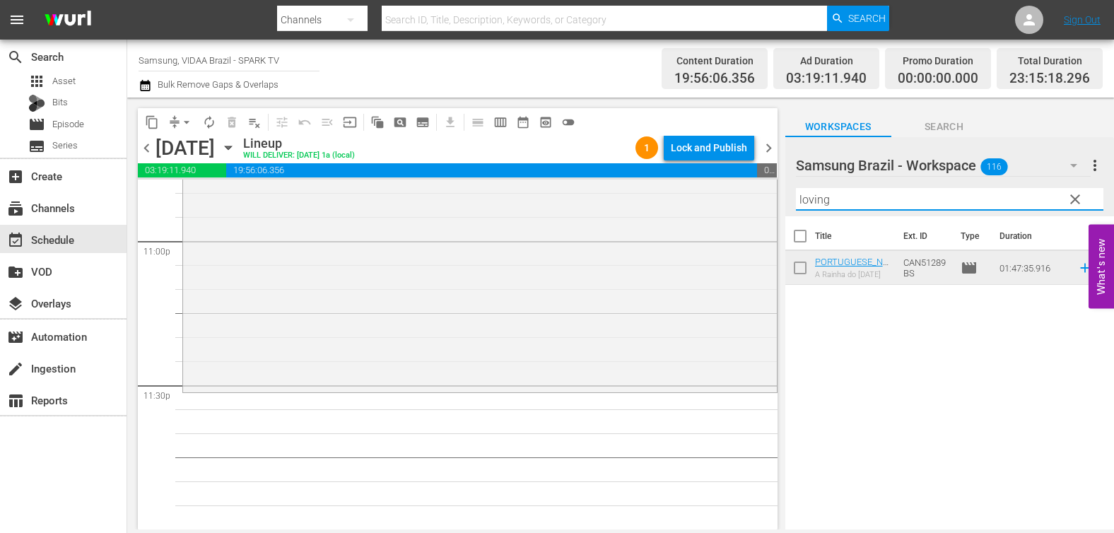
click at [903, 198] on input "loving" at bounding box center [949, 199] width 307 height 23
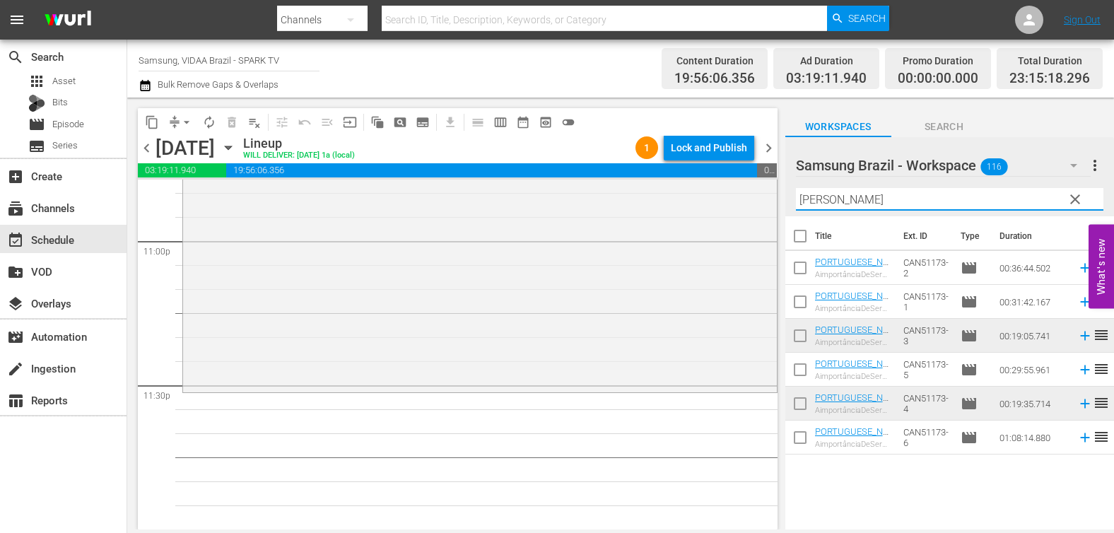
type input "[PERSON_NAME]"
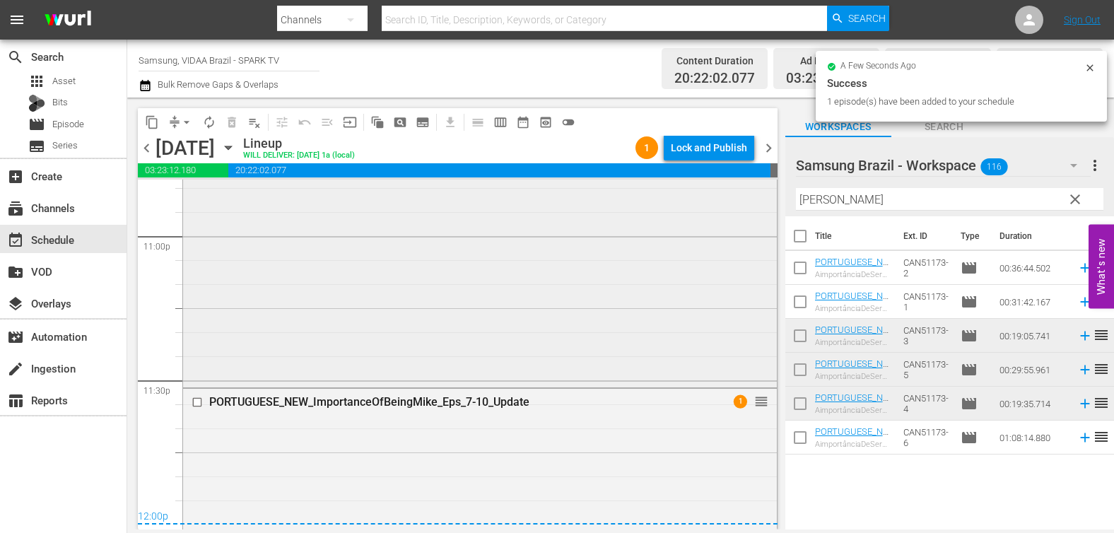
scroll to position [6578, 0]
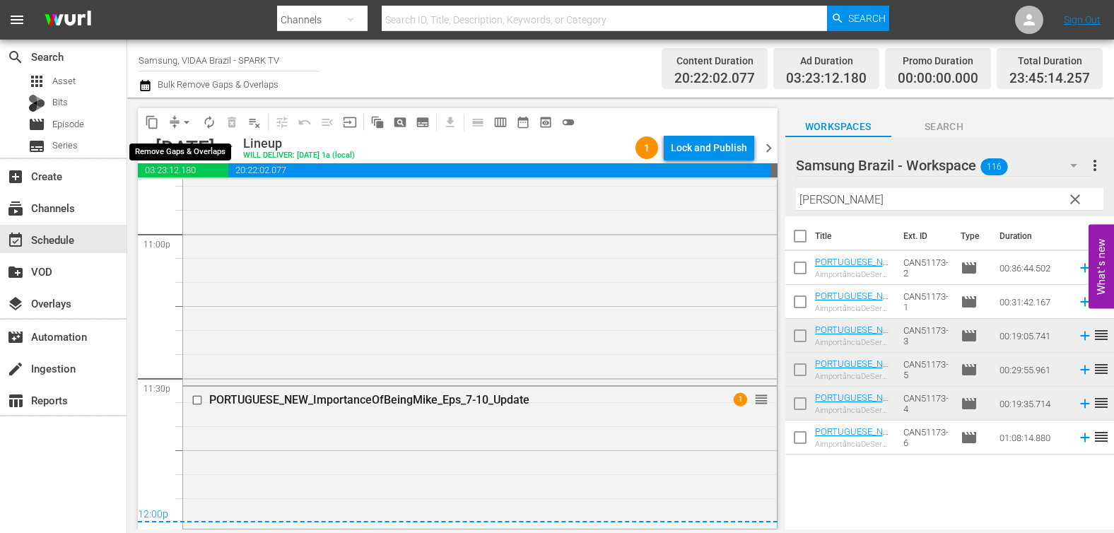
click at [184, 119] on span "arrow_drop_down" at bounding box center [187, 122] width 14 height 14
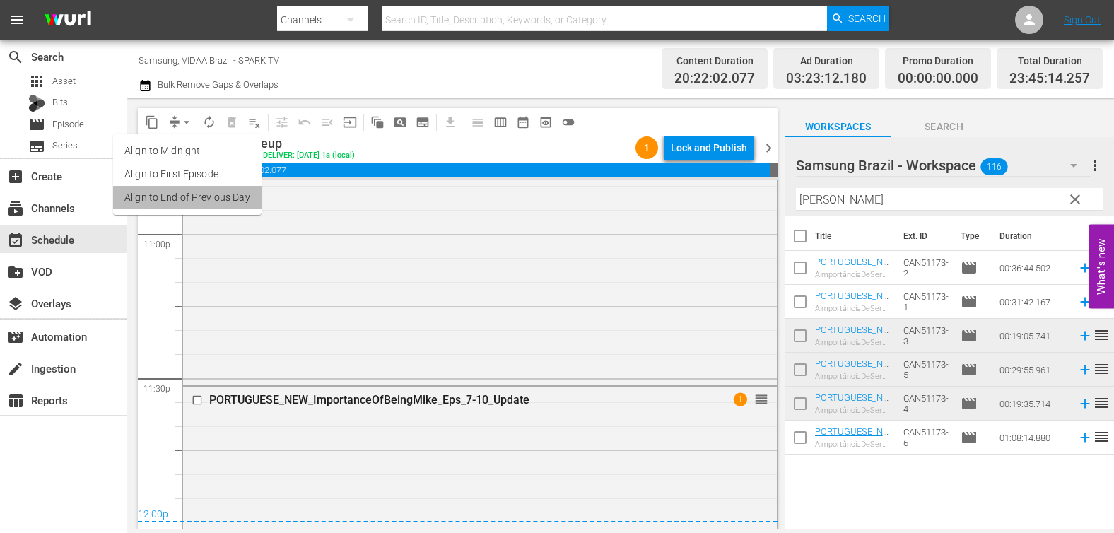
click at [221, 200] on li "Align to End of Previous Day" at bounding box center [187, 197] width 148 height 23
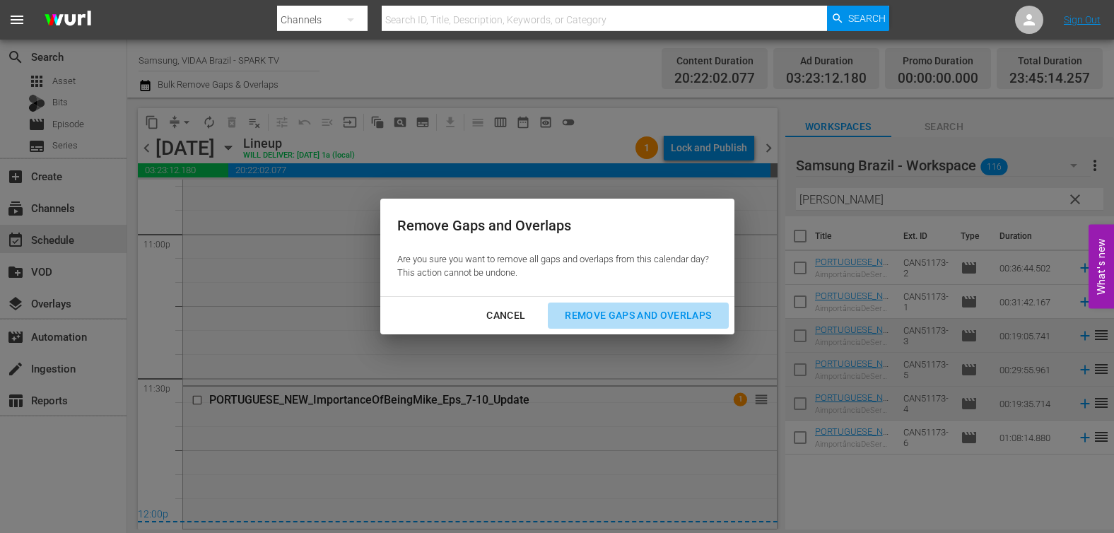
click at [604, 316] on div "Remove Gaps and Overlaps" at bounding box center [637, 316] width 169 height 18
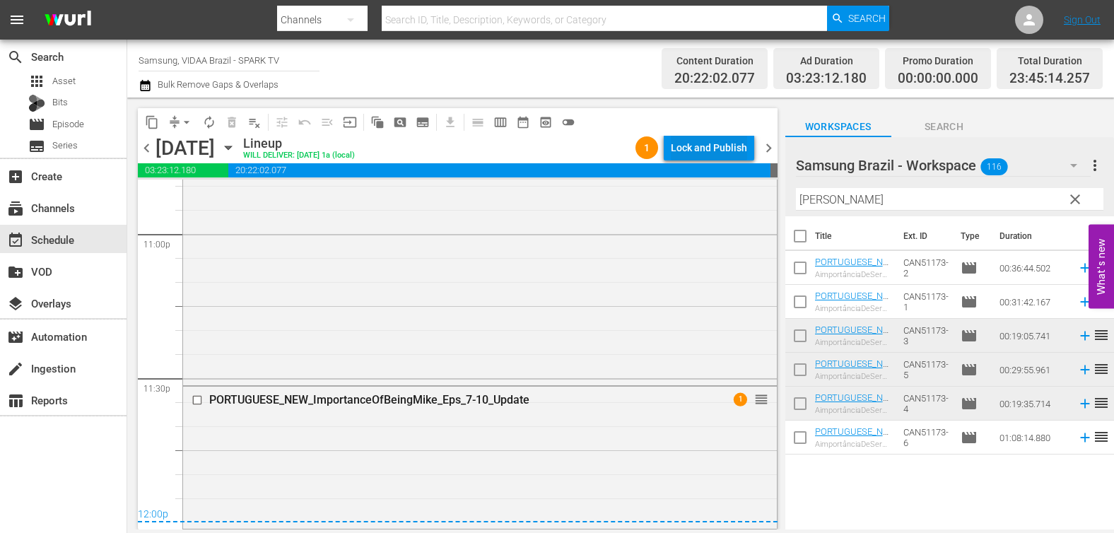
click at [711, 148] on div "Lock and Publish" at bounding box center [709, 147] width 76 height 25
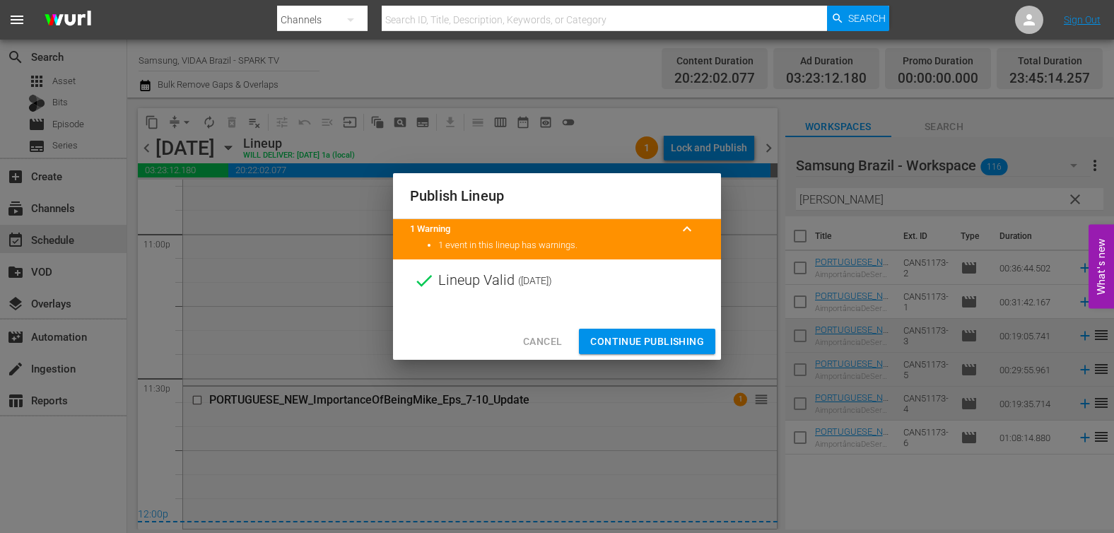
click at [670, 336] on span "Continue Publishing" at bounding box center [647, 342] width 114 height 18
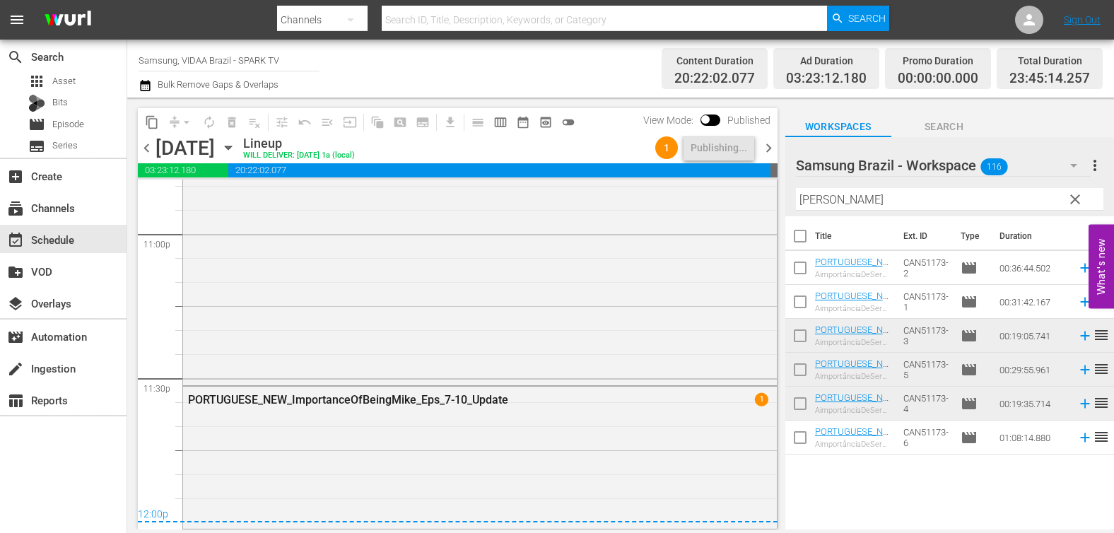
click at [1074, 201] on span "clear" at bounding box center [1075, 199] width 17 height 17
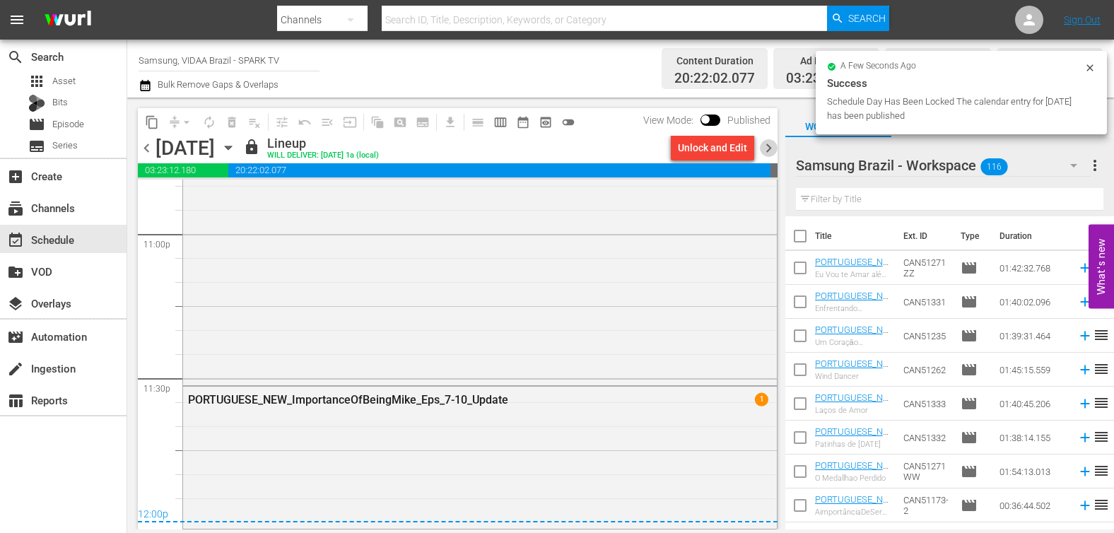
click at [768, 143] on span "chevron_right" at bounding box center [769, 148] width 18 height 18
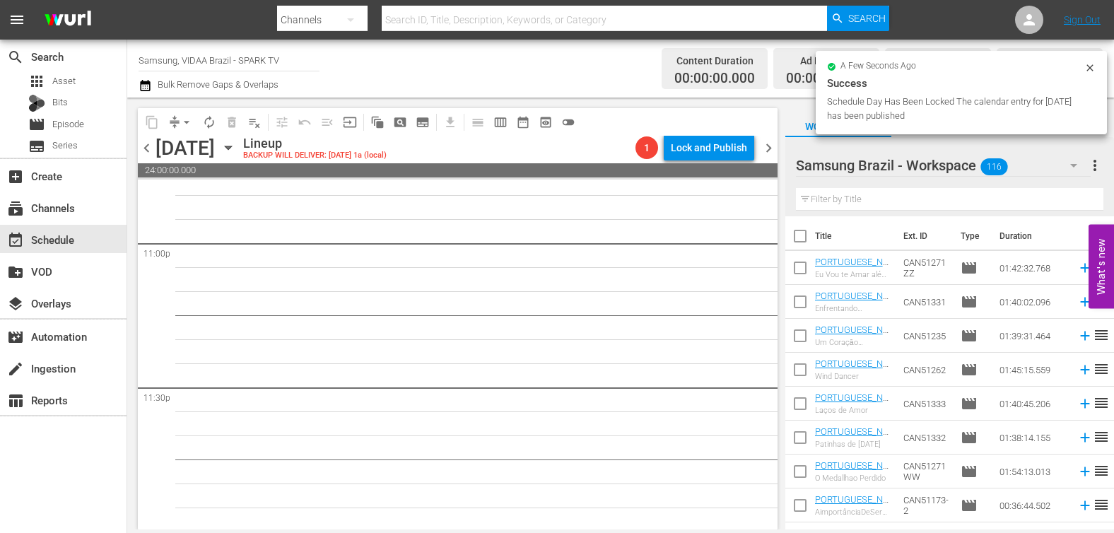
scroll to position [6571, 0]
